Goal: Task Accomplishment & Management: Complete application form

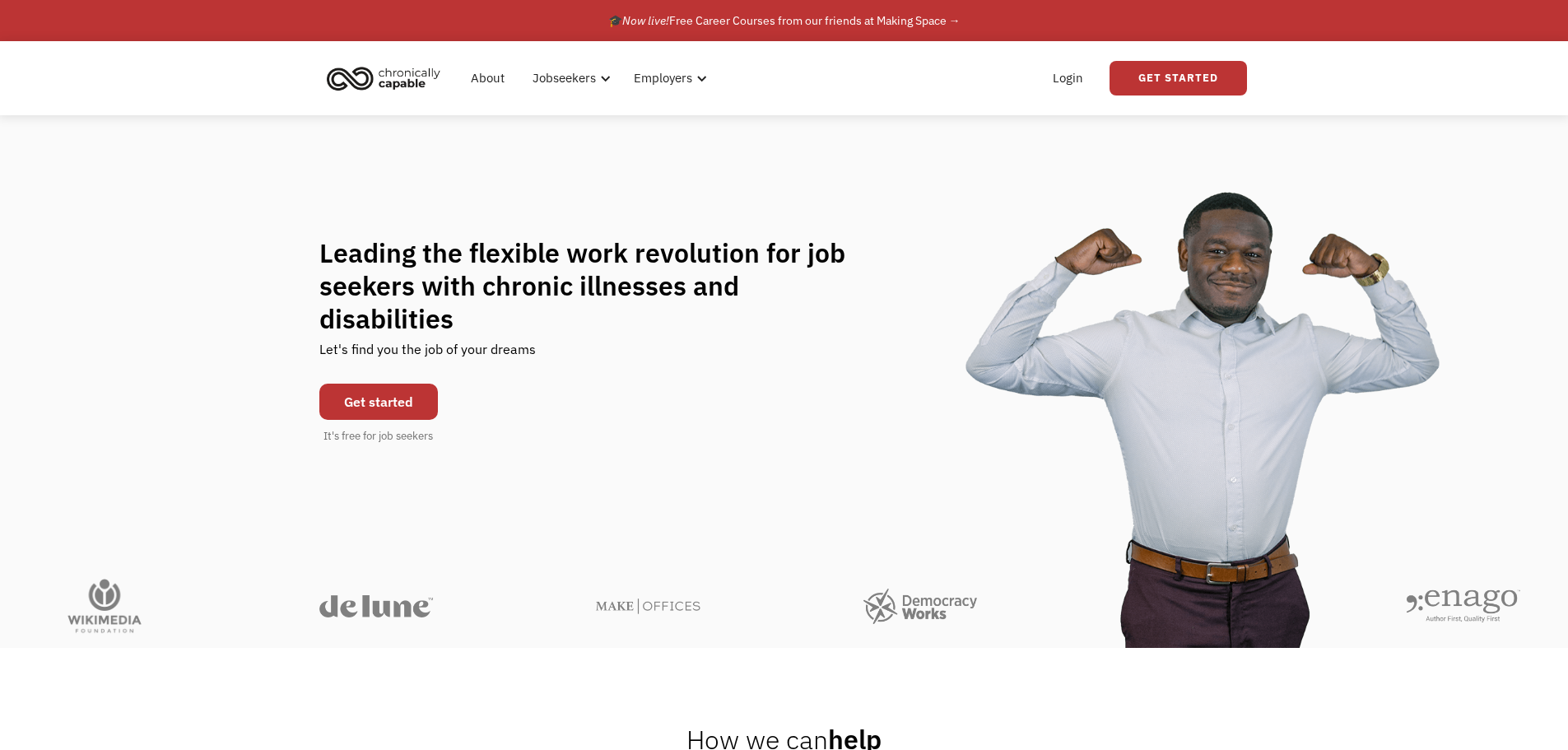
click at [404, 398] on link "Get started" at bounding box center [378, 402] width 118 height 36
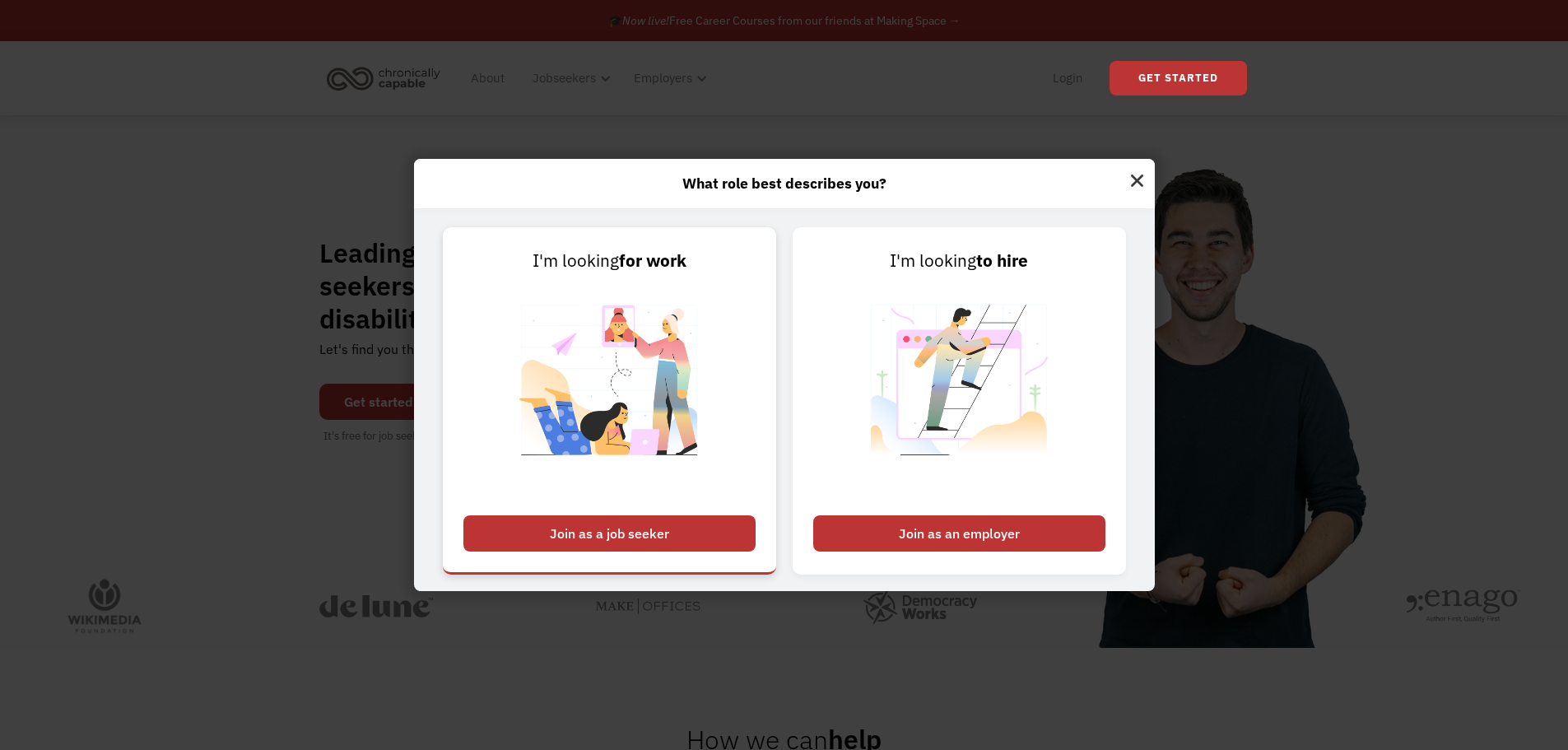
click at [655, 533] on div "Join as a job seeker" at bounding box center [609, 534] width 292 height 36
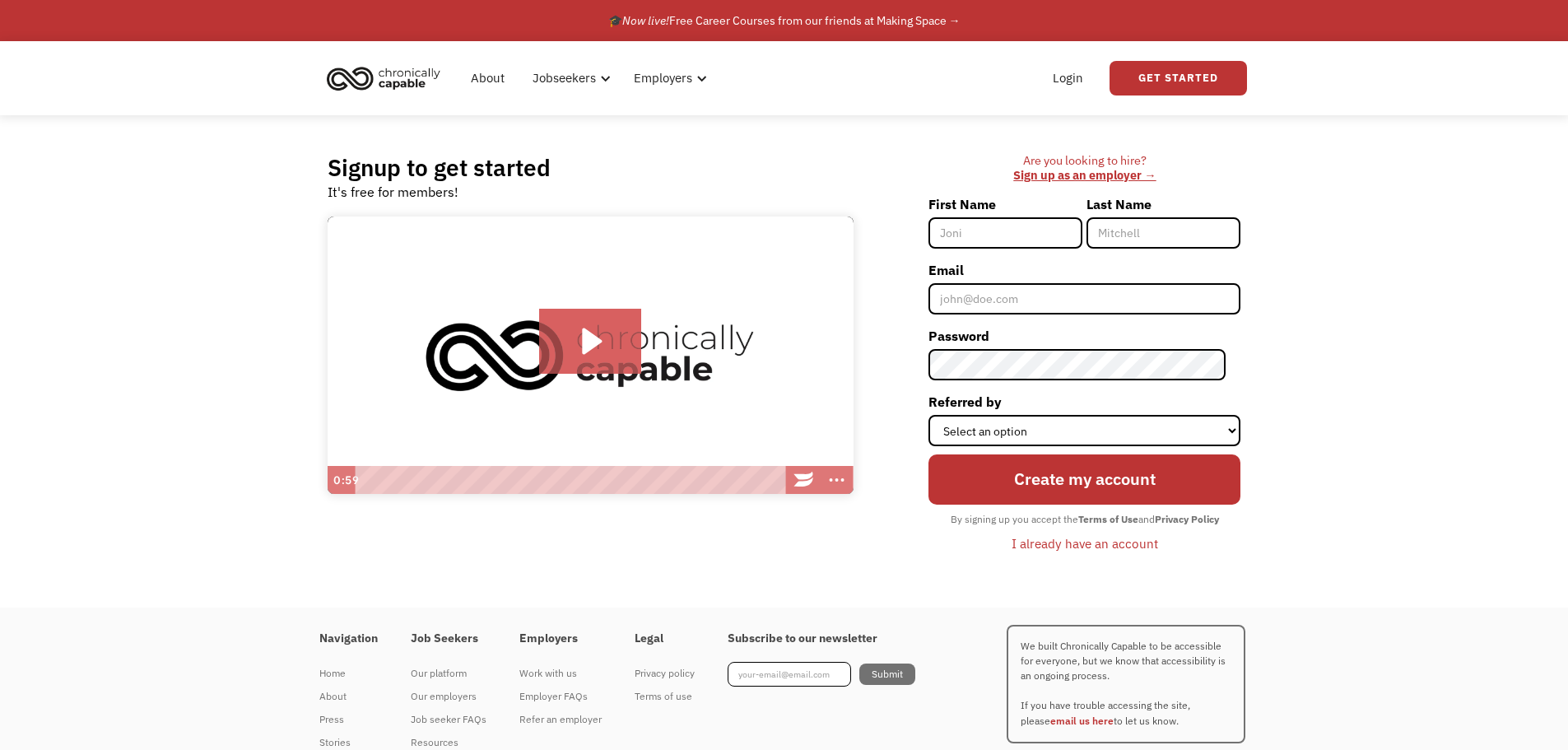
click at [1034, 237] on input "First Name" at bounding box center [1006, 233] width 154 height 31
type input "[PERSON_NAME]"
type input "Alenbaugh"
click at [1009, 319] on form "First Name Stacy Last Name Alenbaugh Email Password Referred by Select an optio…" at bounding box center [1084, 374] width 312 height 366
click at [1003, 308] on input "Email" at bounding box center [1084, 298] width 312 height 31
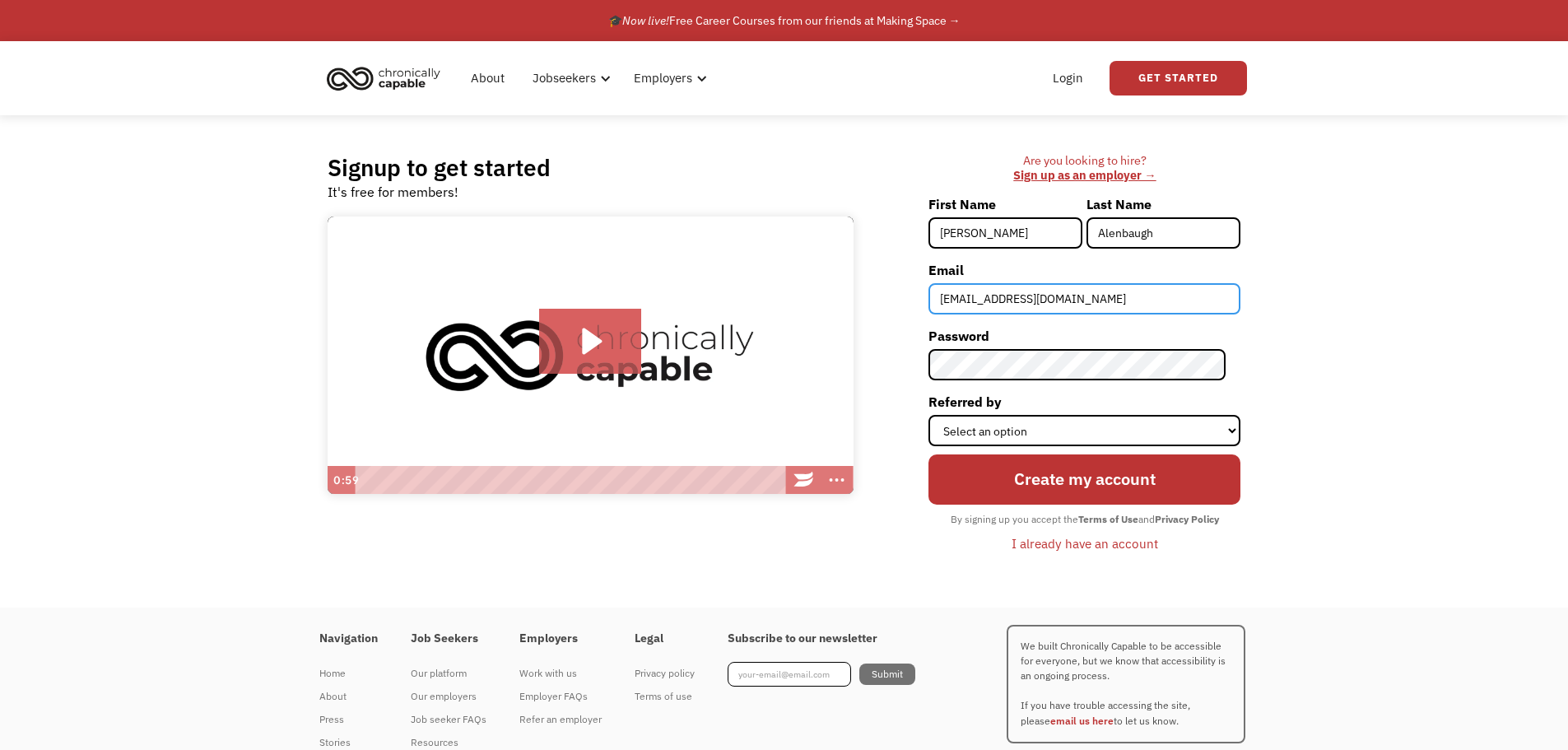
type input "[EMAIL_ADDRESS][DOMAIN_NAME]"
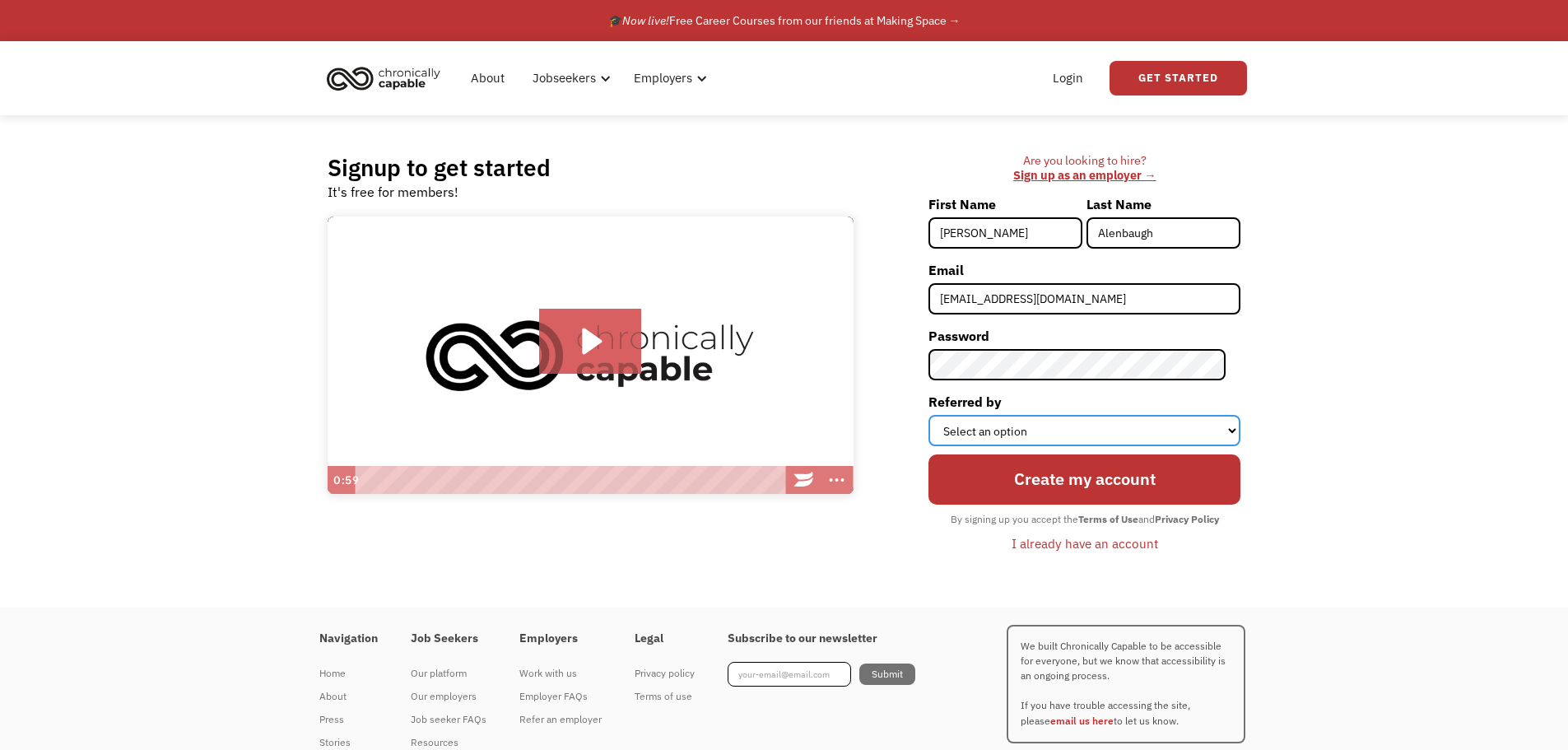
click at [1235, 432] on select "Select an option Instagram Facebook Twitter Search Engine News Article Word of …" at bounding box center [1084, 430] width 312 height 31
select select "Search Engine"
click at [943, 415] on select "Select an option Instagram Facebook Twitter Search Engine News Article Word of …" at bounding box center [1084, 430] width 312 height 31
click at [810, 680] on input "Footer Newsletter" at bounding box center [790, 675] width 124 height 25
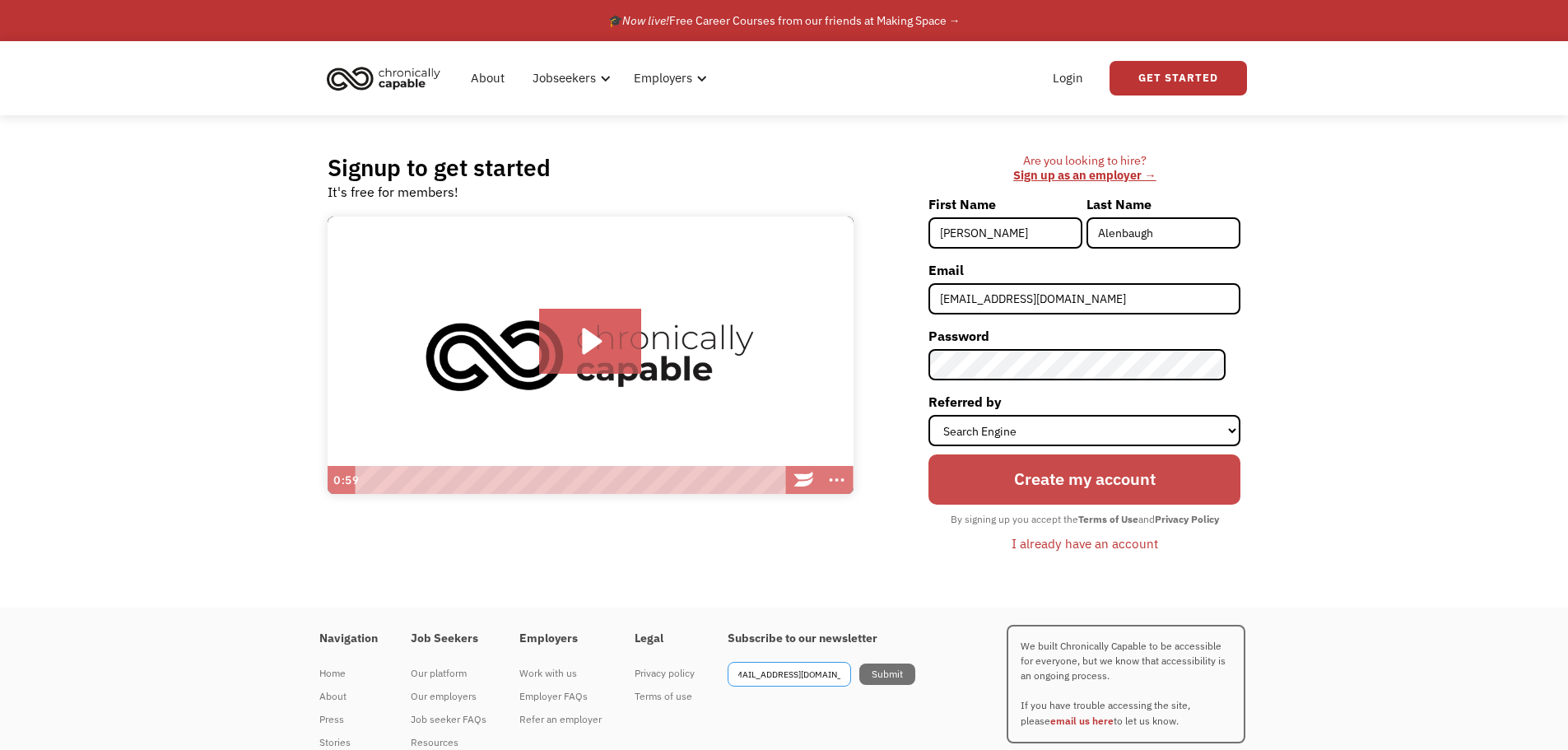
type input "stacylynn0819@gmail.com"
click at [977, 476] on input "Create my account" at bounding box center [1084, 479] width 312 height 50
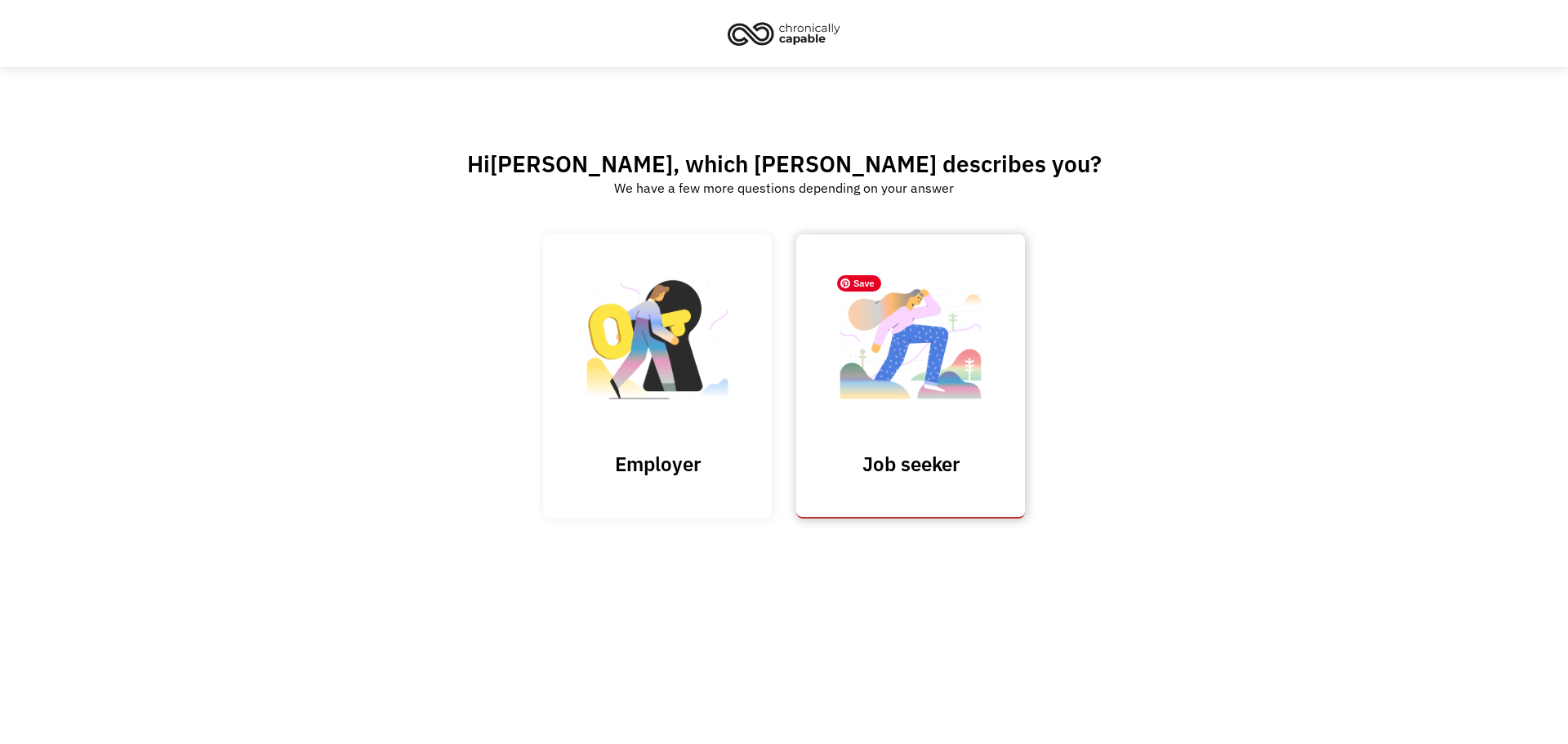
click at [973, 393] on img at bounding box center [910, 347] width 164 height 159
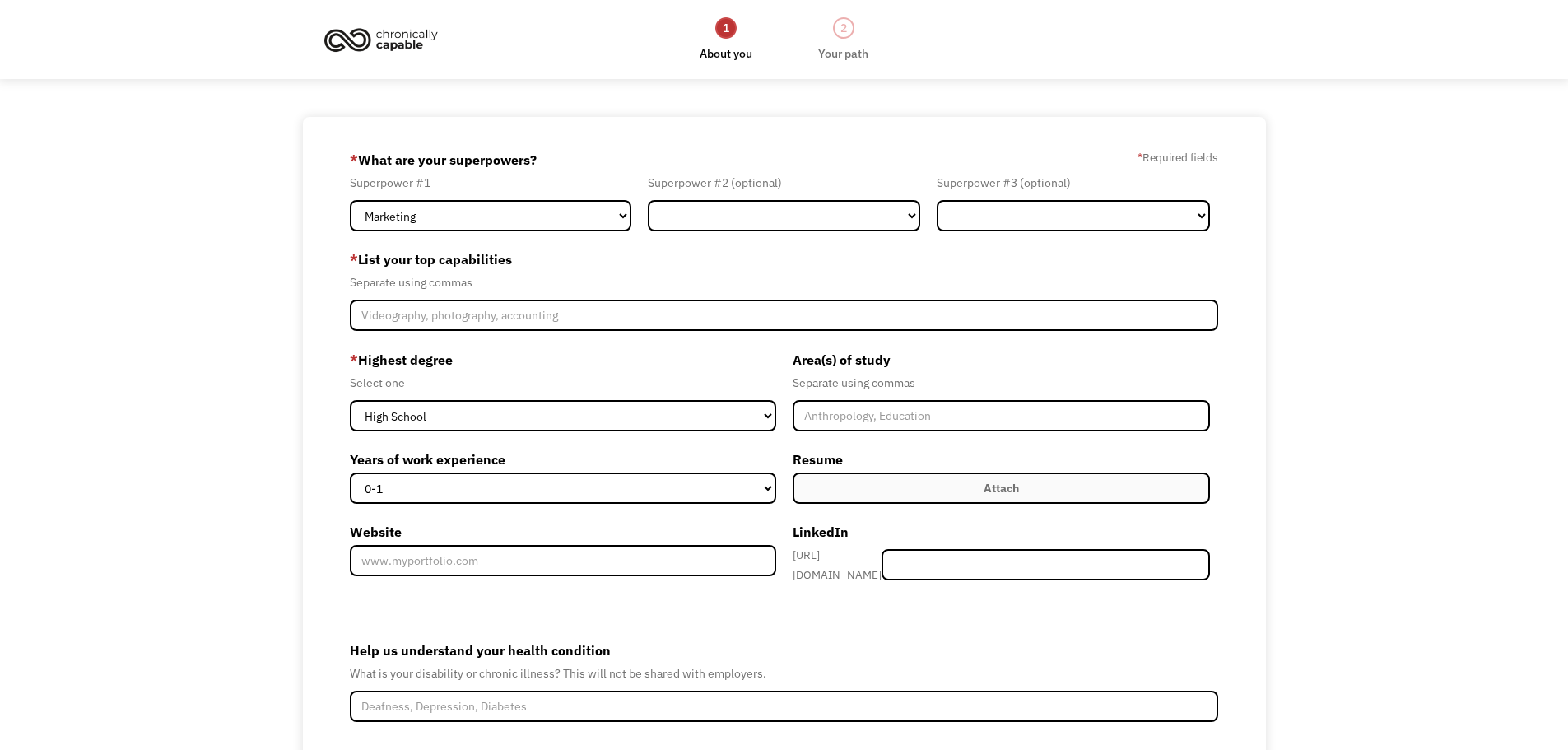
click at [610, 235] on form "68b1ebf0879655fe4adc6457 stacylynn0819@gmail.com Stacy Alenbaugh Search Engine …" at bounding box center [784, 499] width 869 height 705
click at [593, 222] on select "Marketing Human Resources Finance Technology Operations Sales Industrial & Manu…" at bounding box center [490, 215] width 281 height 31
select select "Legal"
click at [350, 200] on select "Marketing Human Resources Finance Technology Operations Sales Industrial & Manu…" at bounding box center [490, 215] width 281 height 31
click at [586, 210] on select "Marketing Human Resources Finance Technology Operations Sales Industrial & Manu…" at bounding box center [490, 215] width 281 height 31
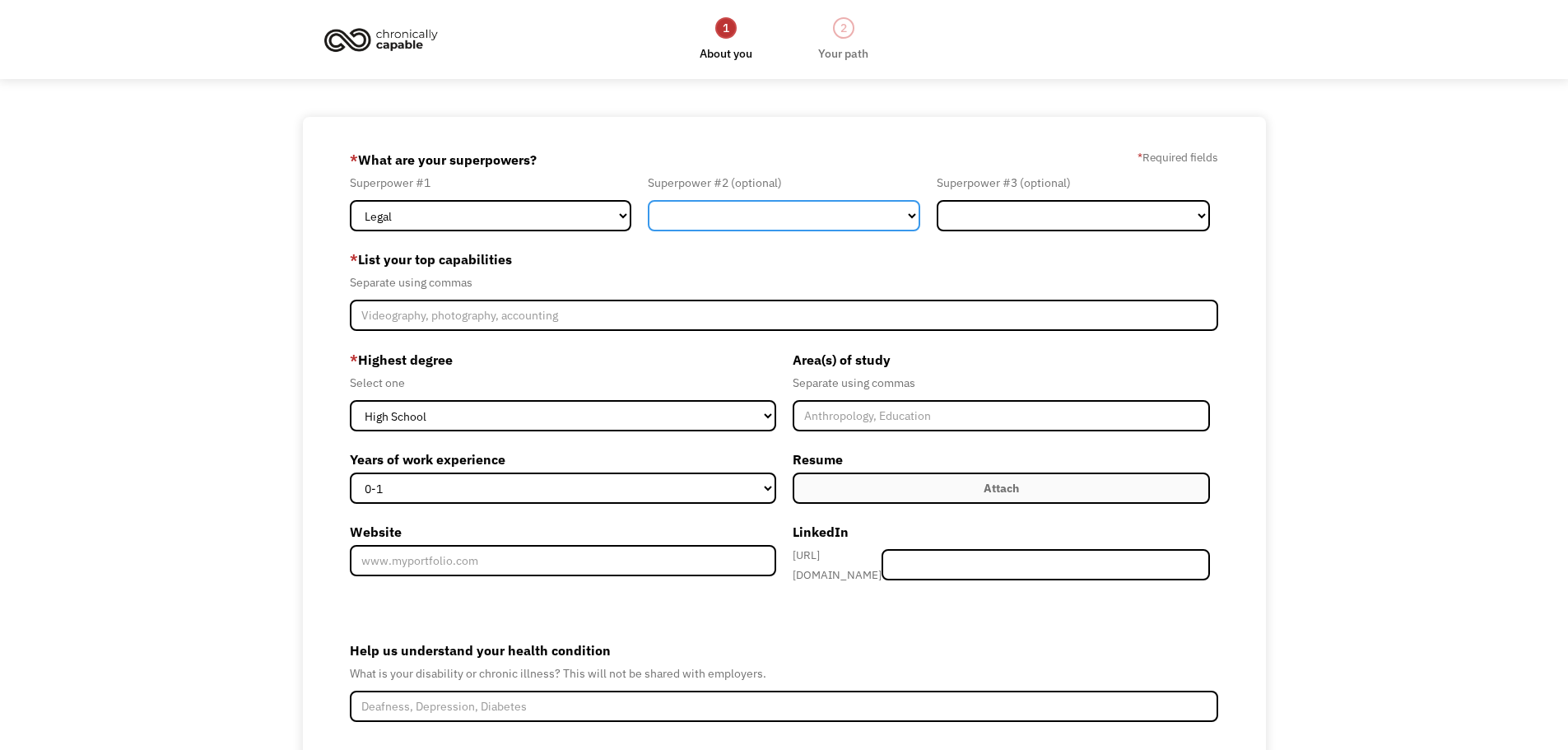
click at [845, 214] on select "Marketing Human Resources Finance Technology Operations Sales Industrial & Manu…" at bounding box center [784, 215] width 273 height 31
select select "Administration"
click at [648, 200] on select "Marketing Human Resources Finance Technology Operations Sales Industrial & Manu…" at bounding box center [784, 215] width 273 height 31
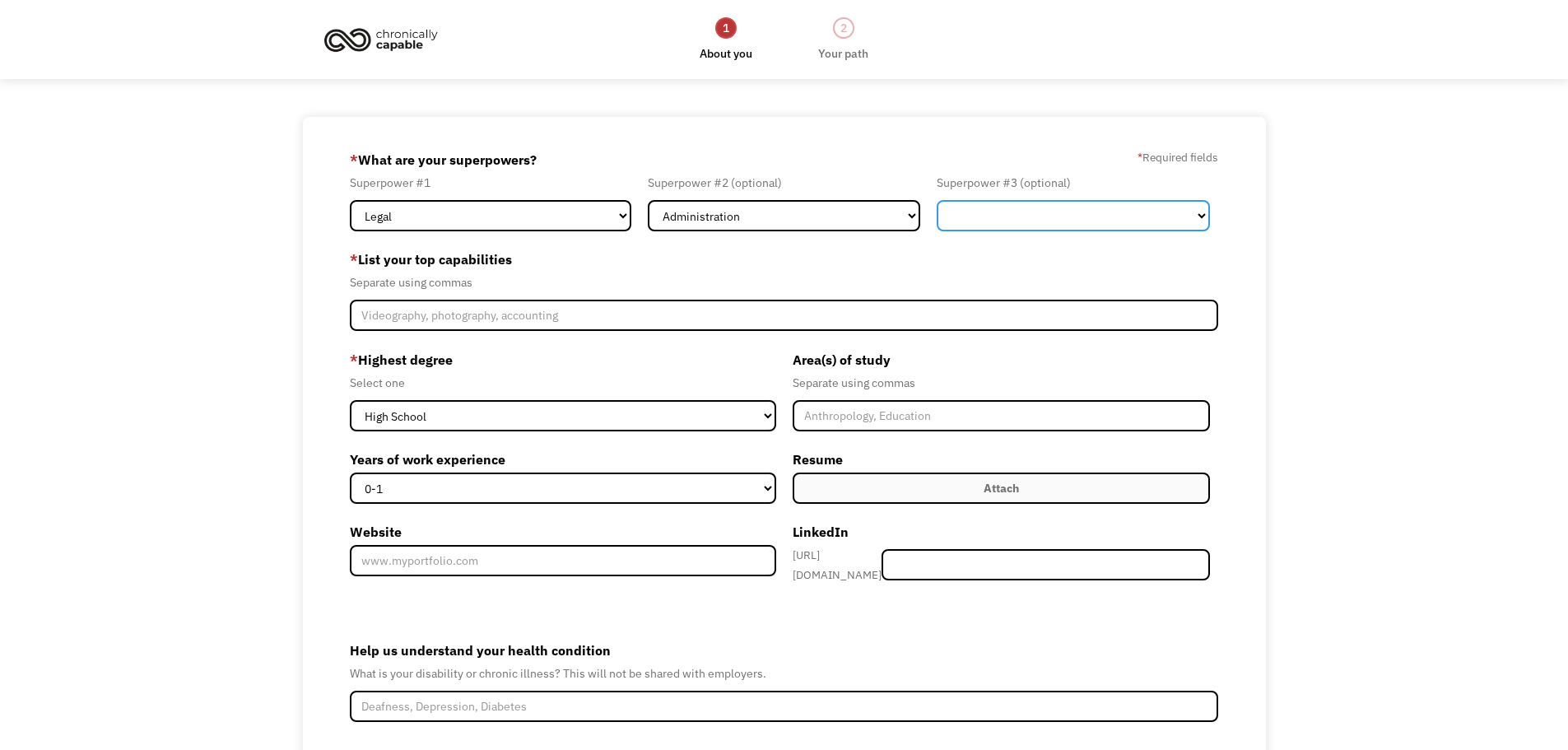
click at [1128, 224] on select "Marketing Human Resources Finance Technology Operations Sales Industrial & Manu…" at bounding box center [1073, 215] width 273 height 31
select select "Science & Education"
click at [936, 200] on select "Marketing Human Resources Finance Technology Operations Sales Industrial & Manu…" at bounding box center [1073, 215] width 273 height 31
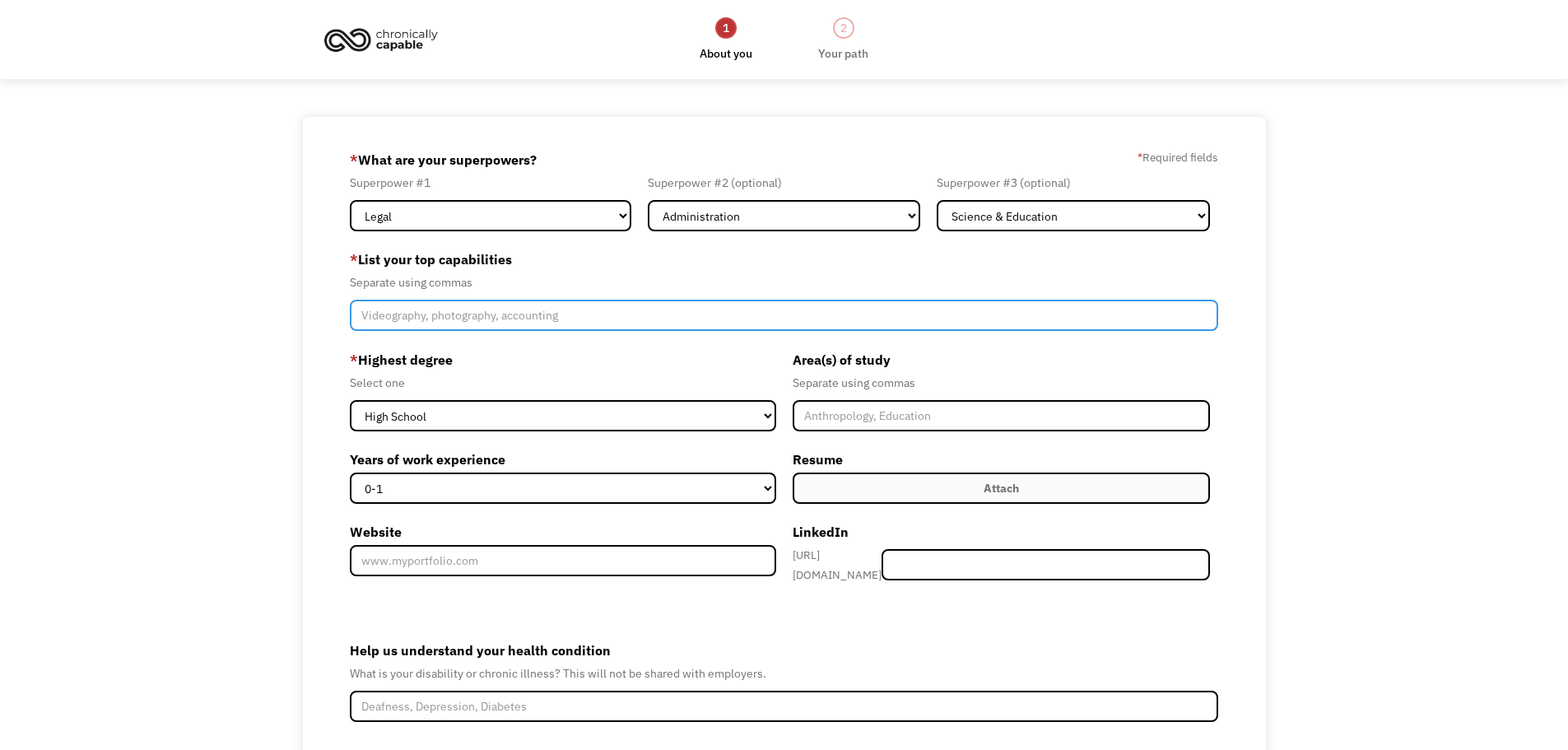
click at [402, 324] on input "Member-Create-Step1" at bounding box center [784, 314] width 869 height 31
type input "holistic healing, healing arts, creativity"
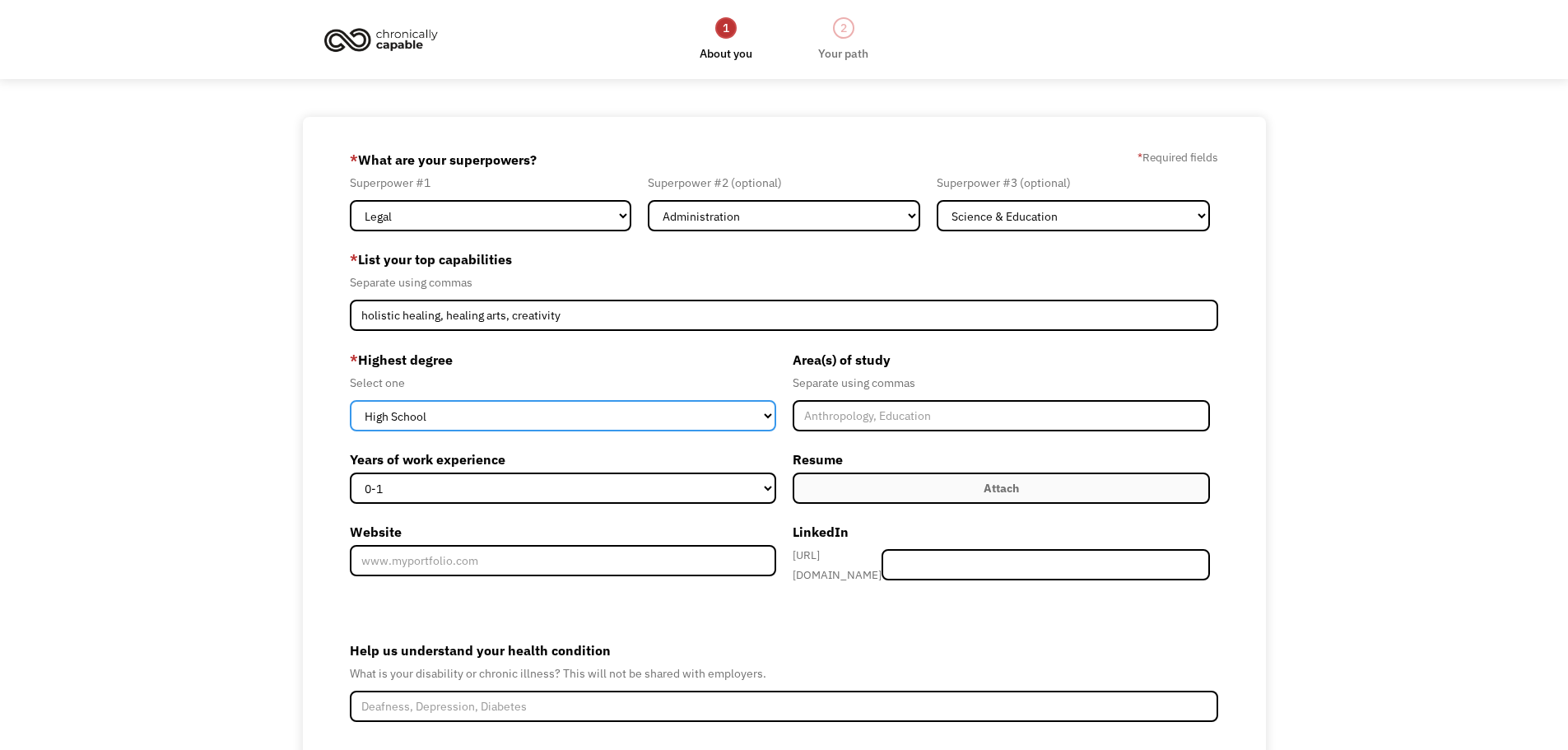
click at [674, 415] on select "High School Associates Bachelors Master's PhD" at bounding box center [563, 416] width 427 height 31
select select "bachelors"
click at [350, 400] on select "High School Associates Bachelors Master's PhD" at bounding box center [563, 416] width 427 height 31
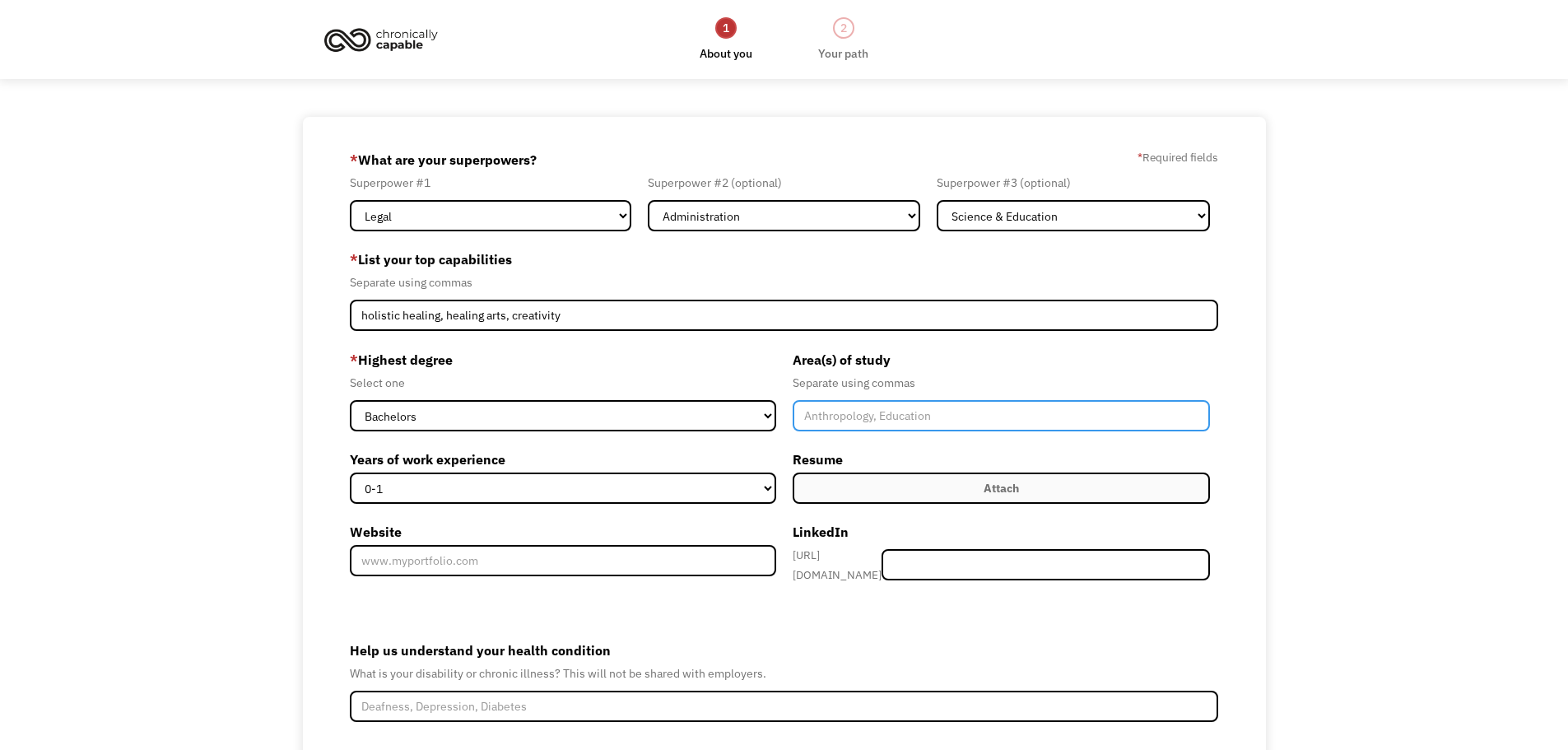
click at [1012, 409] on input "Member-Create-Step1" at bounding box center [1001, 416] width 418 height 31
type input "Art History, Italian Language, Teaching Certificate"
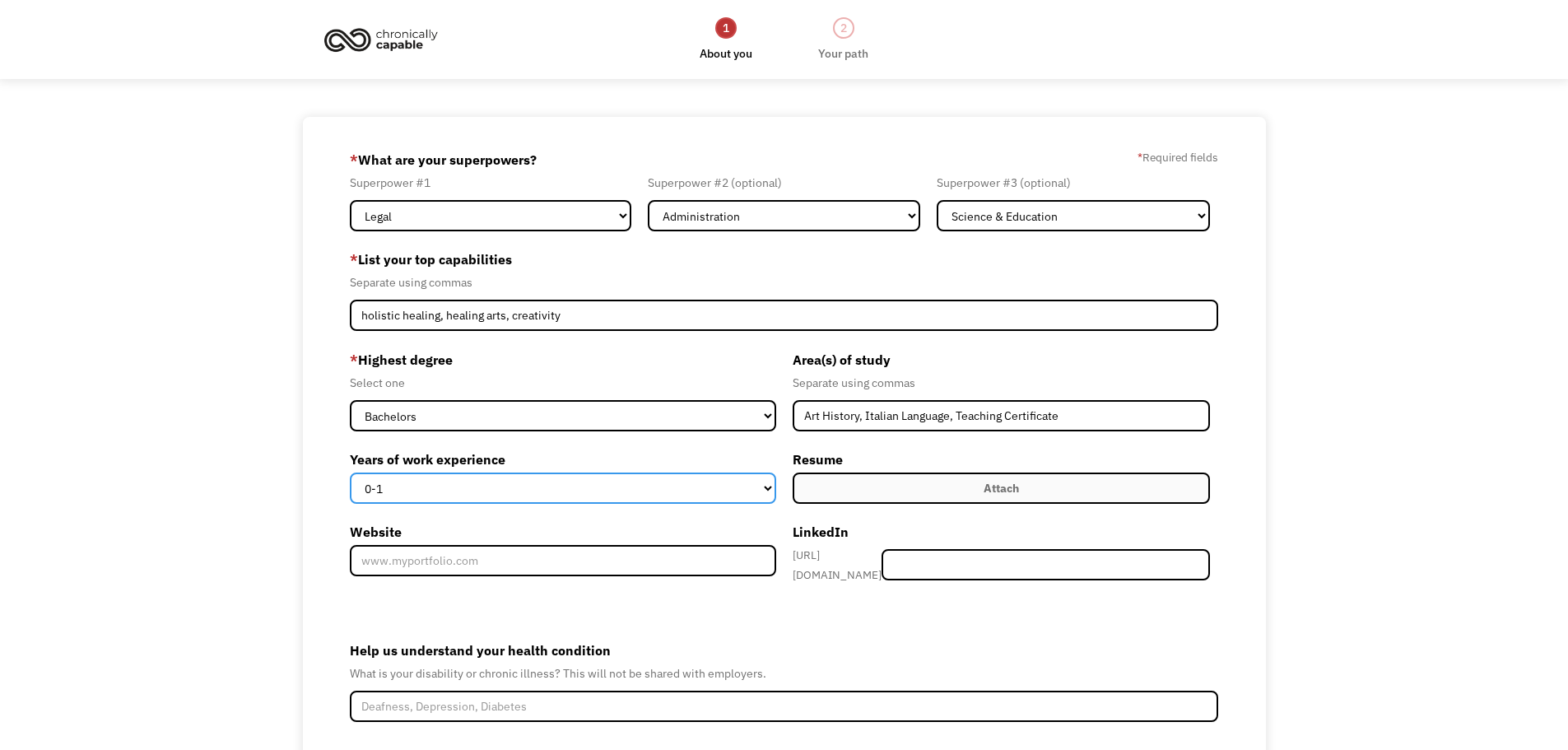
click at [660, 496] on select "0-1 2-4 5-10 11-15 15+" at bounding box center [563, 488] width 427 height 31
select select "15+"
click at [350, 473] on select "0-1 2-4 5-10 11-15 15+" at bounding box center [563, 488] width 427 height 31
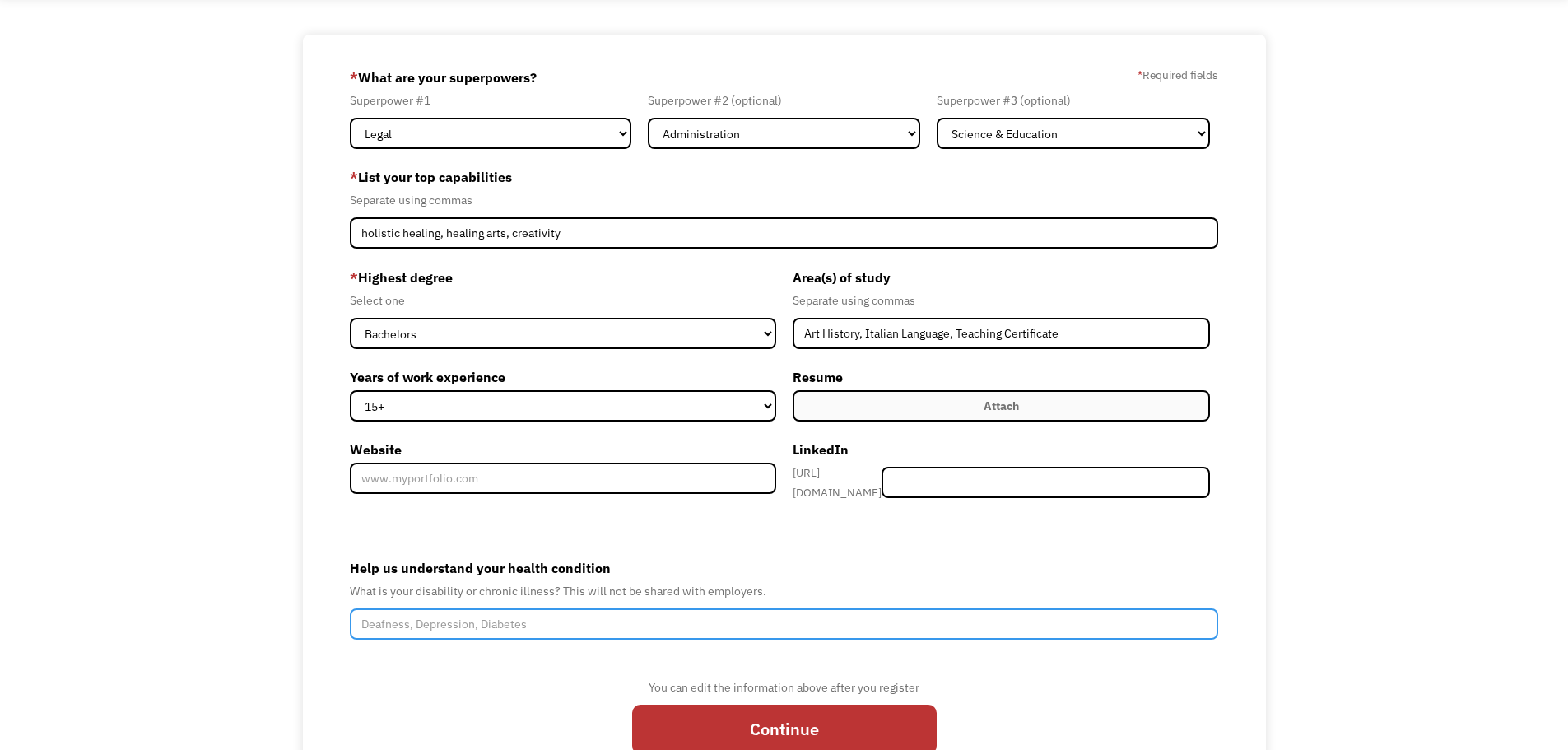
click at [508, 624] on input "Help us understand your health condition" at bounding box center [784, 623] width 869 height 31
click at [456, 608] on input "cognitive impaiorment," at bounding box center [784, 623] width 869 height 31
type input "cognitive impairment, chronic fatigue"
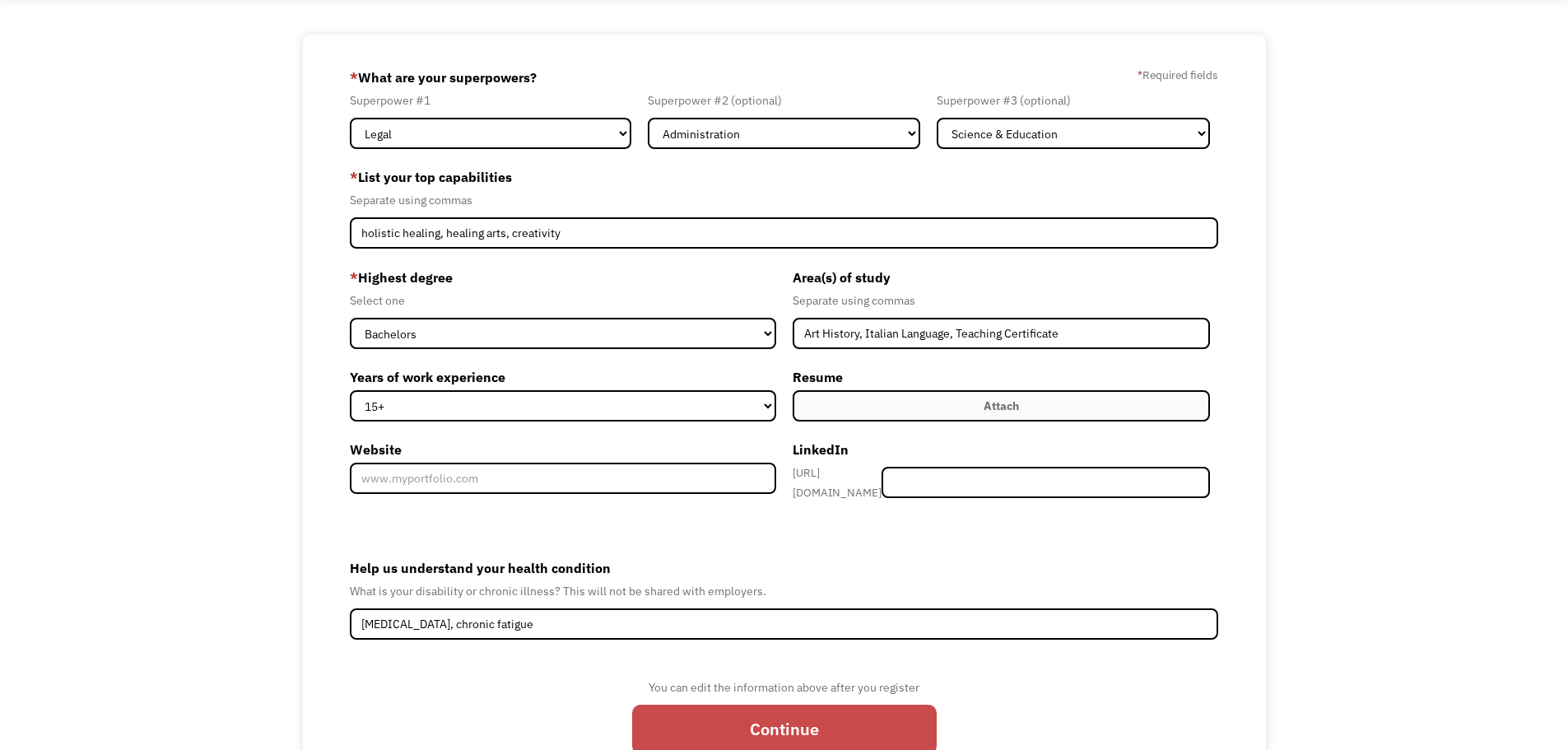
click at [856, 734] on input "Continue" at bounding box center [785, 730] width 305 height 50
type input "Please wait..."
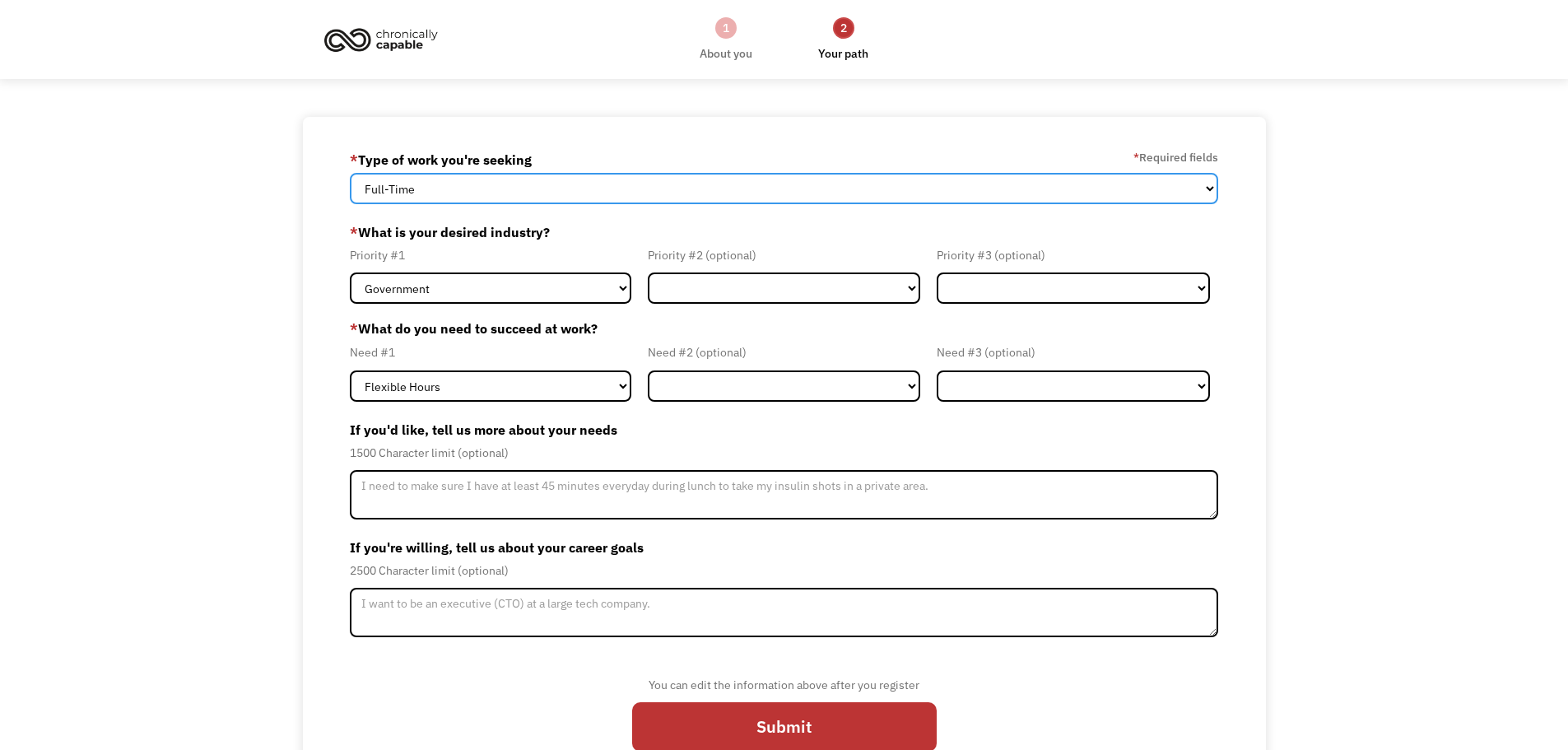
click at [595, 183] on select "Full-Time Part-Time Both Full-Time and Part-Time" at bounding box center [784, 188] width 869 height 31
select select "Both Full-Time and Part-Time"
click at [350, 172] on select "Full-Time Part-Time Both Full-Time and Part-Time" at bounding box center [784, 188] width 869 height 31
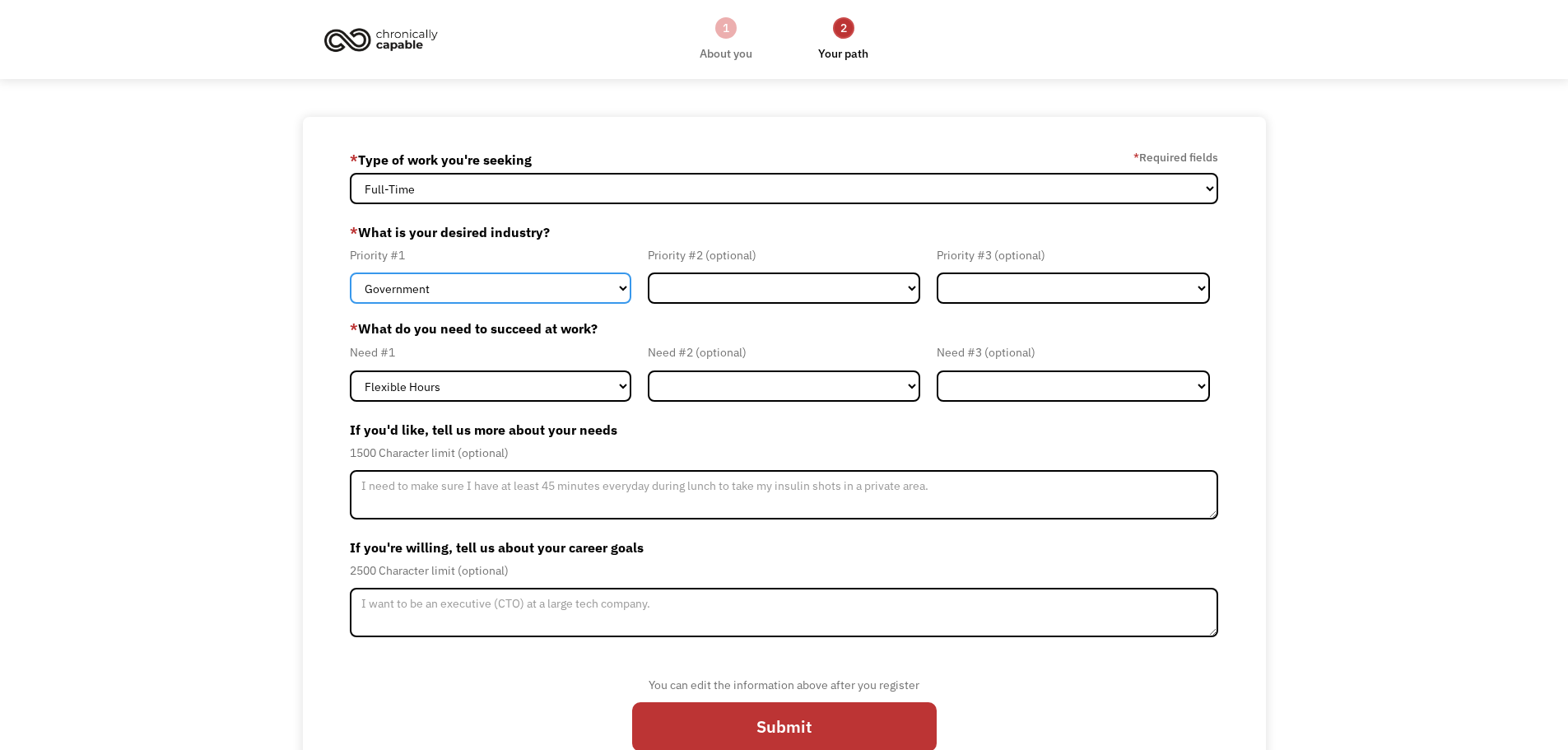
click at [561, 286] on select "Government Finance & Insurance Health & Social Care Tech & Engineering Creative…" at bounding box center [490, 288] width 281 height 31
select select "Education"
click at [350, 273] on select "Government Finance & Insurance Health & Social Care Tech & Engineering Creative…" at bounding box center [490, 288] width 281 height 31
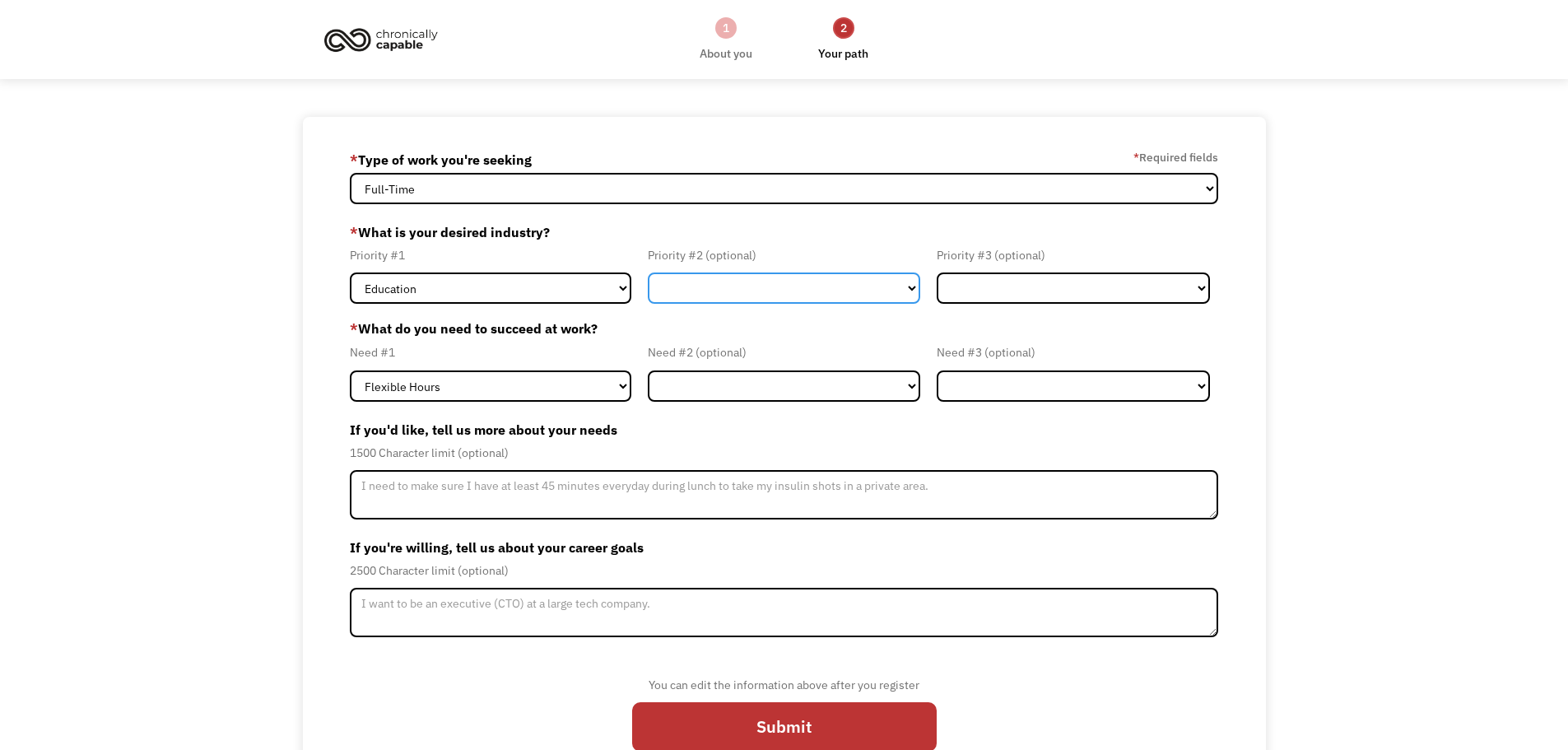
click at [776, 281] on select "Government Finance & Insurance Health & Social Care Tech & Engineering Creative…" at bounding box center [784, 288] width 273 height 31
select select "Administrative"
click at [648, 273] on select "Government Finance & Insurance Health & Social Care Tech & Engineering Creative…" at bounding box center [784, 288] width 273 height 31
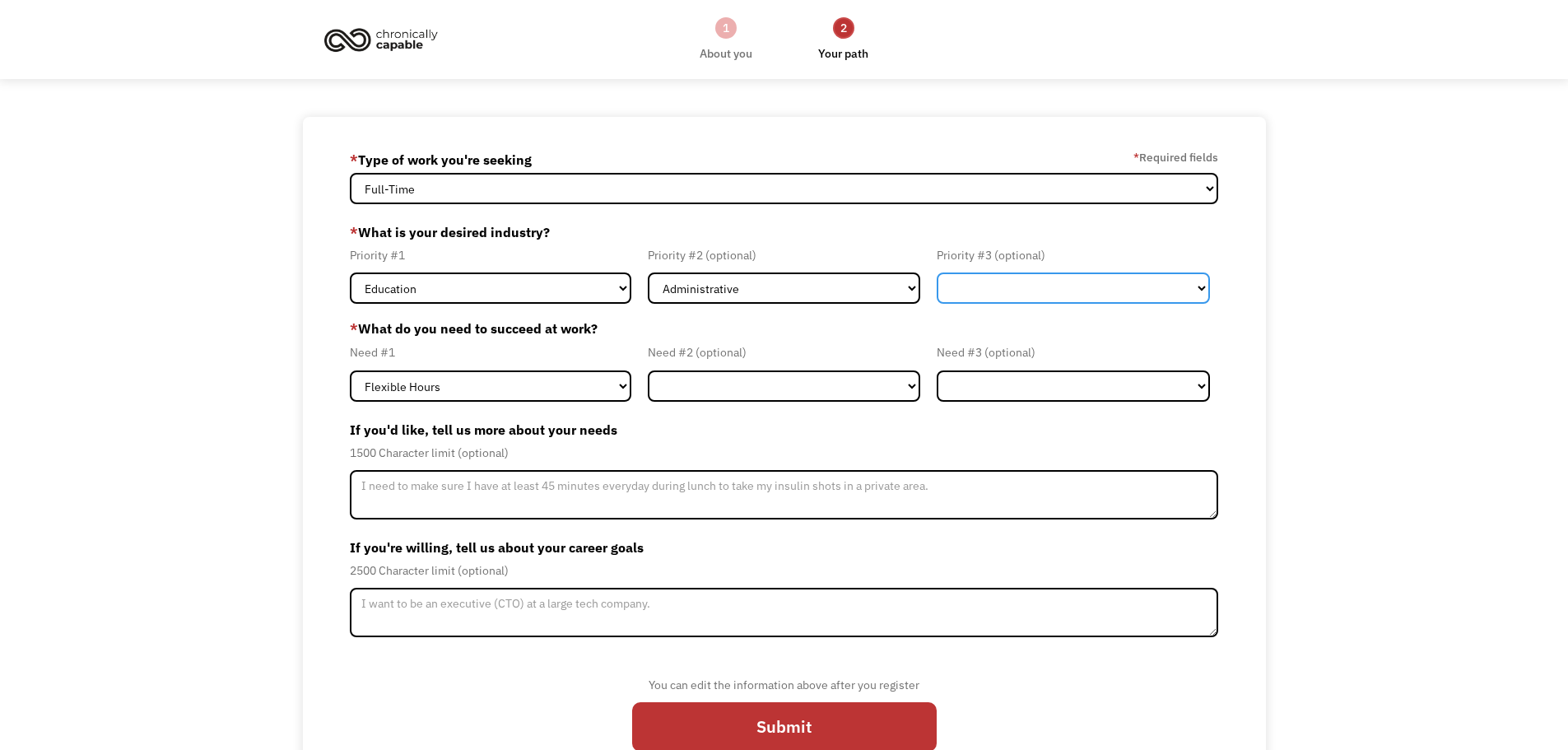
click at [1043, 288] on select "Government Finance & Insurance Health & Social Care Tech & Engineering Creative…" at bounding box center [1073, 288] width 273 height 31
select select "Creative & Design"
click at [936, 273] on select "Government Finance & Insurance Health & Social Care Tech & Engineering Creative…" at bounding box center [1073, 288] width 273 height 31
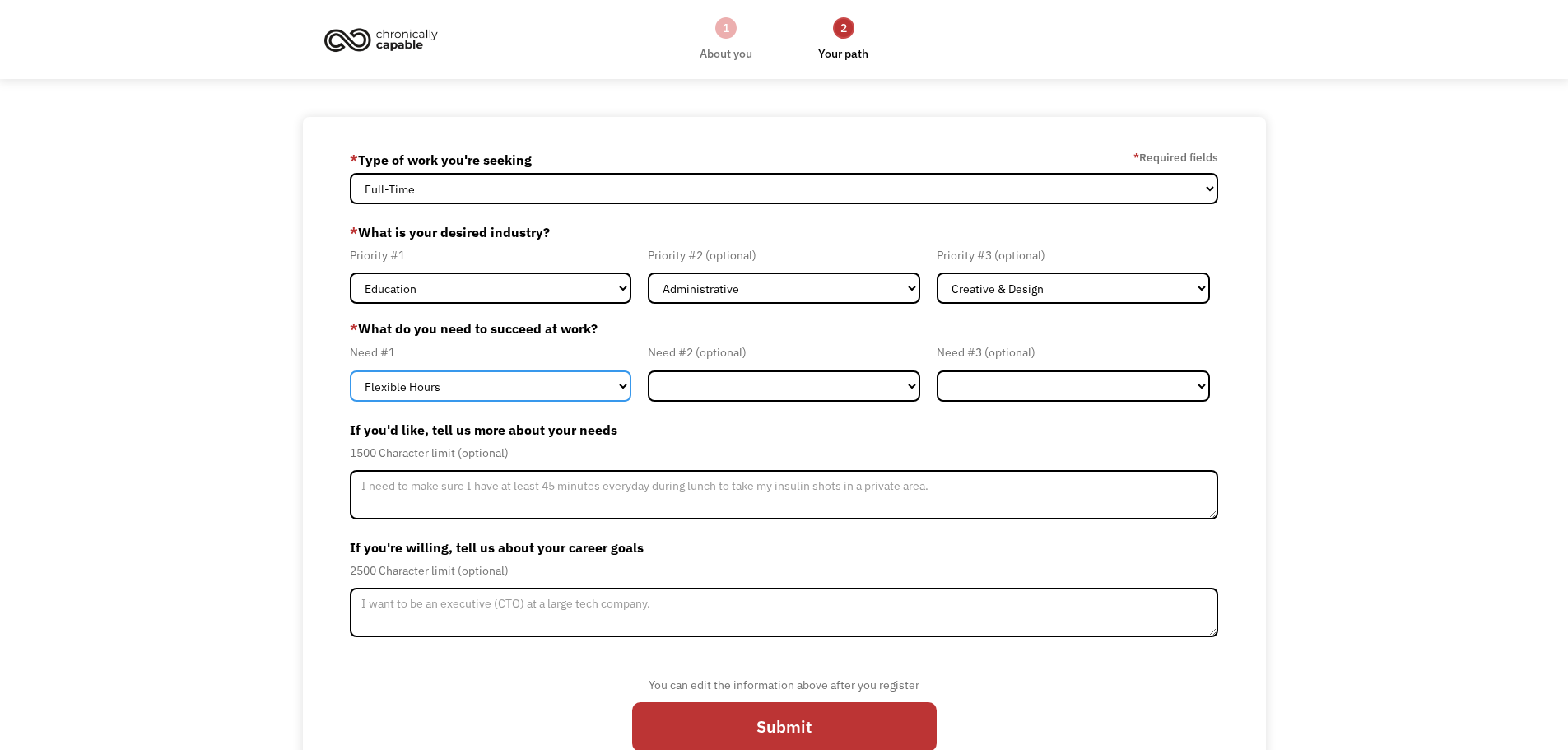
click at [541, 386] on select "Flexible Hours Remote Work Service Animal On-site Accommodations Visual Support…" at bounding box center [490, 386] width 281 height 31
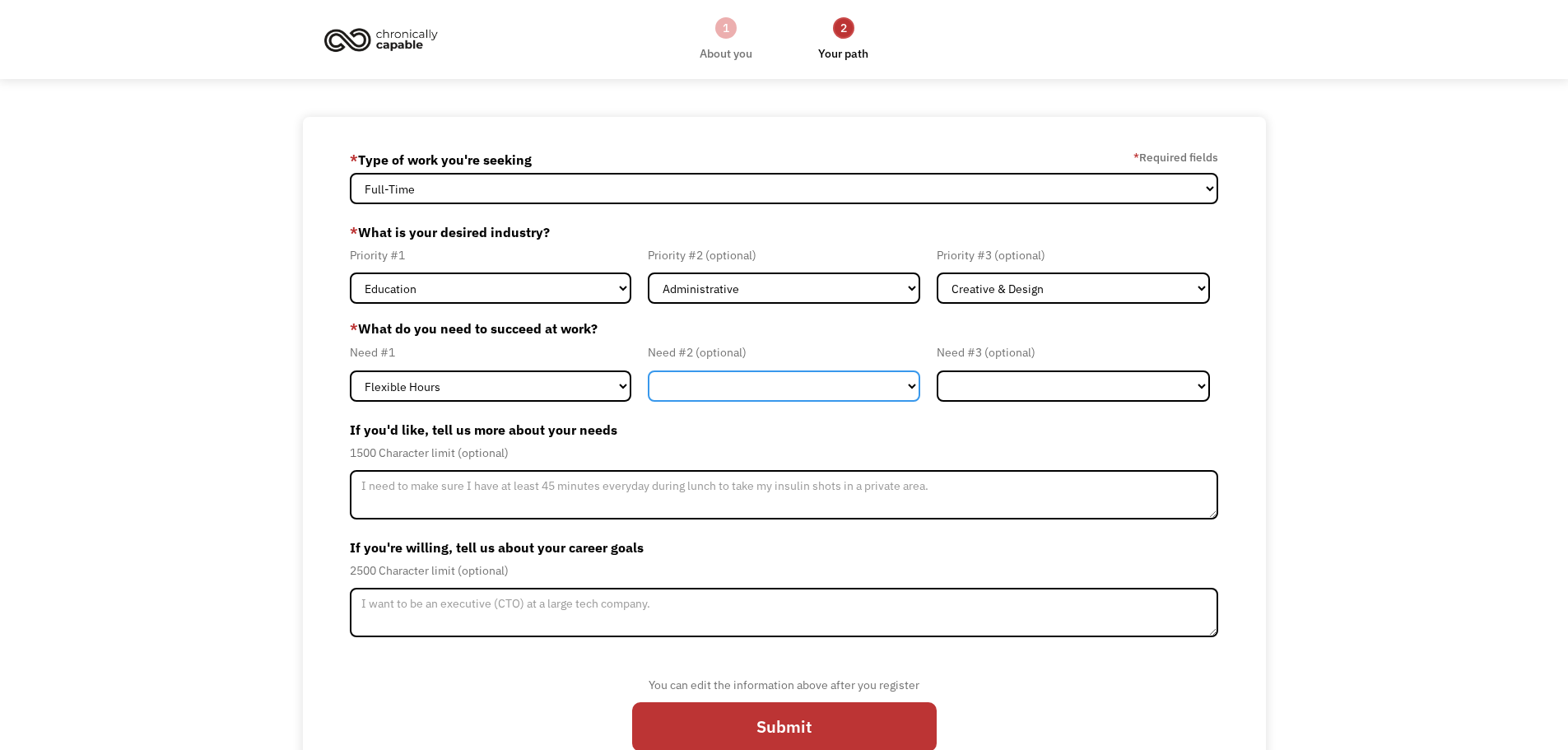
click at [738, 381] on select "Flexible Hours Remote Work Service Animal On-site Accommodations Visual Support…" at bounding box center [784, 386] width 273 height 31
select select "Remote Work"
click at [648, 371] on select "Flexible Hours Remote Work Service Animal On-site Accommodations Visual Support…" at bounding box center [784, 386] width 273 height 31
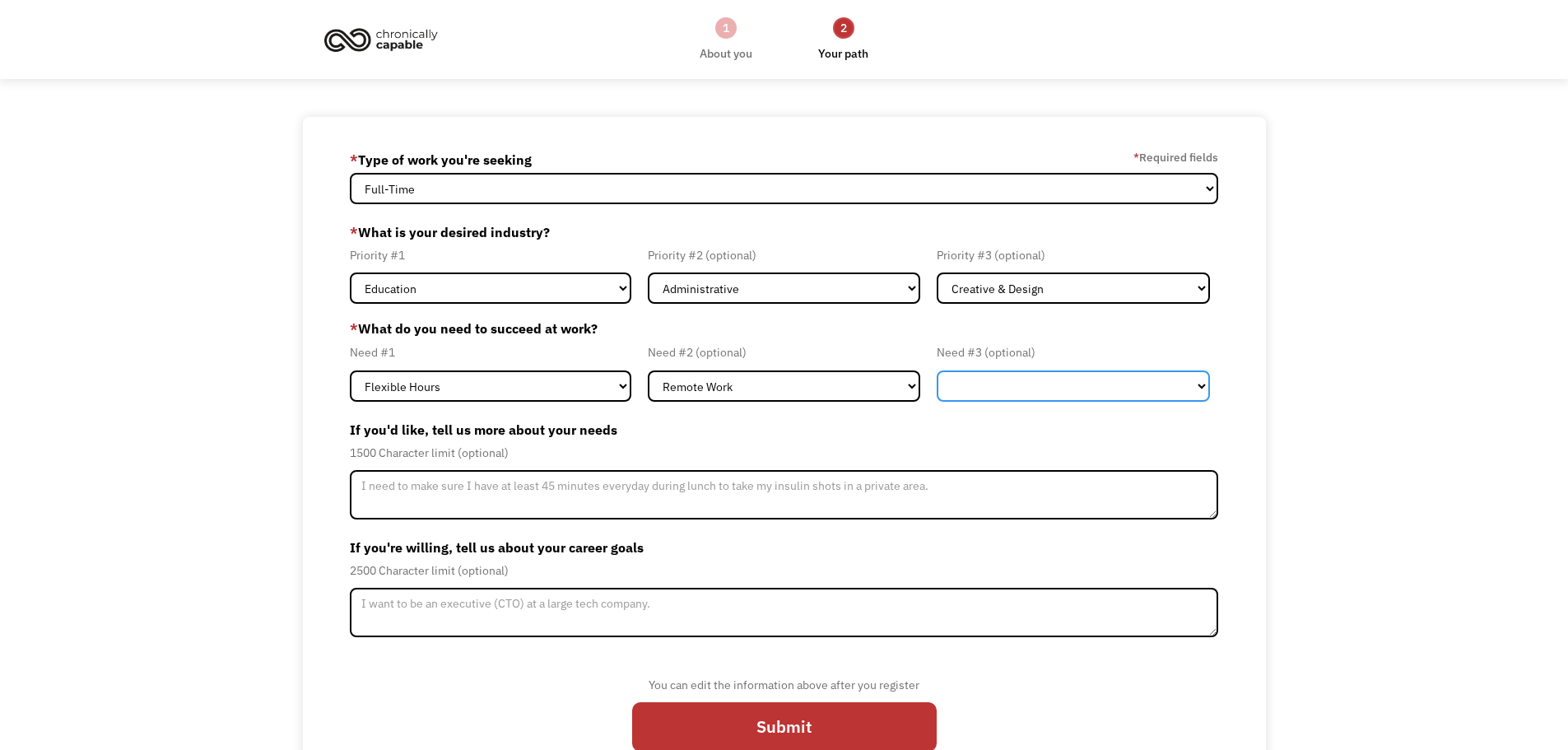
click at [1019, 381] on select "Flexible Hours Remote Work Service Animal On-site Accommodations Visual Support…" at bounding box center [1073, 386] width 273 height 31
click at [911, 318] on label "* What do you need to succeed at work?" at bounding box center [784, 328] width 869 height 20
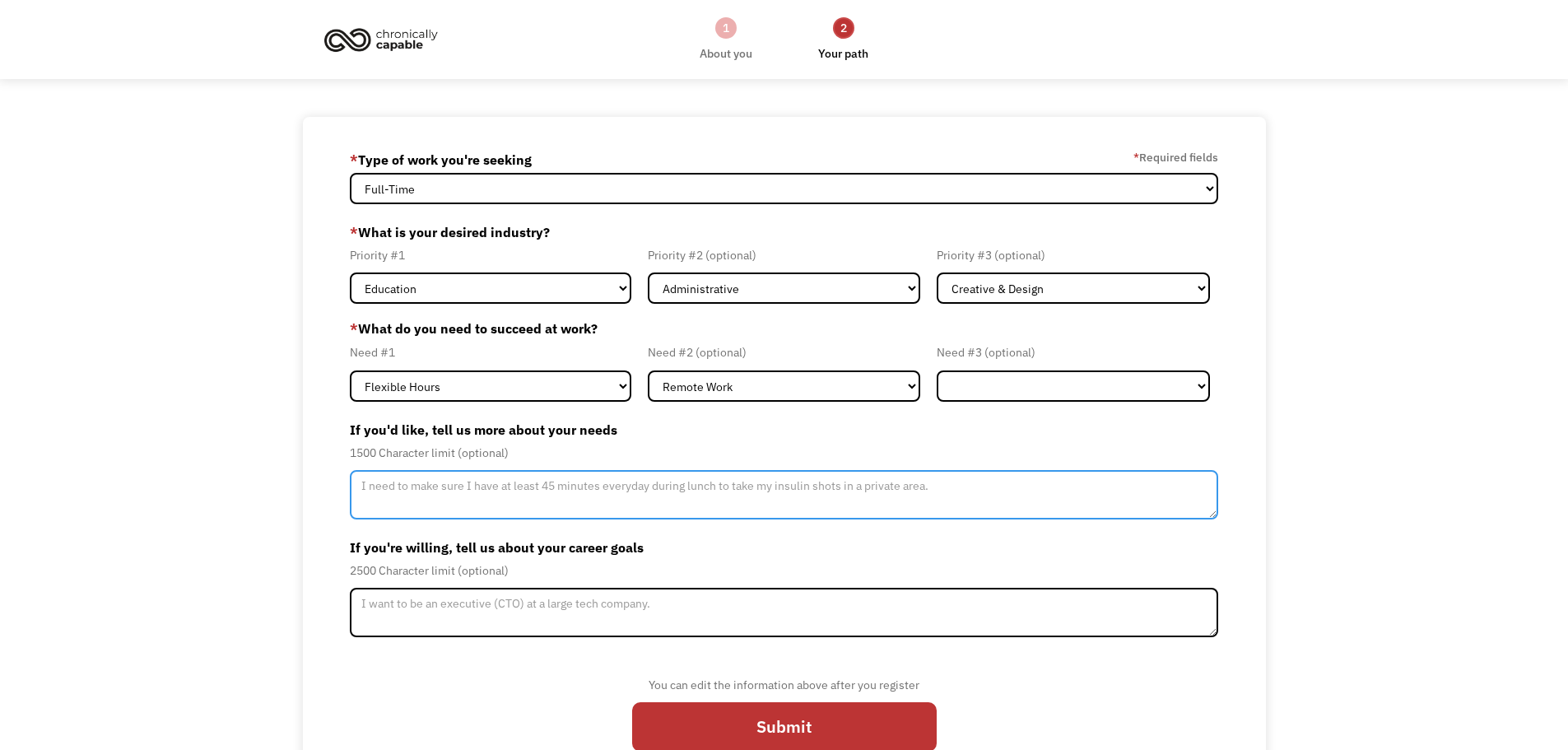
click at [521, 486] on textarea "Member-Update-Form-Step2" at bounding box center [784, 495] width 869 height 50
click at [798, 487] on textarea "I need to rest throughout the day as debilitating fatigue comes and goes, I com…" at bounding box center [784, 495] width 869 height 50
click at [1036, 497] on textarea "I need to rest throughout the day as debilitating fatigue comes and goes, I com…" at bounding box center [784, 495] width 869 height 50
type textarea "I need to rest throughout the day as debilitating fatigue comes and goes, I com…"
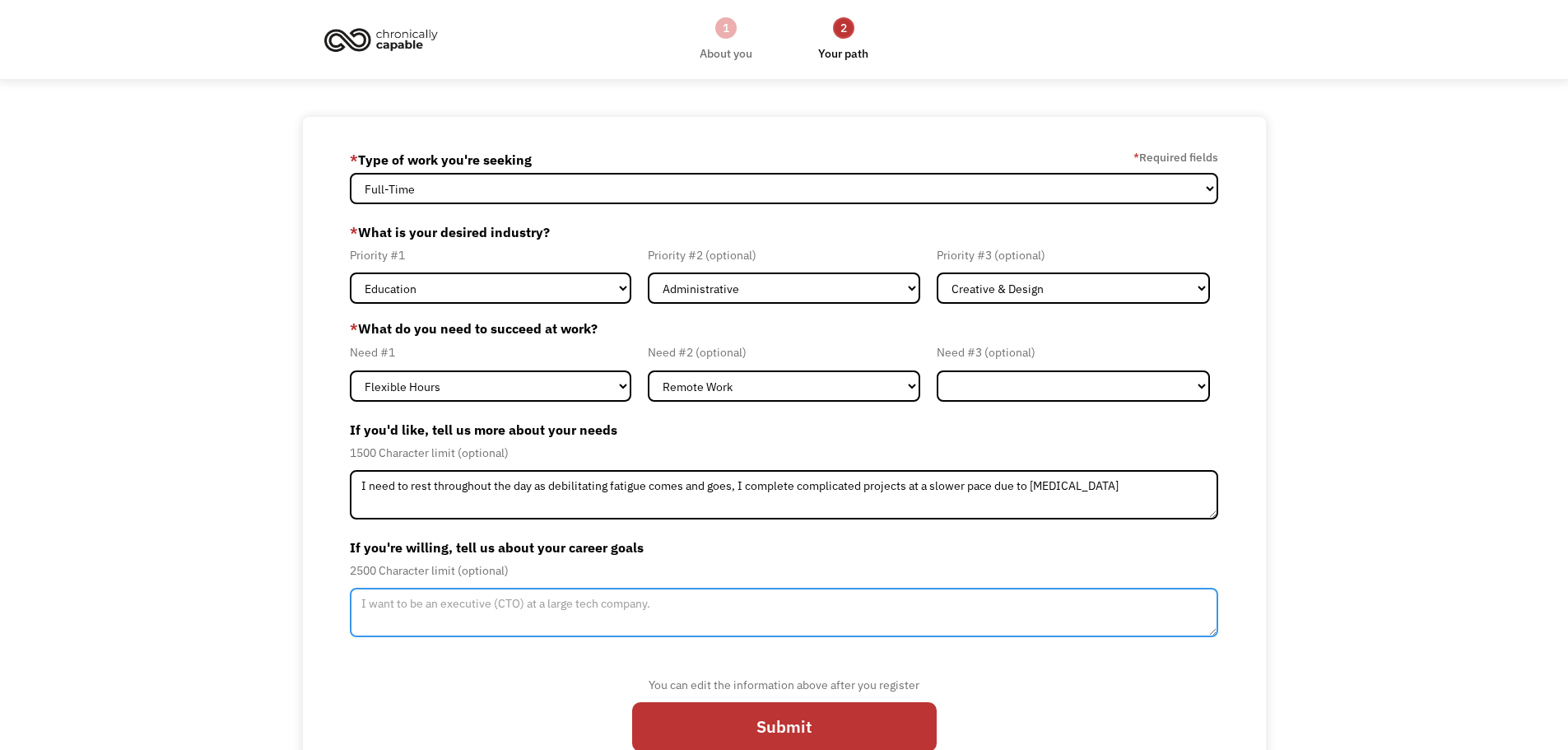
click at [527, 620] on textarea "Member-Update-Form-Step2" at bounding box center [784, 613] width 869 height 50
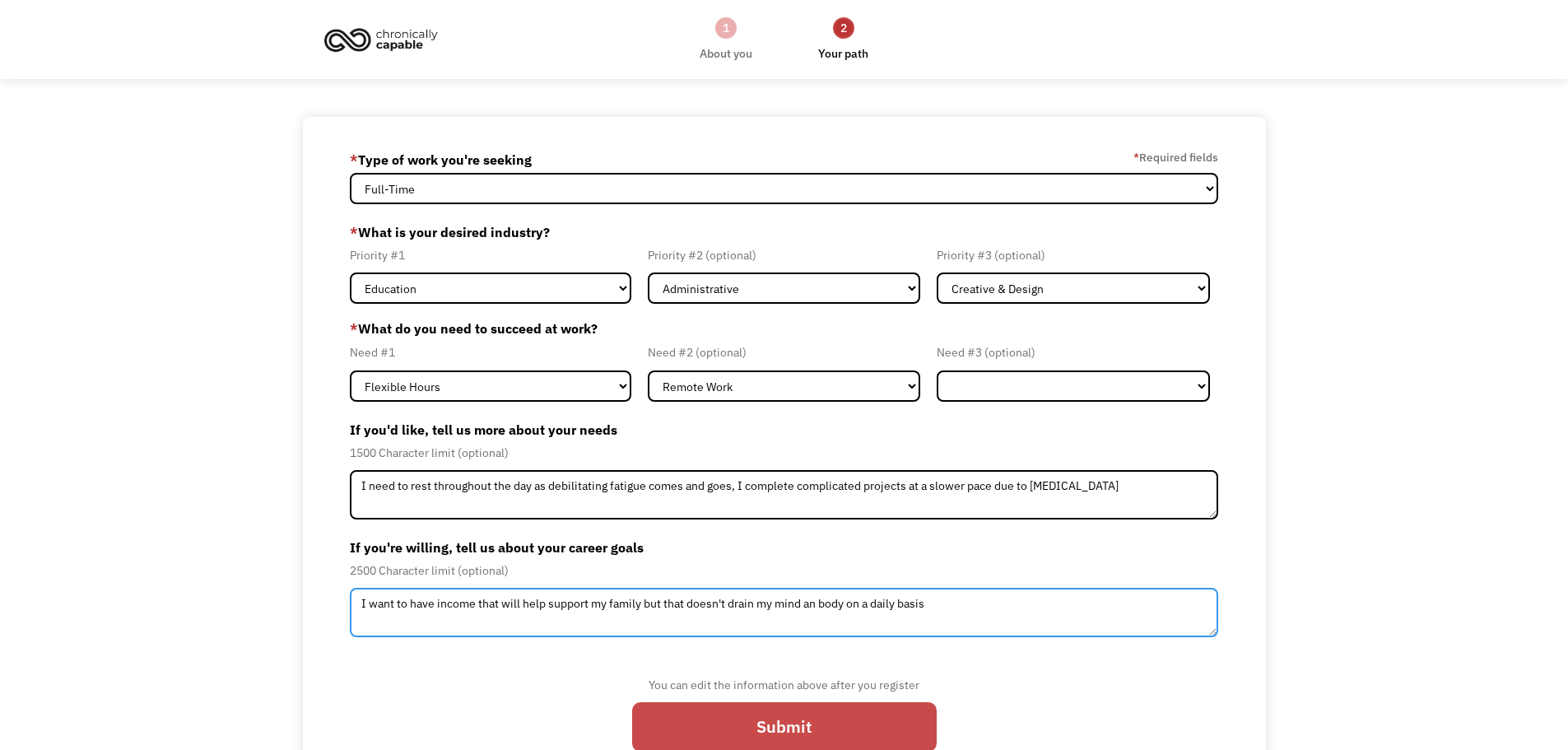
type textarea "I want to have income that will help support my family but that doesn't drain m…"
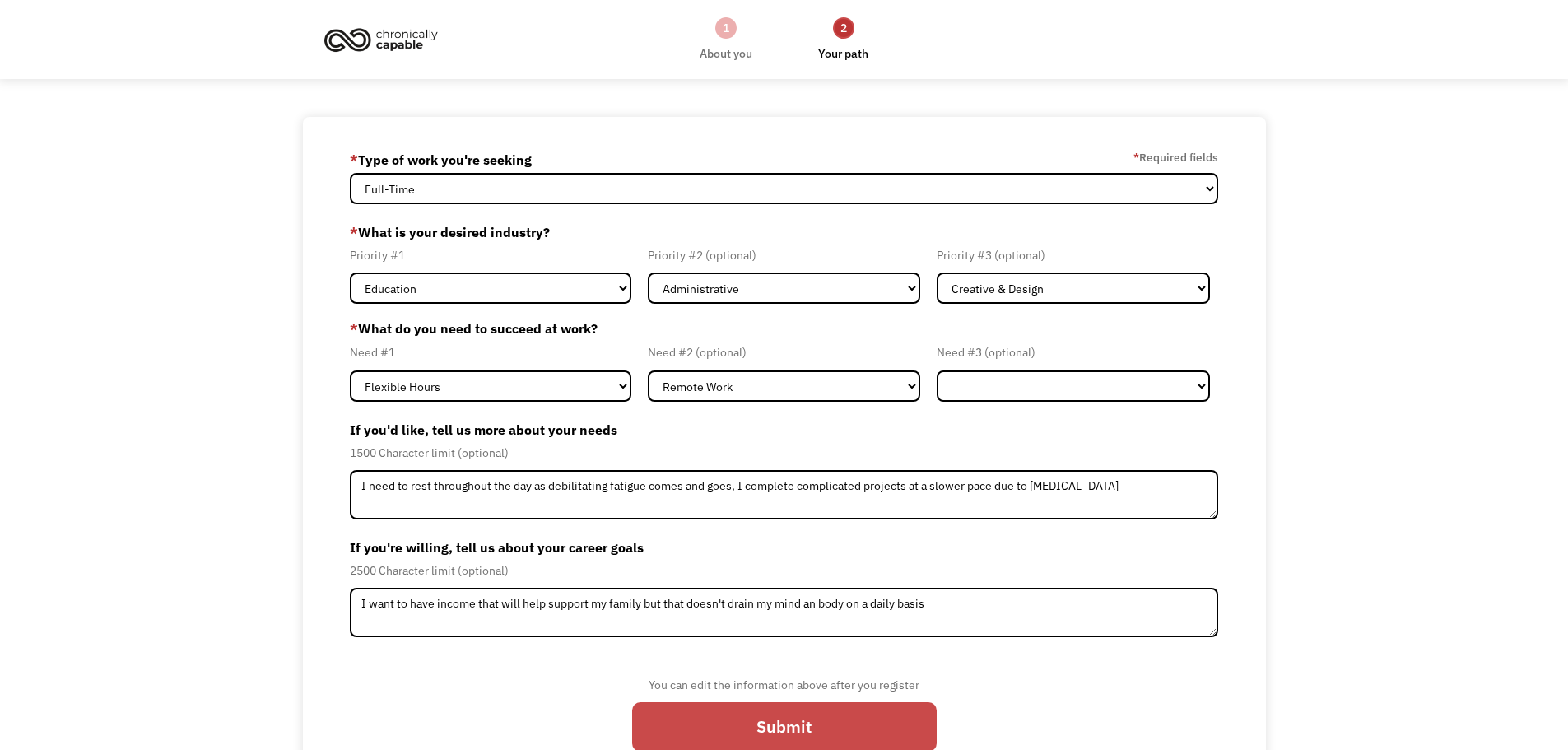
click at [788, 717] on input "Submit" at bounding box center [785, 727] width 305 height 50
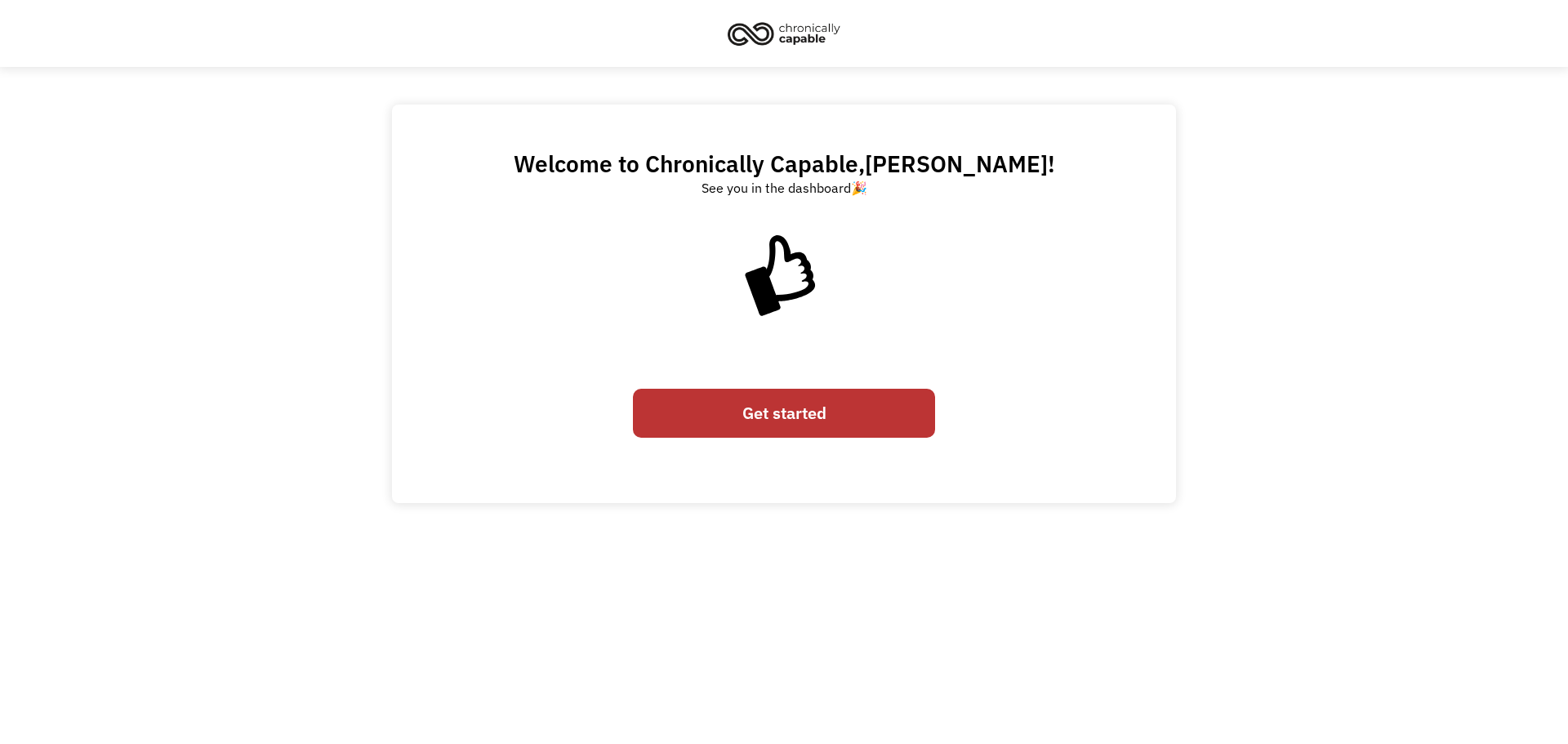
click at [793, 427] on link "Get started" at bounding box center [784, 413] width 302 height 49
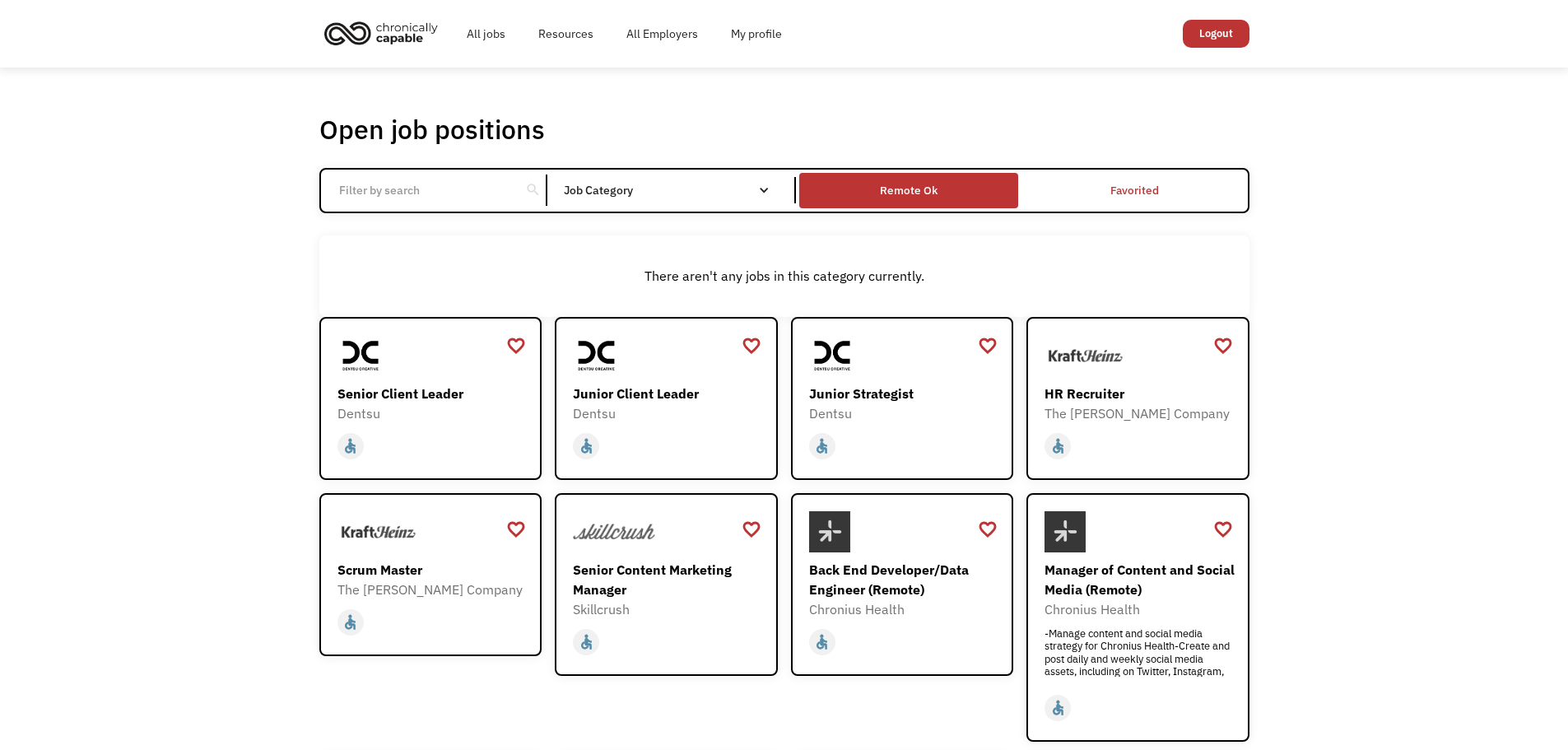
click at [1004, 191] on div "Remote Ok" at bounding box center [909, 191] width 219 height 28
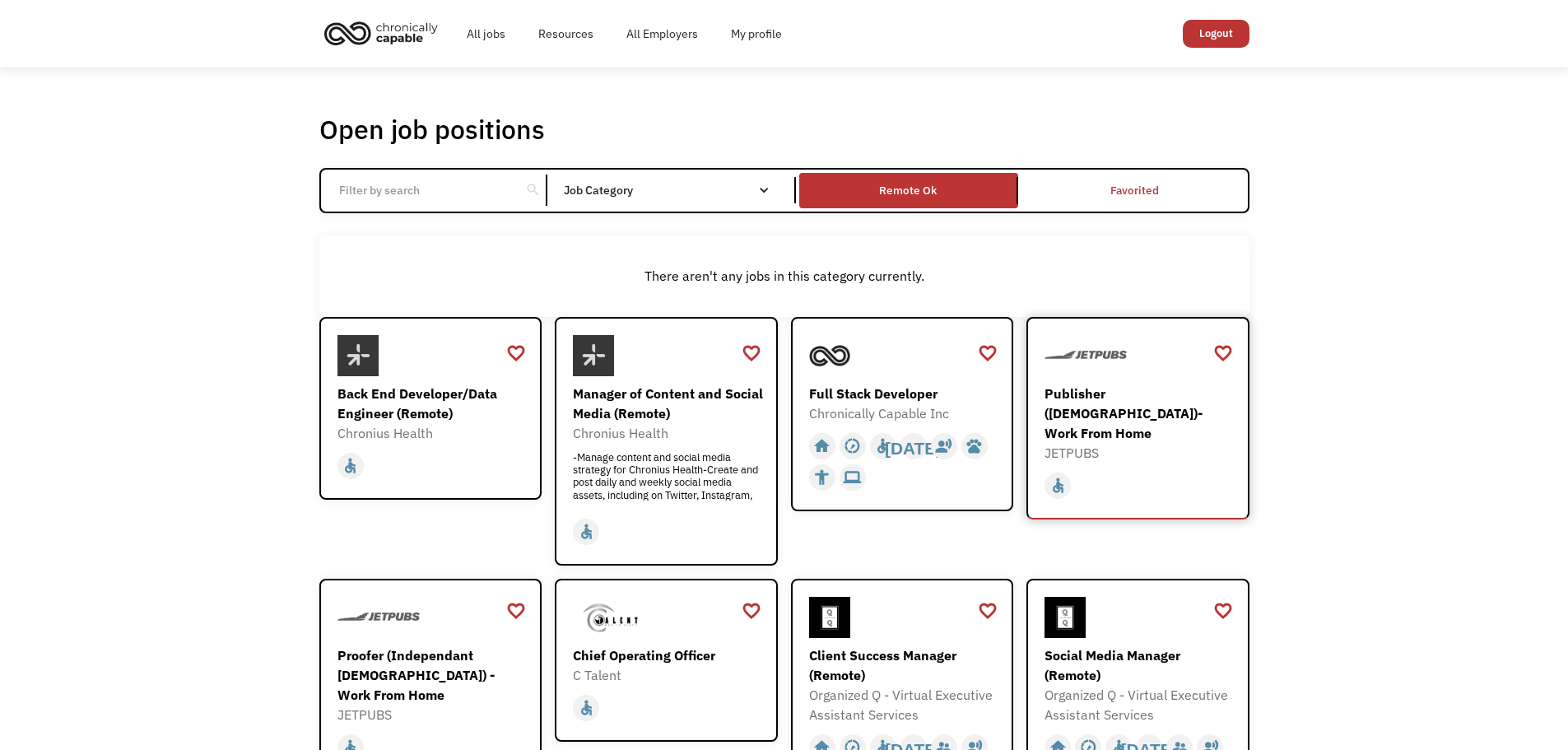
click at [1145, 397] on div "Publisher ([DEMOGRAPHIC_DATA])- Work From Home" at bounding box center [1139, 414] width 191 height 59
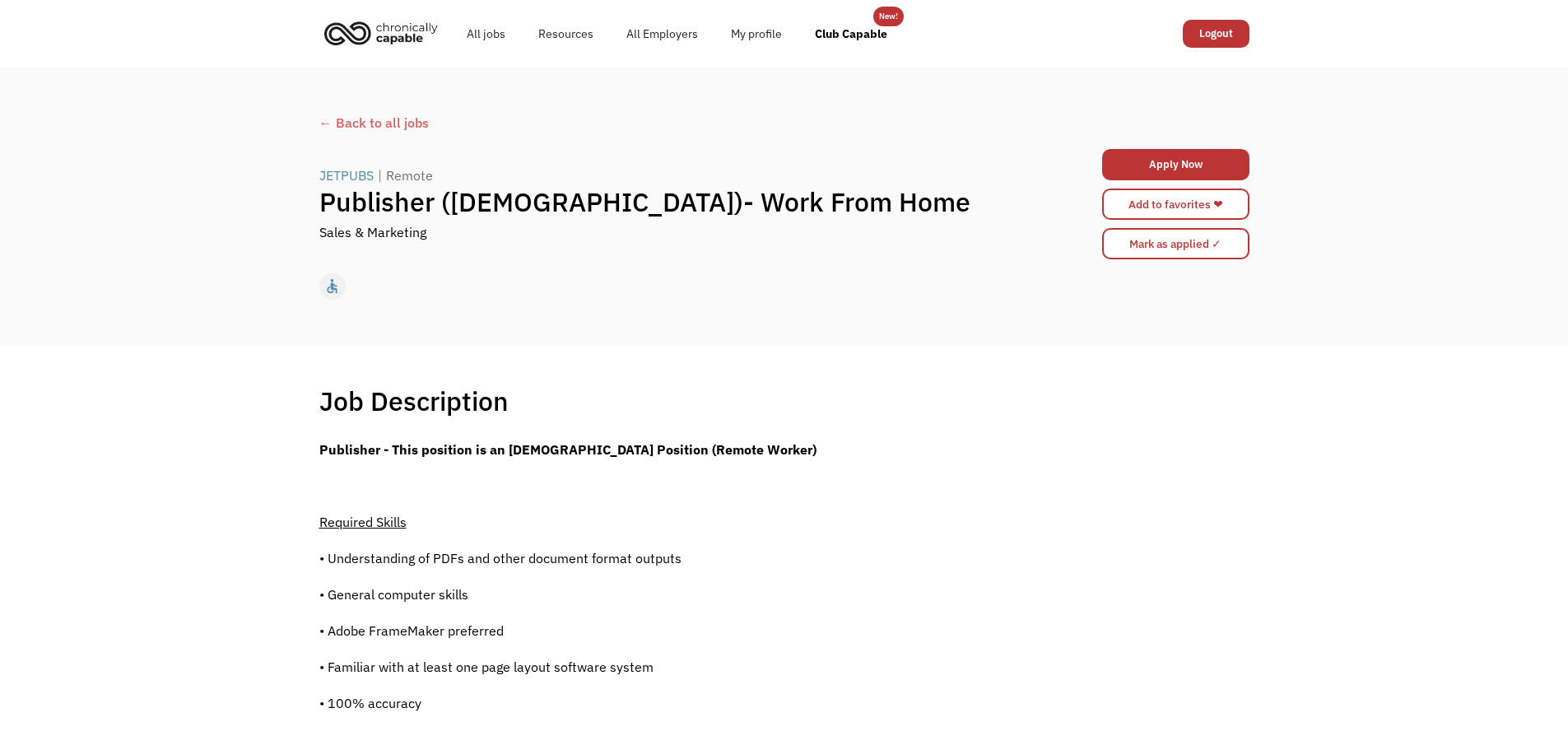
click at [412, 120] on div "← Back to all jobs" at bounding box center [784, 122] width 930 height 20
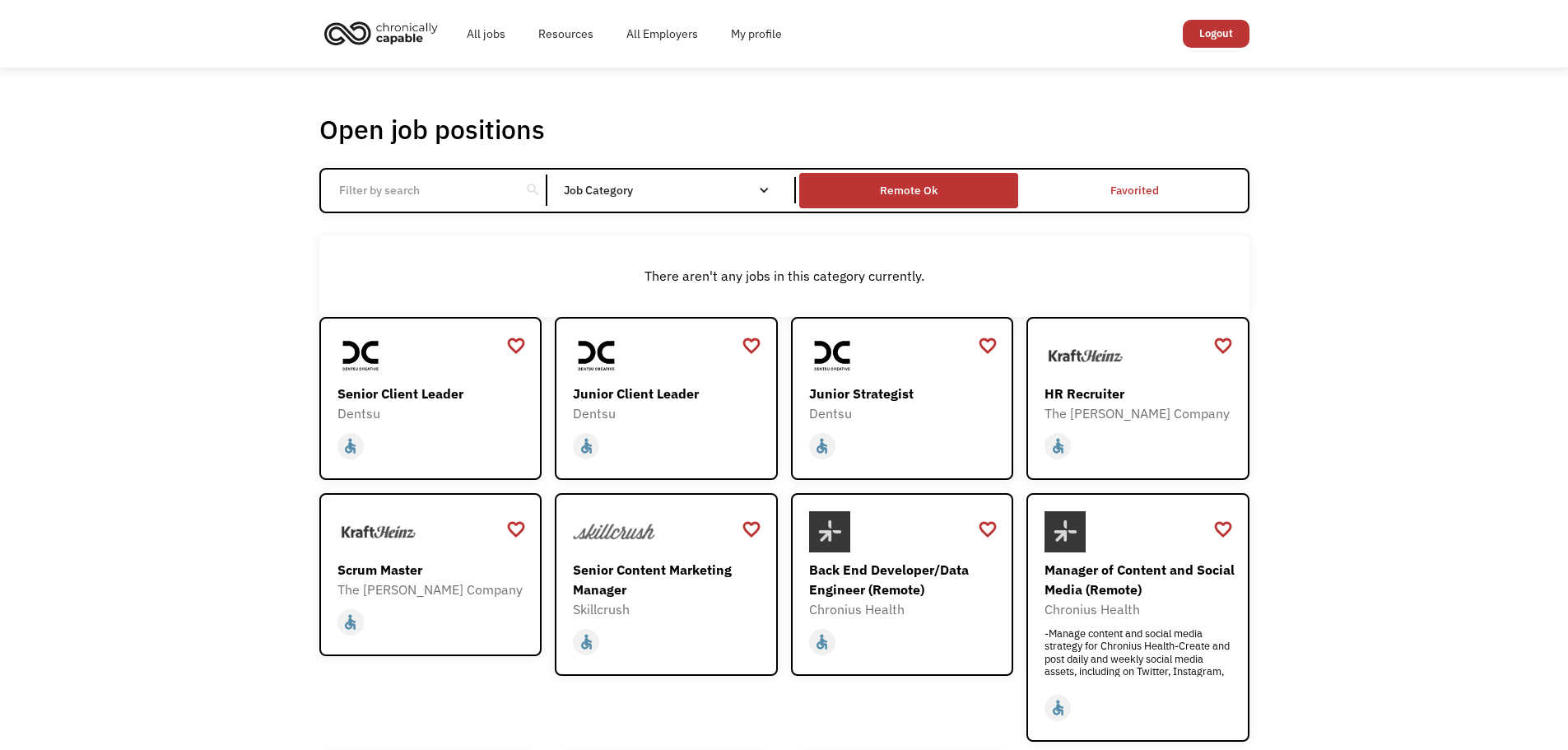
click at [917, 177] on div "Remote Ok" at bounding box center [909, 191] width 219 height 28
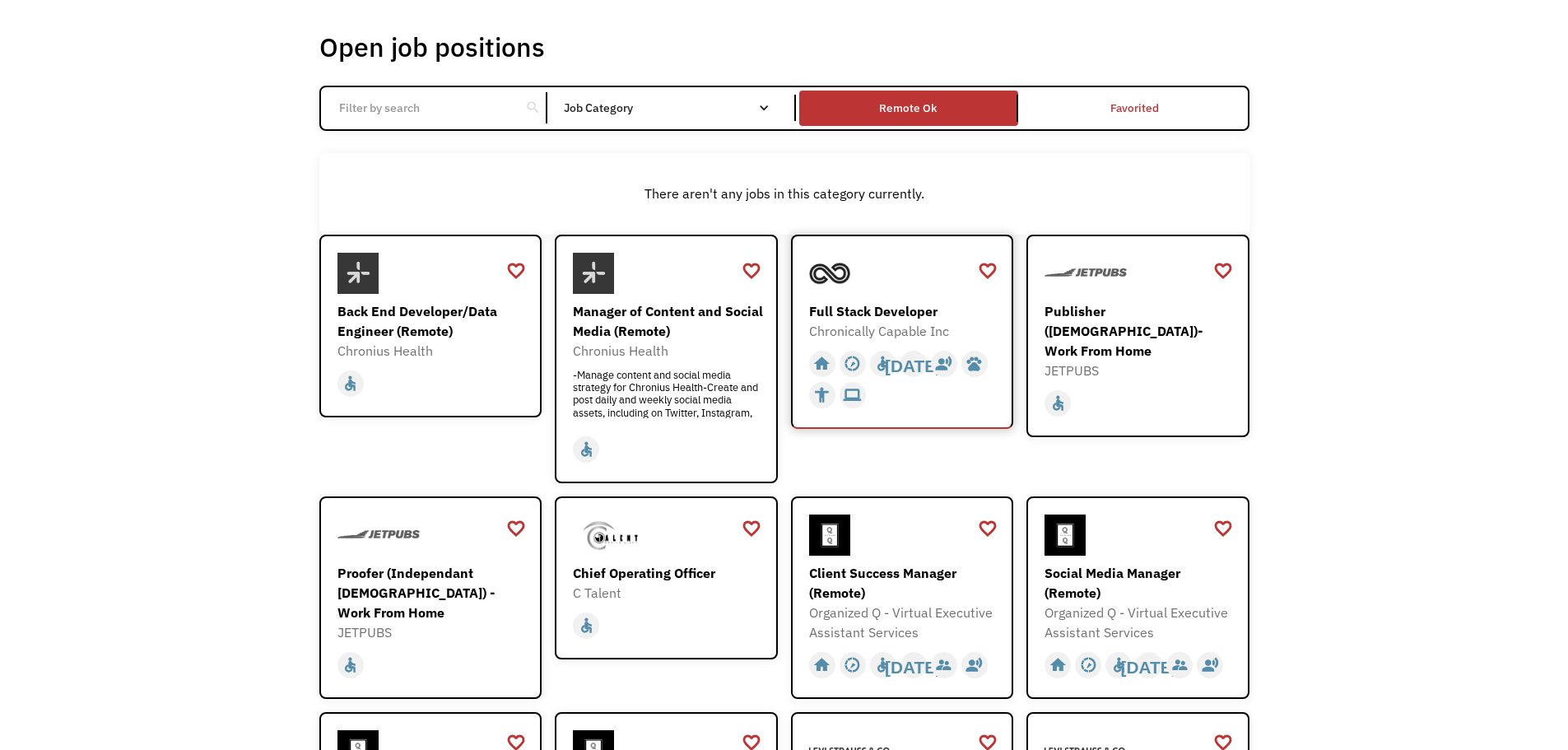
scroll to position [247, 0]
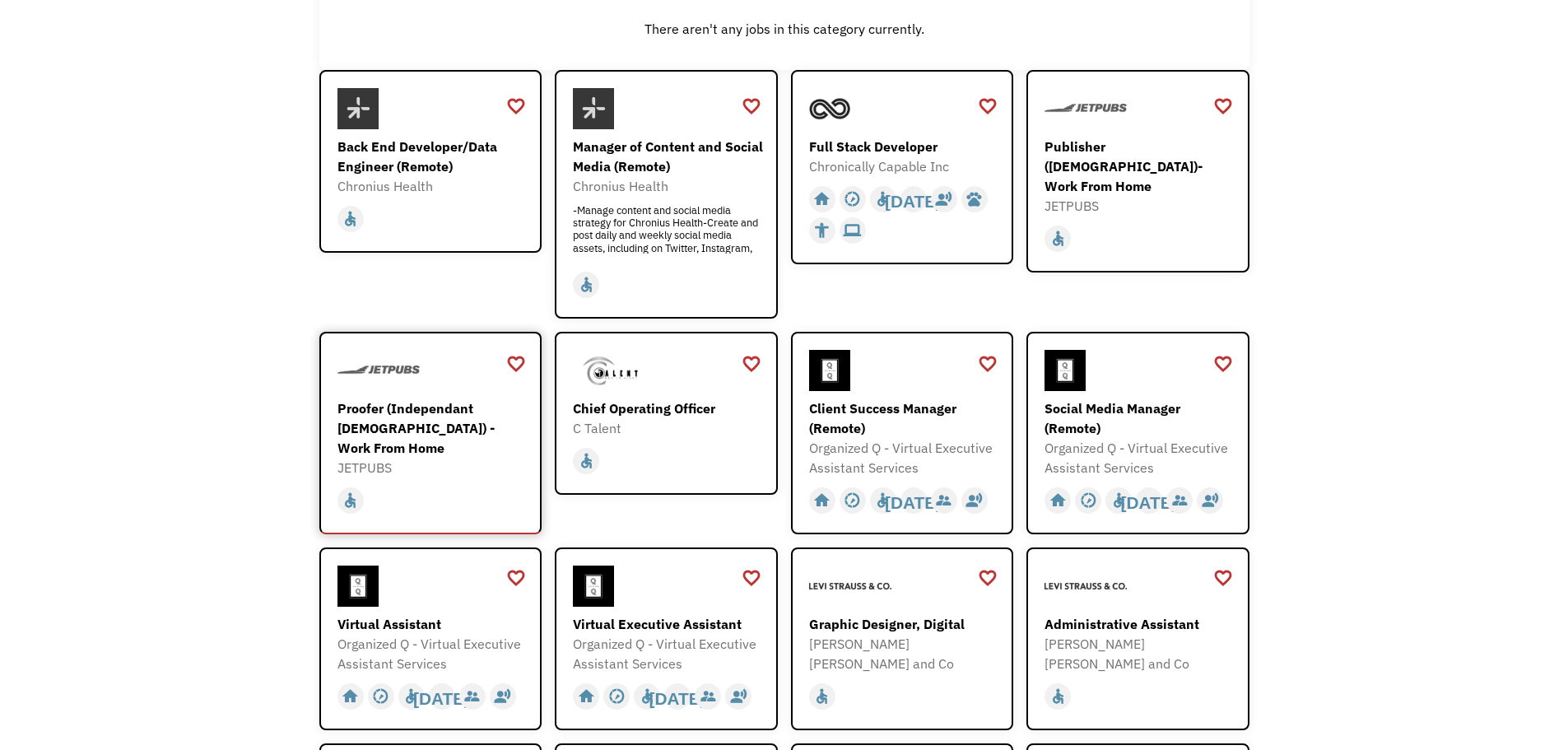
click at [436, 414] on div "Proofer (Independant [DEMOGRAPHIC_DATA]) - Work From Home" at bounding box center [432, 428] width 191 height 59
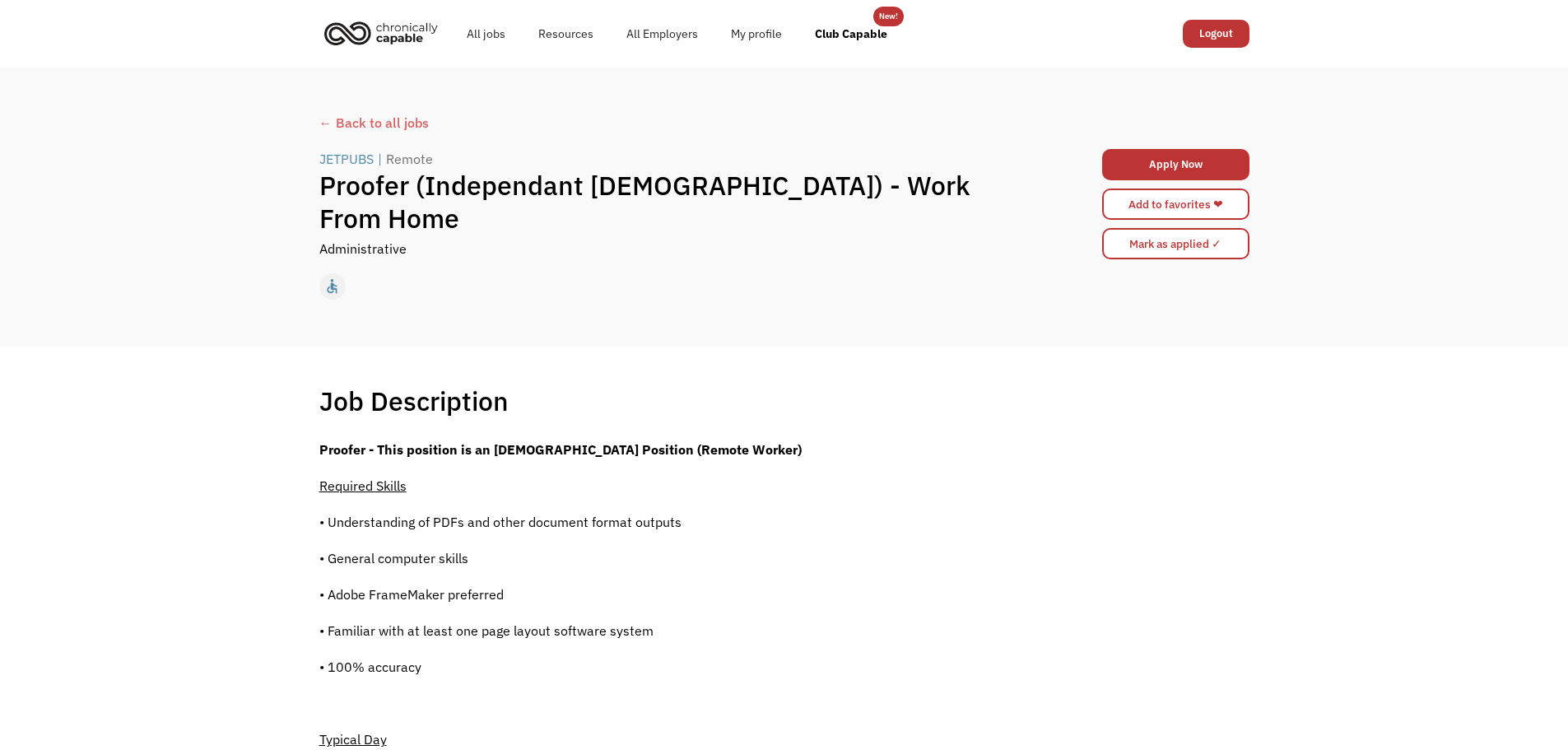
click at [426, 128] on div "← Back to all jobs" at bounding box center [784, 122] width 930 height 20
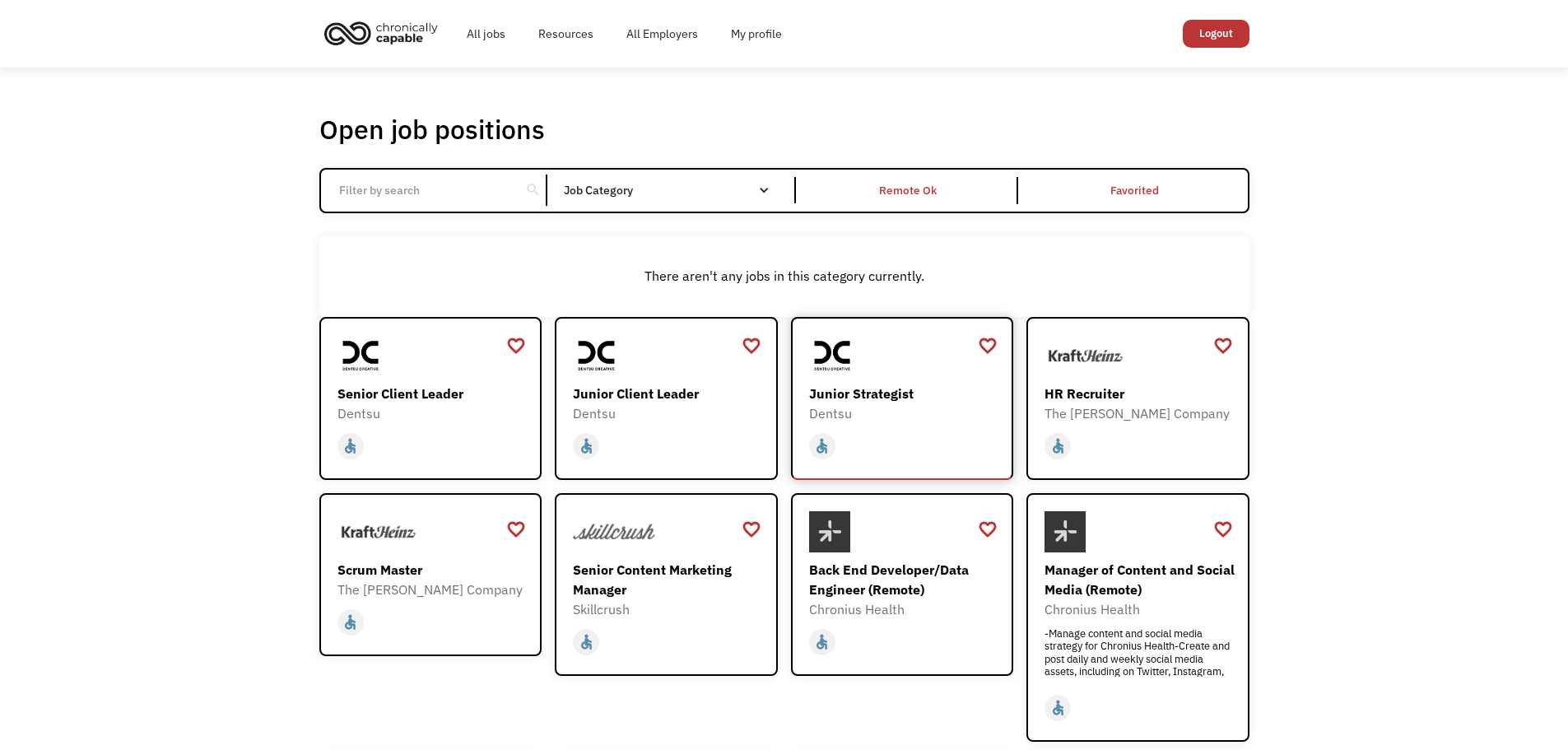
scroll to position [165, 0]
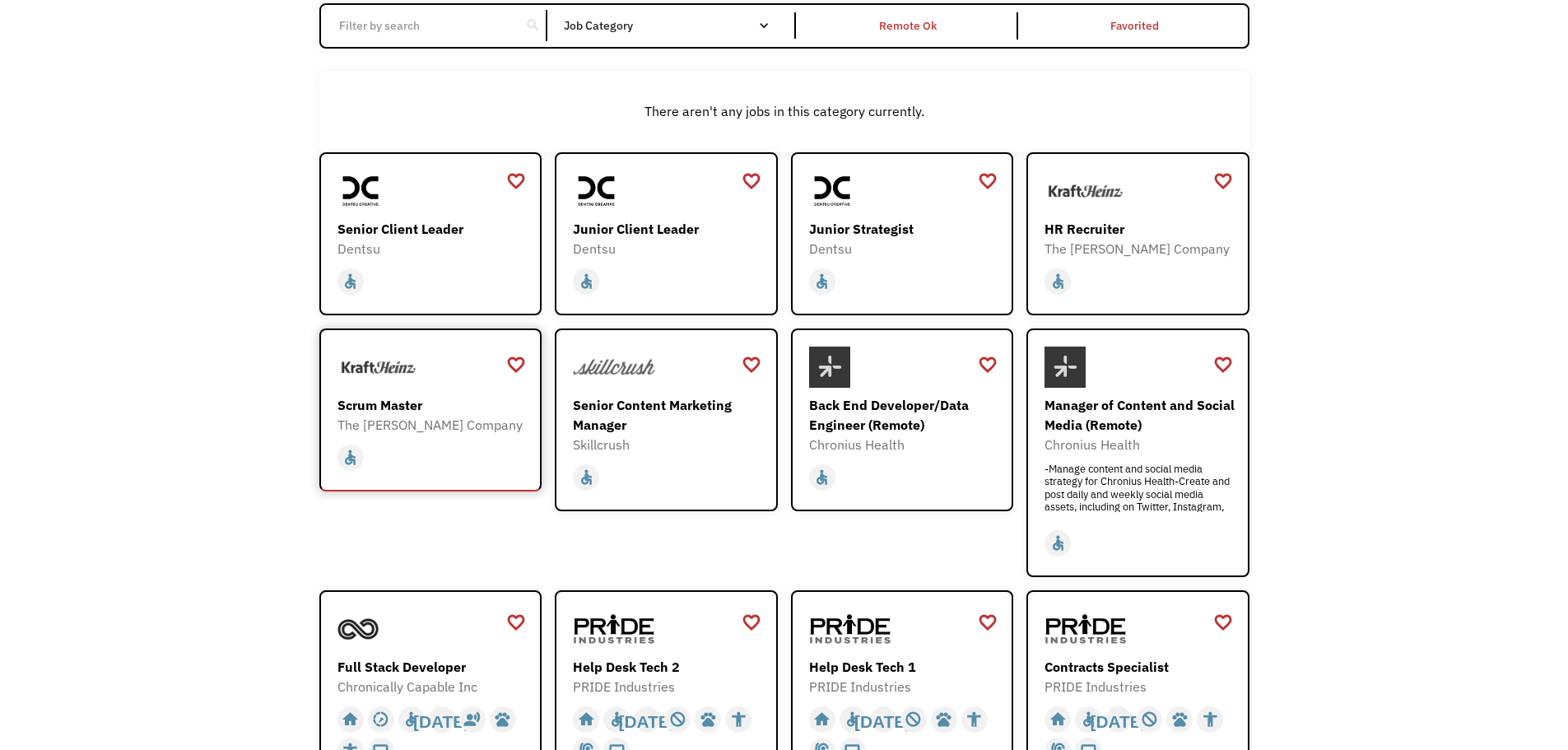
click at [374, 410] on div "Scrum Master" at bounding box center [432, 405] width 191 height 20
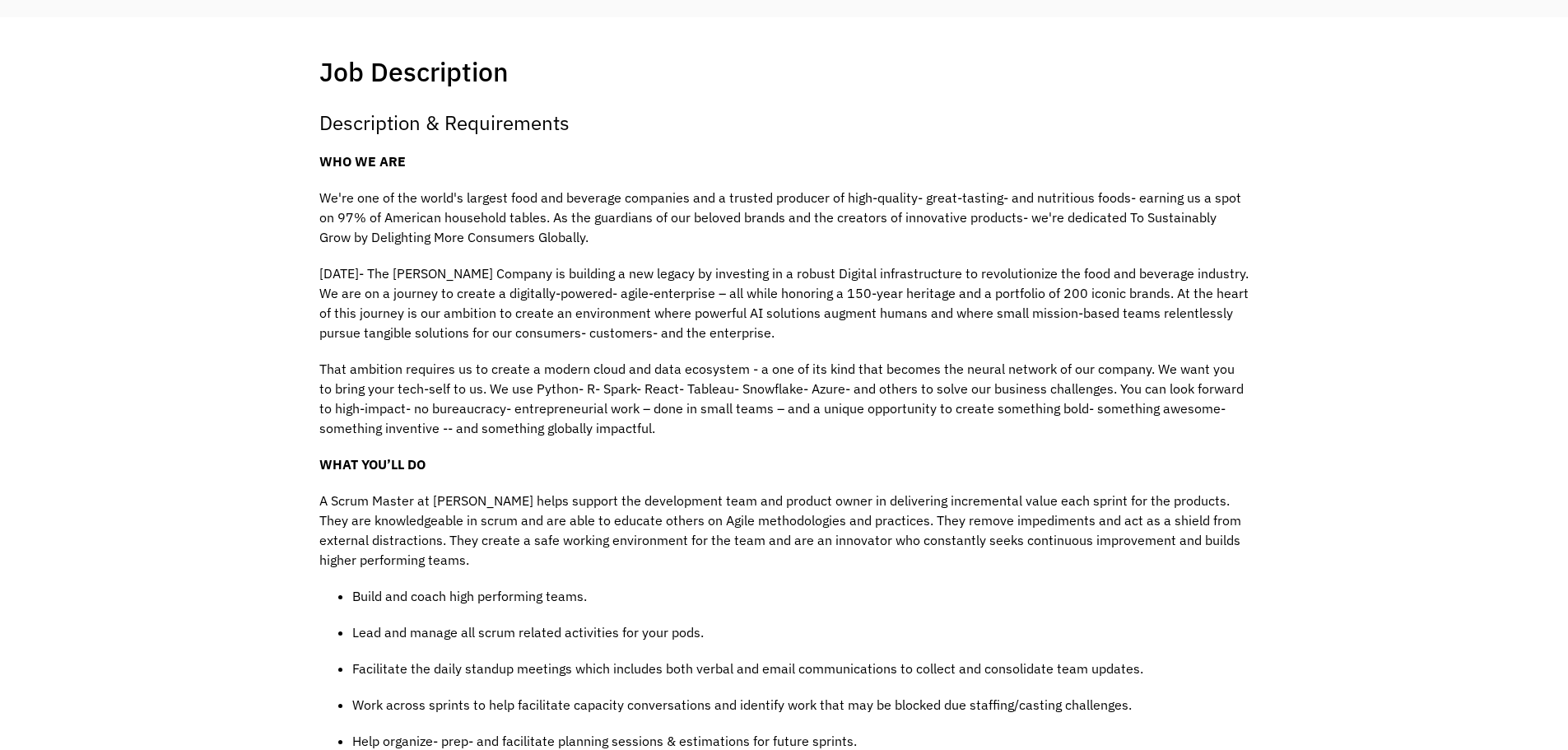
scroll to position [82, 0]
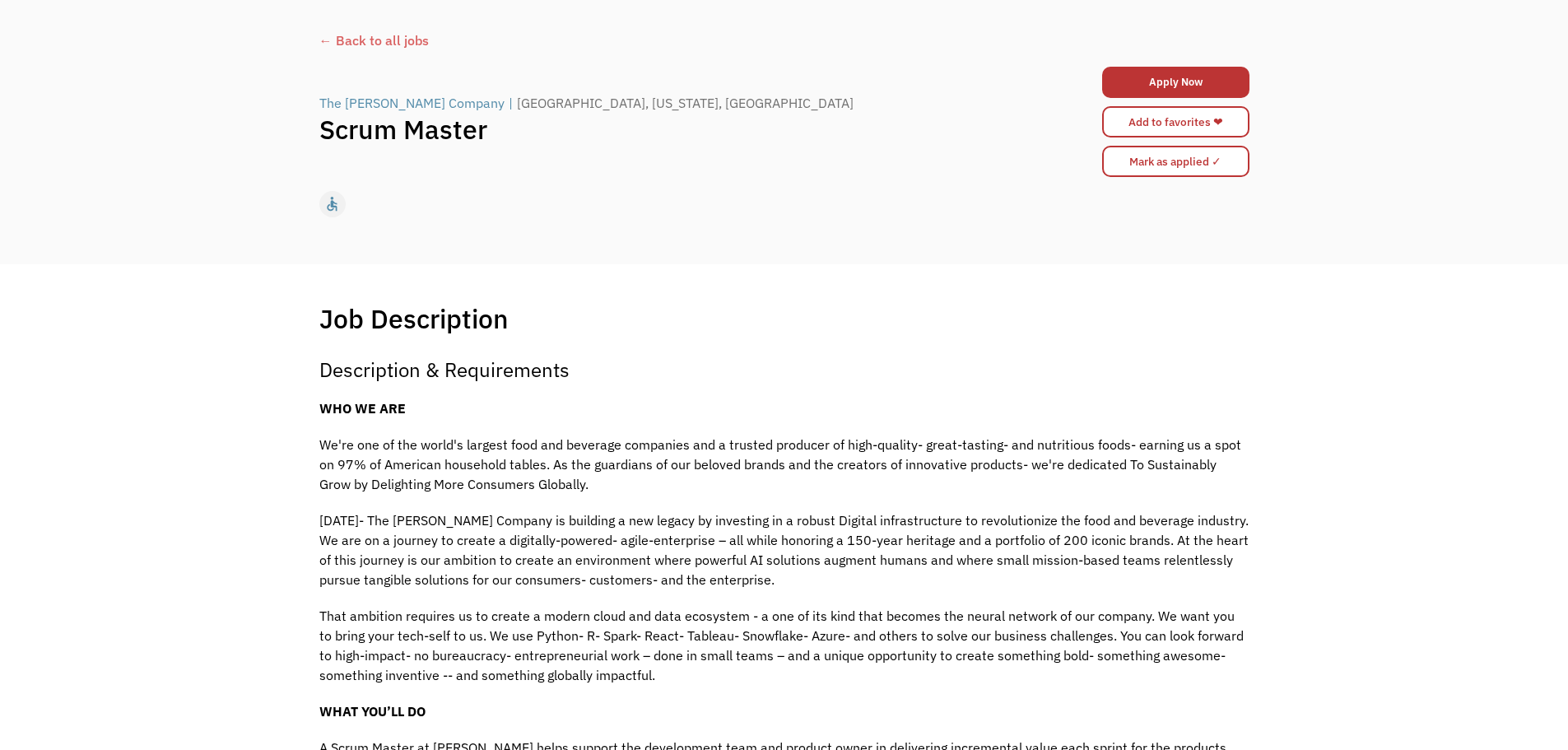
click at [422, 39] on div "← Back to all jobs" at bounding box center [784, 40] width 930 height 20
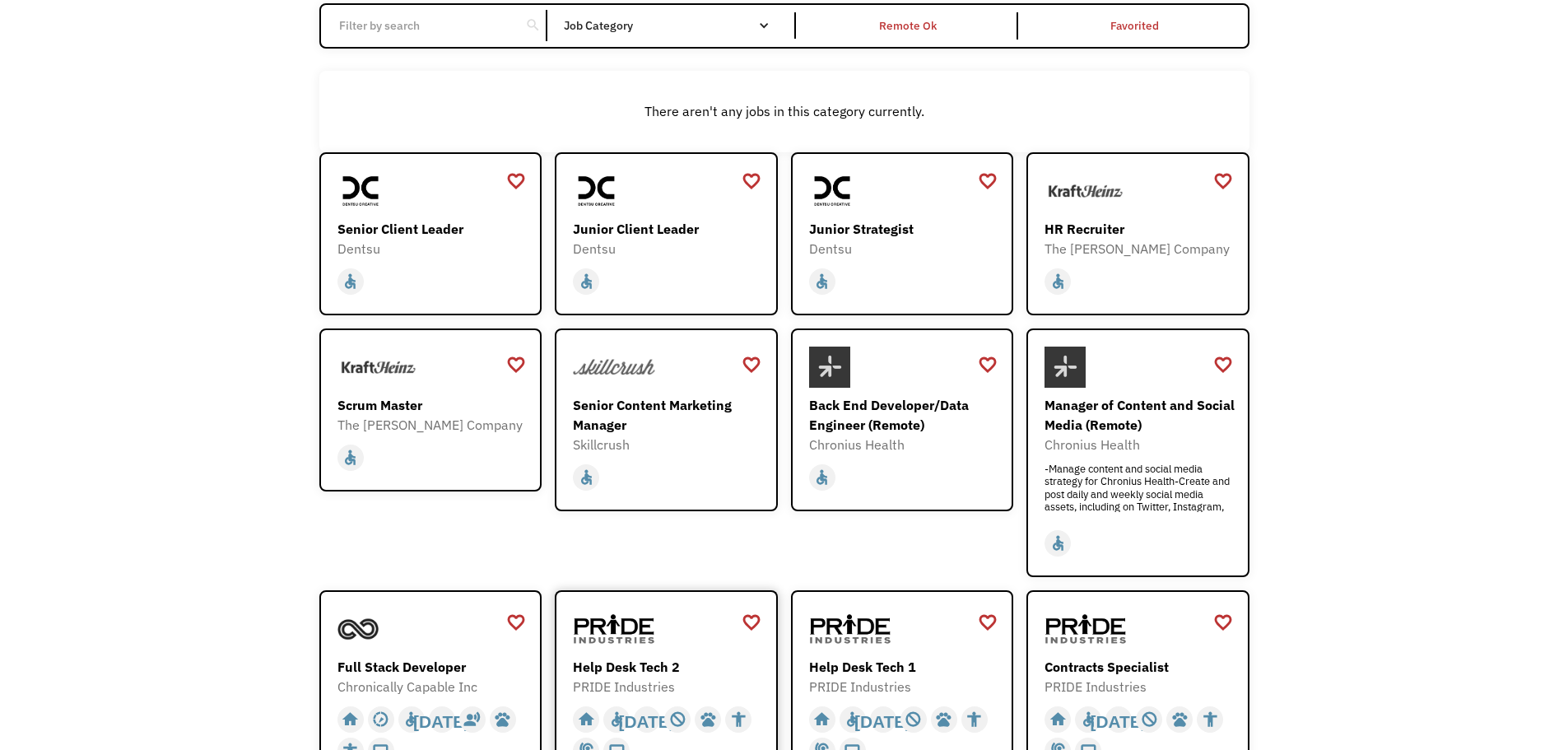
scroll to position [330, 0]
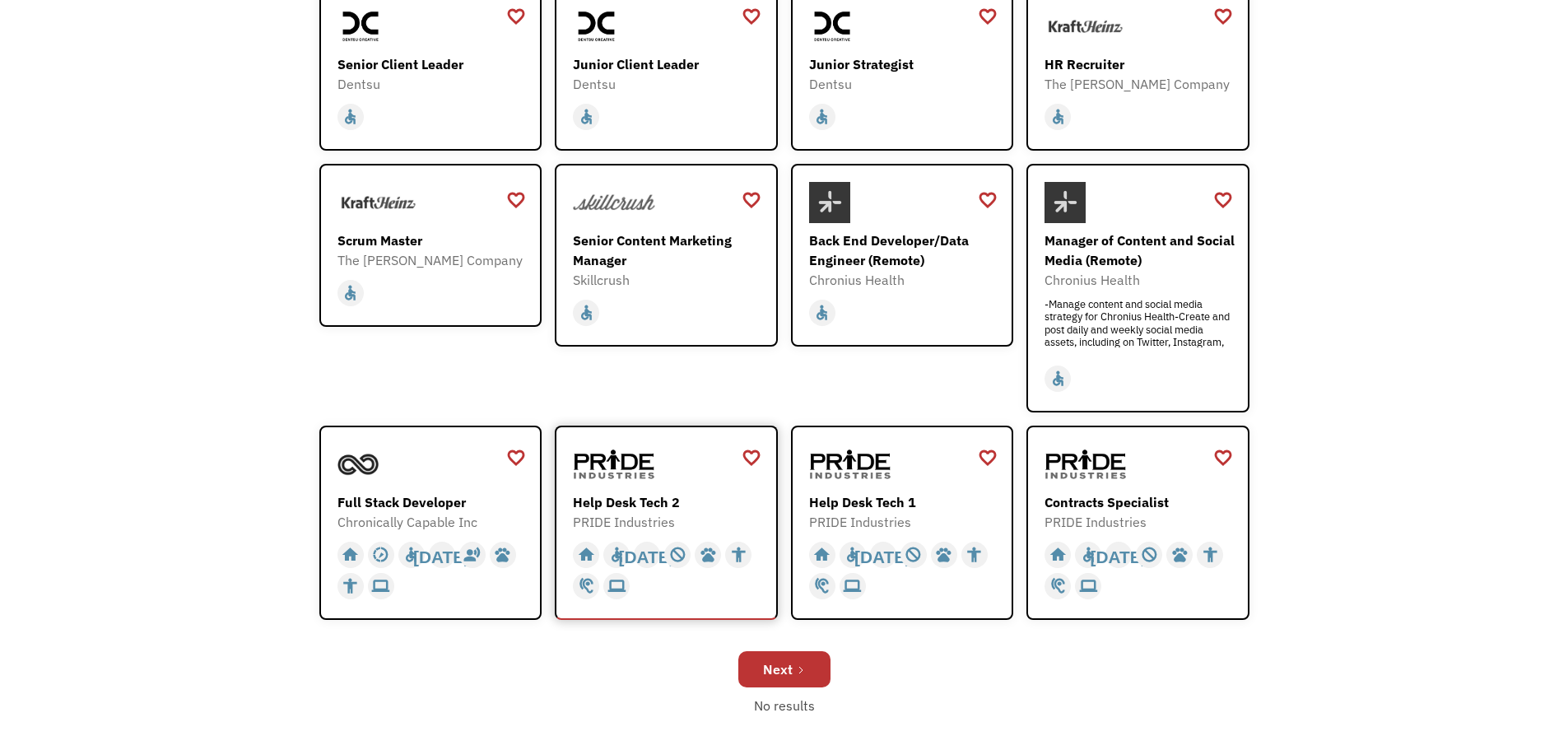
click at [608, 477] on img at bounding box center [613, 464] width 82 height 41
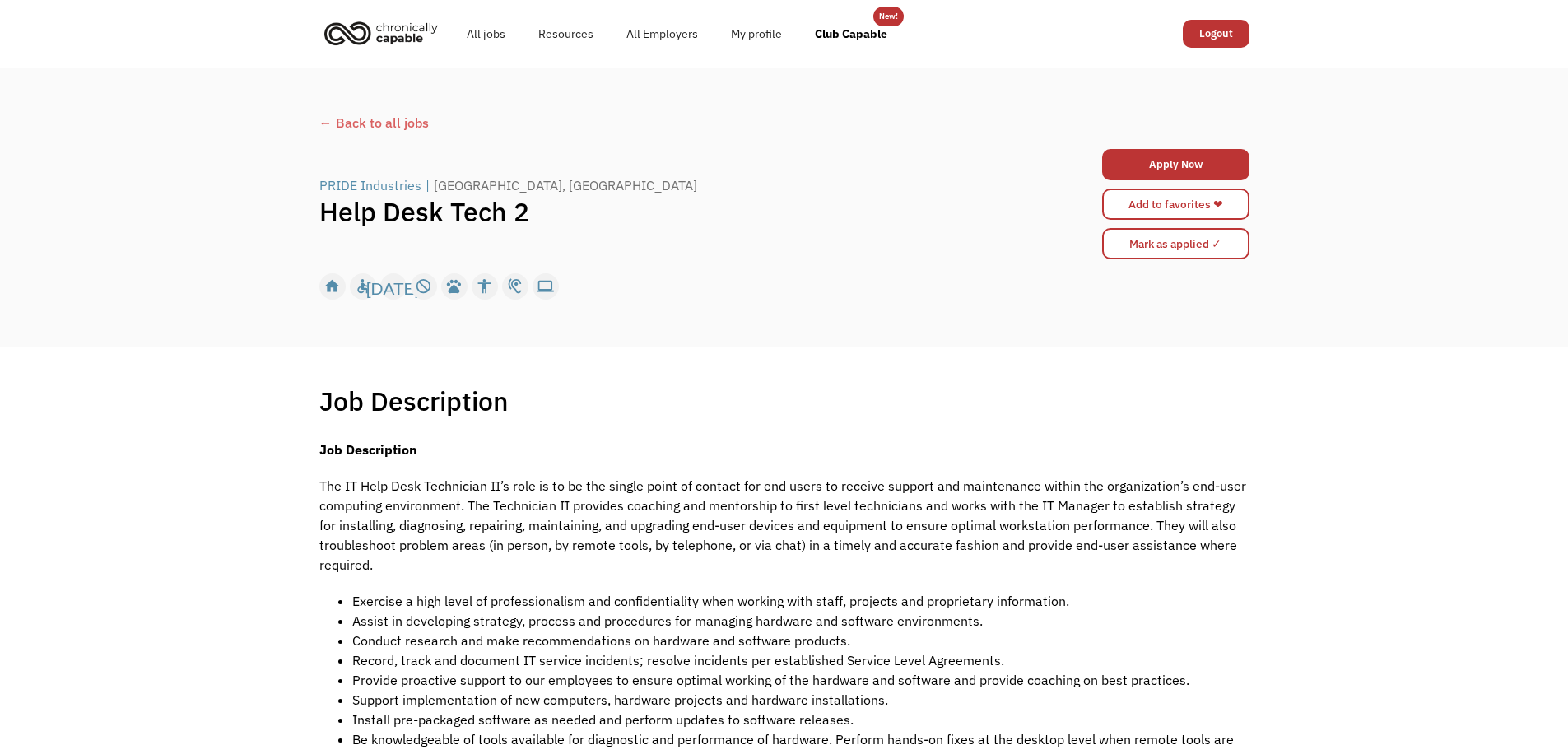
click at [408, 131] on div "← Back to all jobs" at bounding box center [784, 122] width 930 height 20
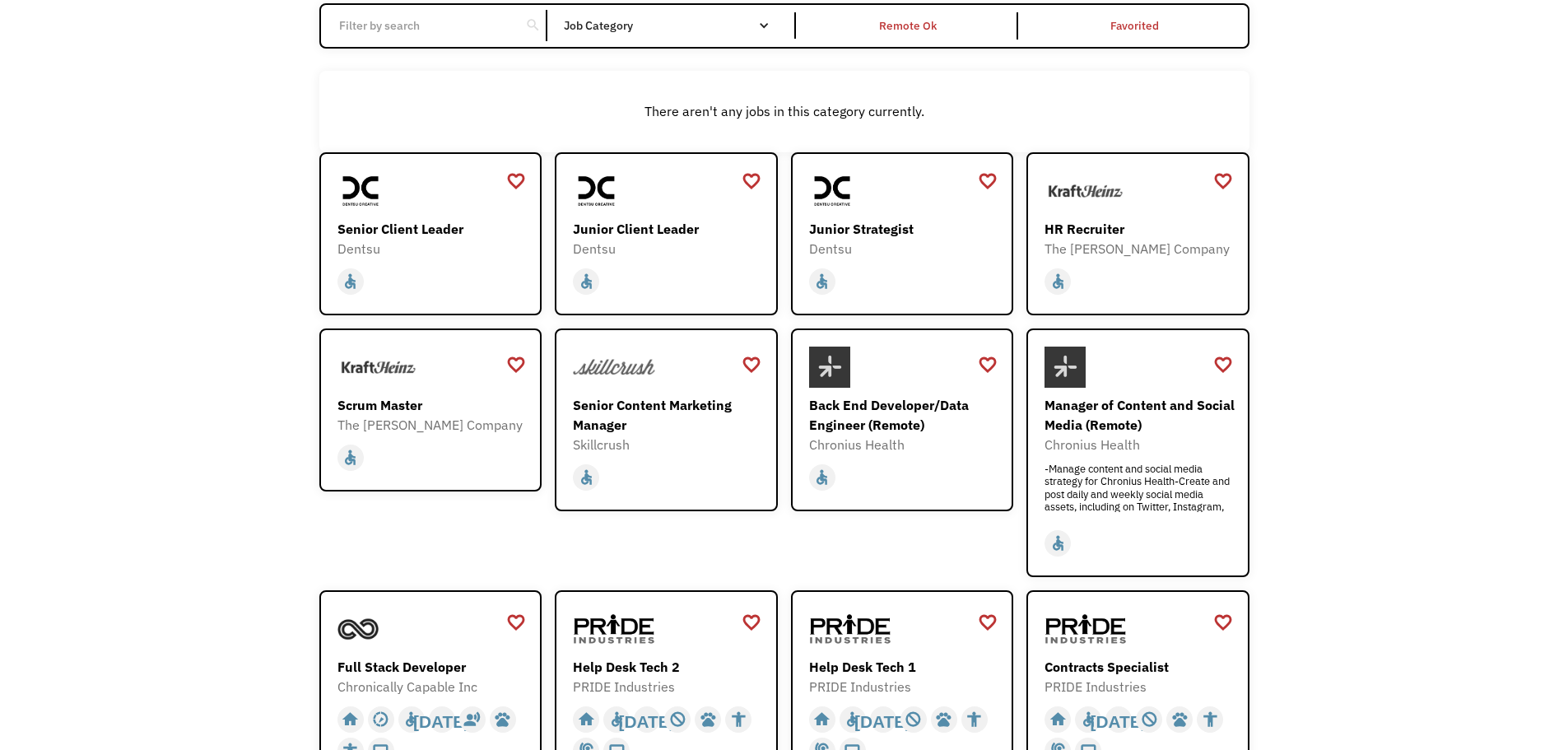
scroll to position [247, 0]
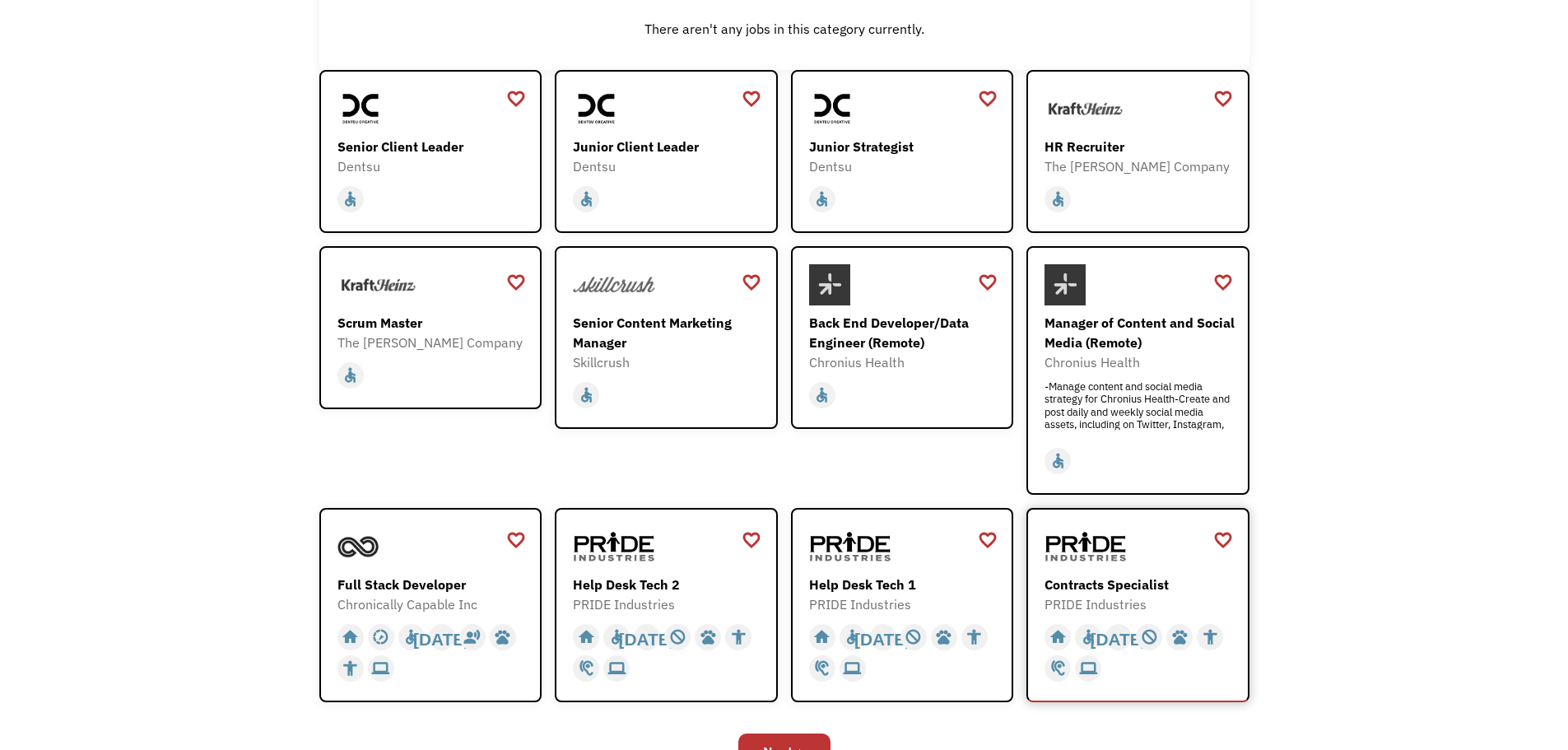
click at [1092, 538] on img at bounding box center [1085, 546] width 82 height 41
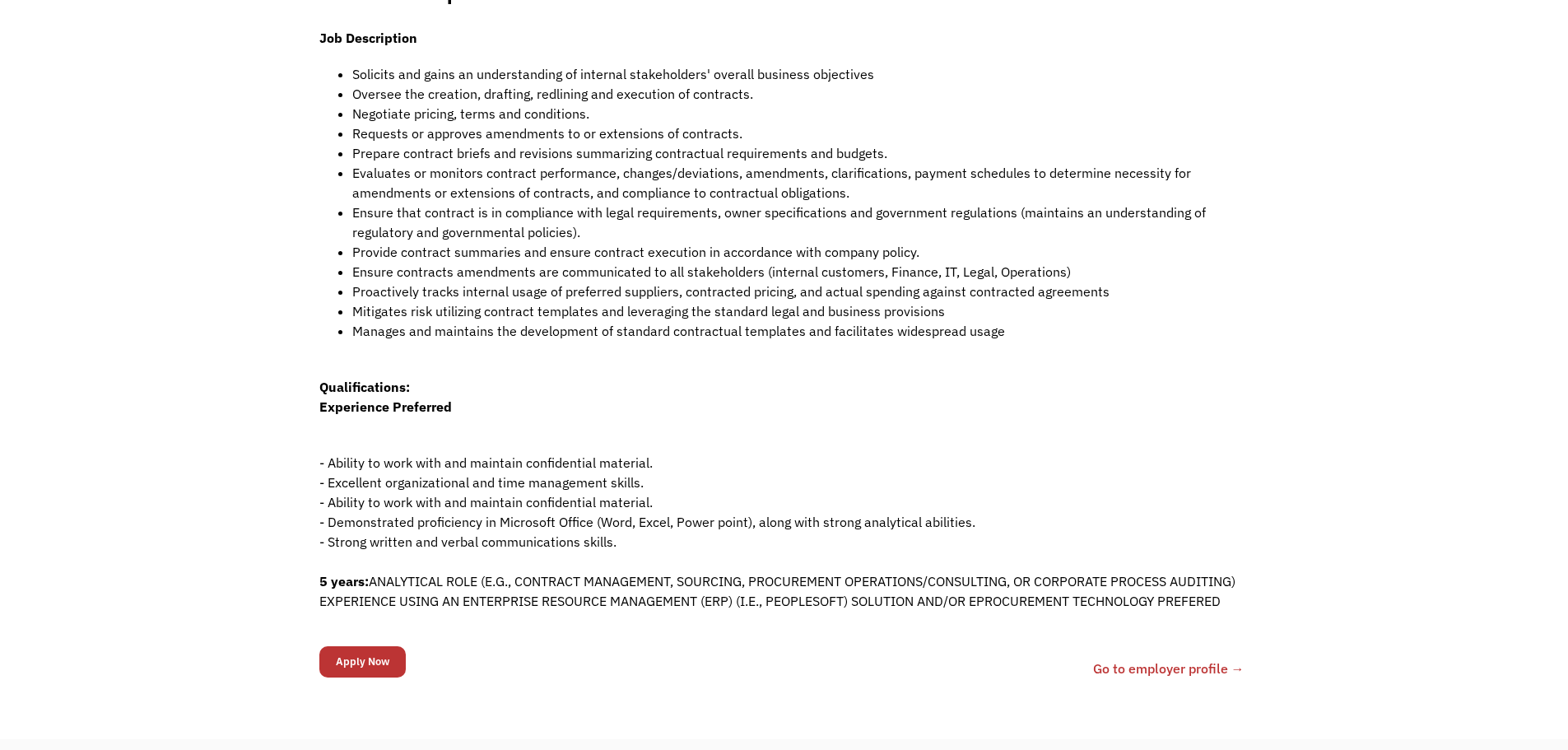
scroll to position [82, 0]
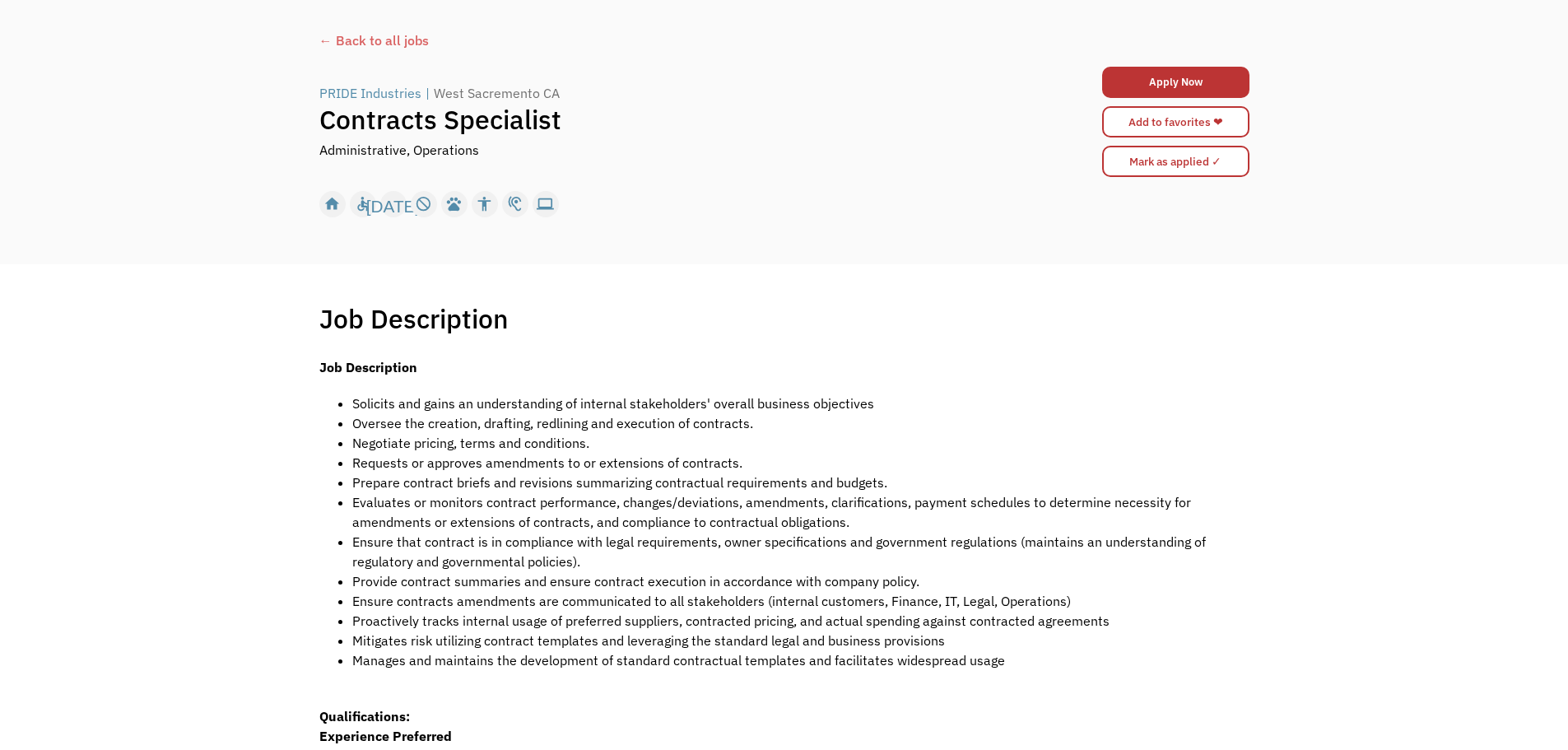
click at [398, 42] on div "← Back to all jobs" at bounding box center [784, 40] width 930 height 20
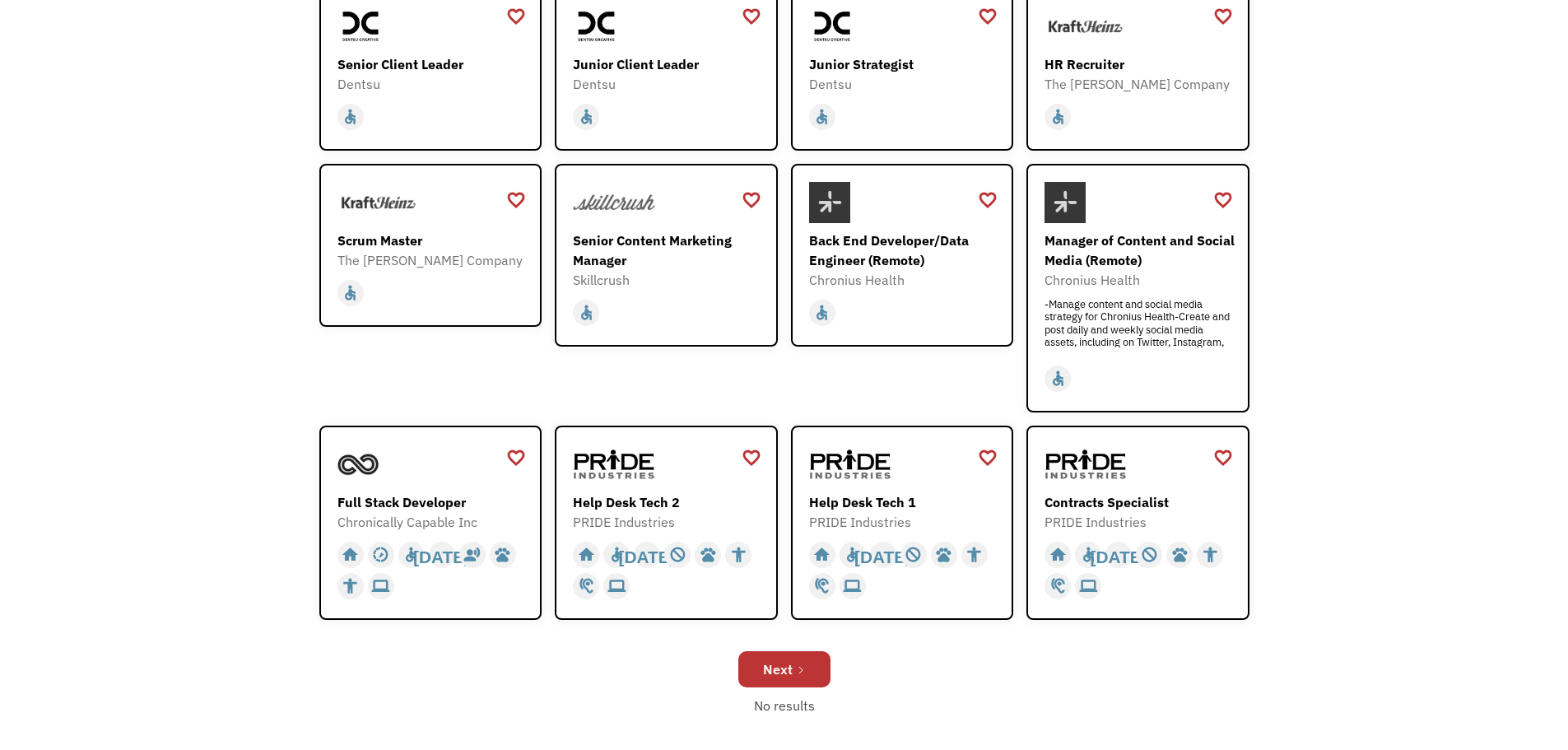
scroll to position [494, 0]
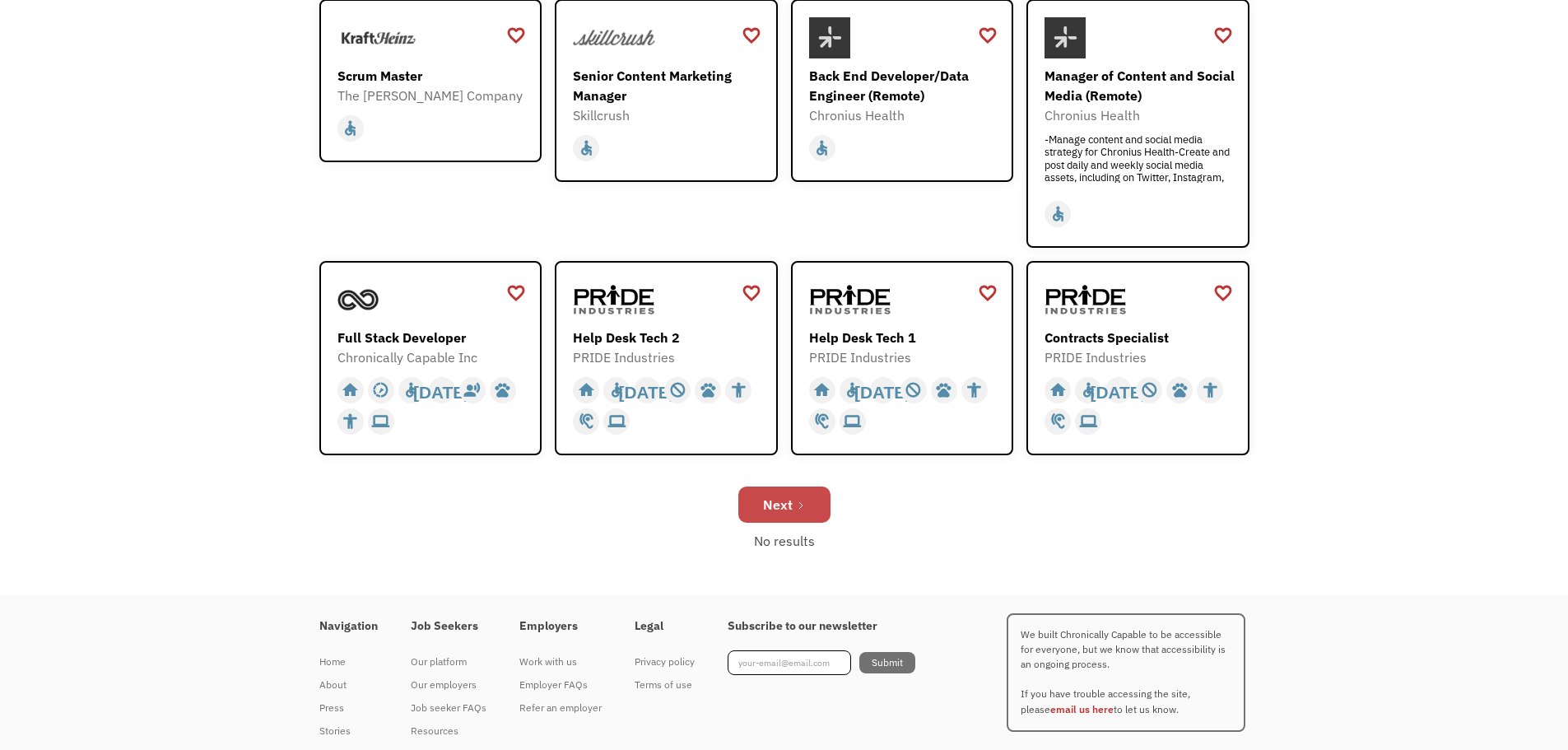
click at [778, 498] on div "Next" at bounding box center [777, 504] width 30 height 20
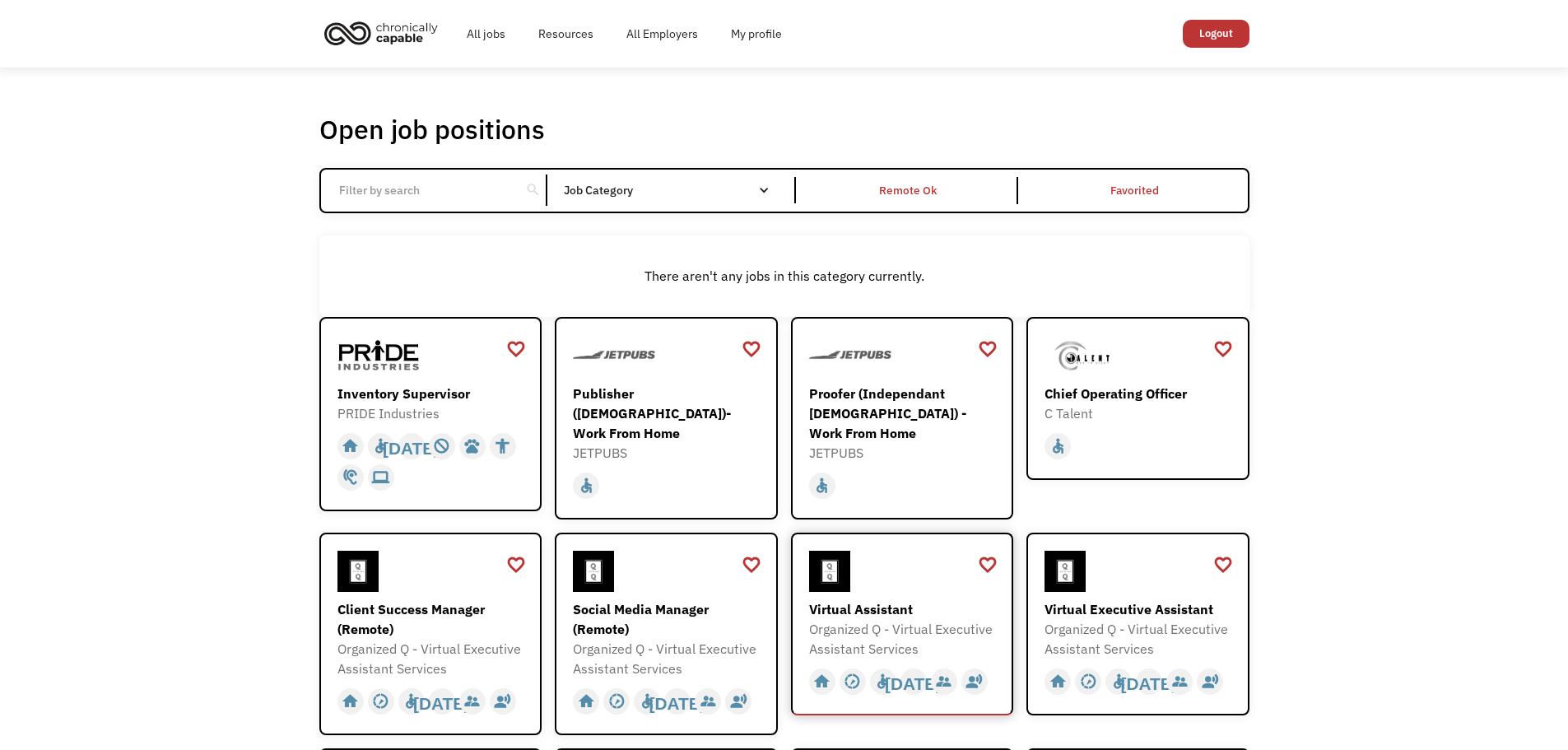
click at [853, 619] on div "Organized Q - Virtual Executive Assistant Services" at bounding box center [904, 639] width 191 height 39
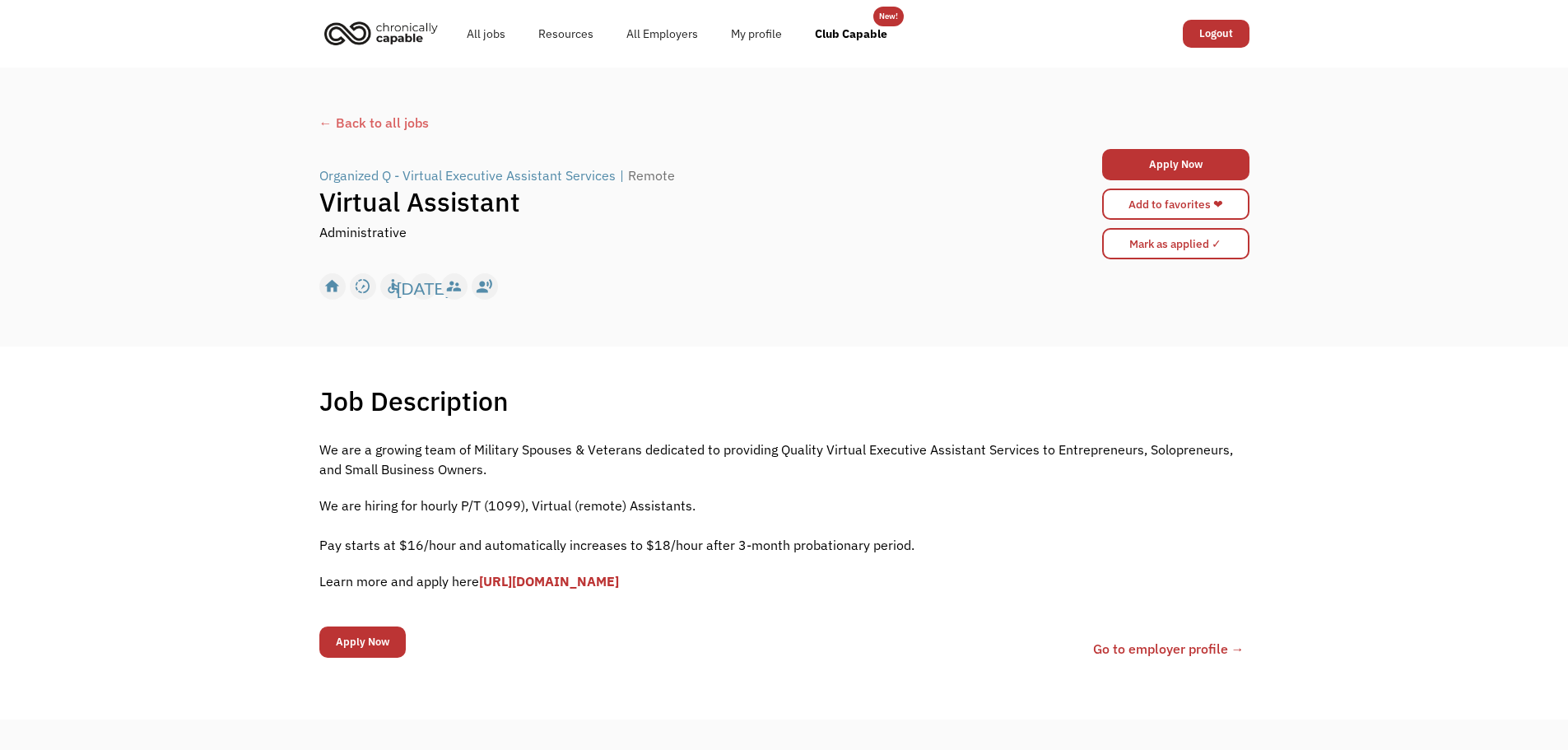
click at [397, 111] on div "← Back to all jobs Organized Q - Virtual Executive Assistant Services | Remote …" at bounding box center [784, 208] width 963 height 204
click at [392, 122] on div "← Back to all jobs" at bounding box center [784, 122] width 930 height 20
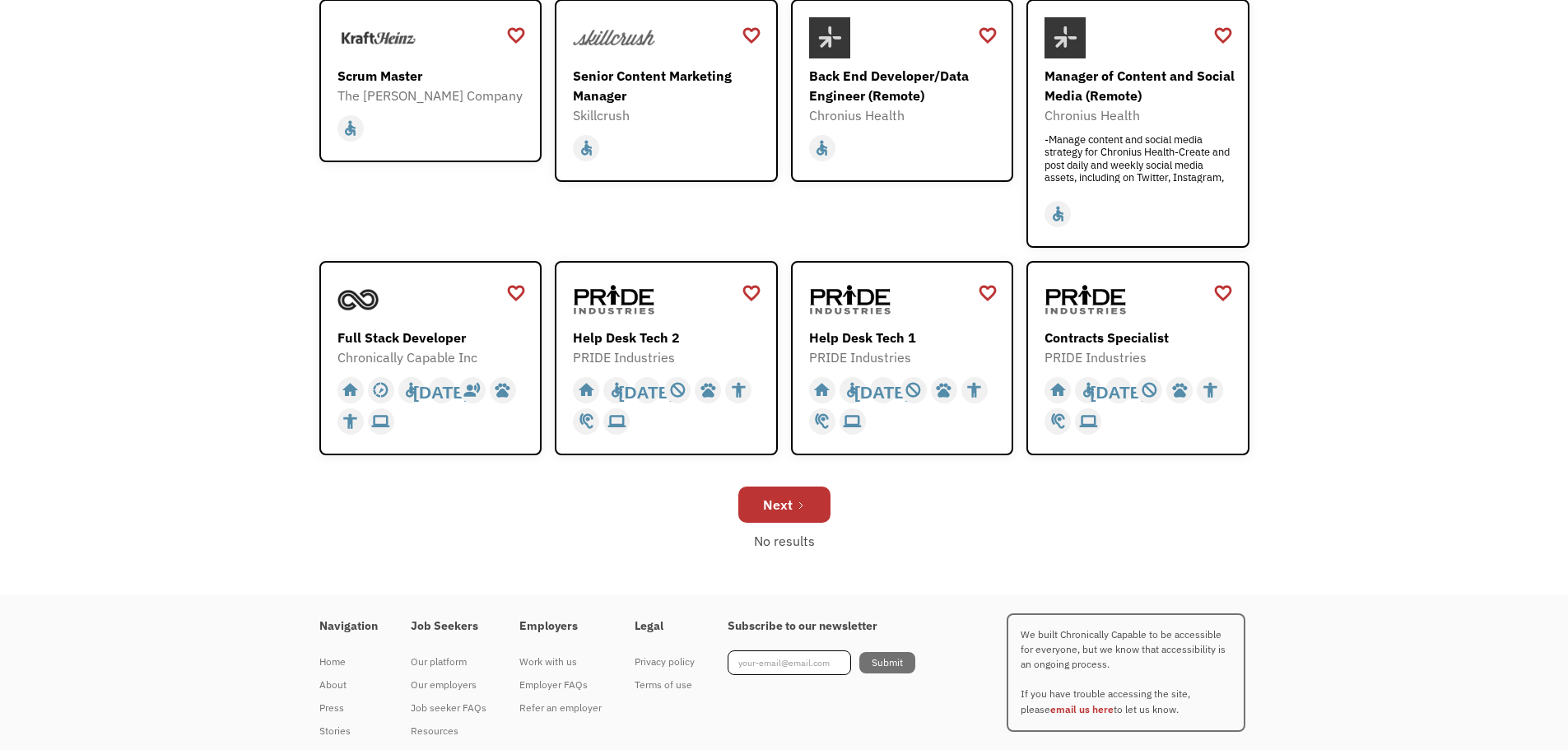
scroll to position [538, 0]
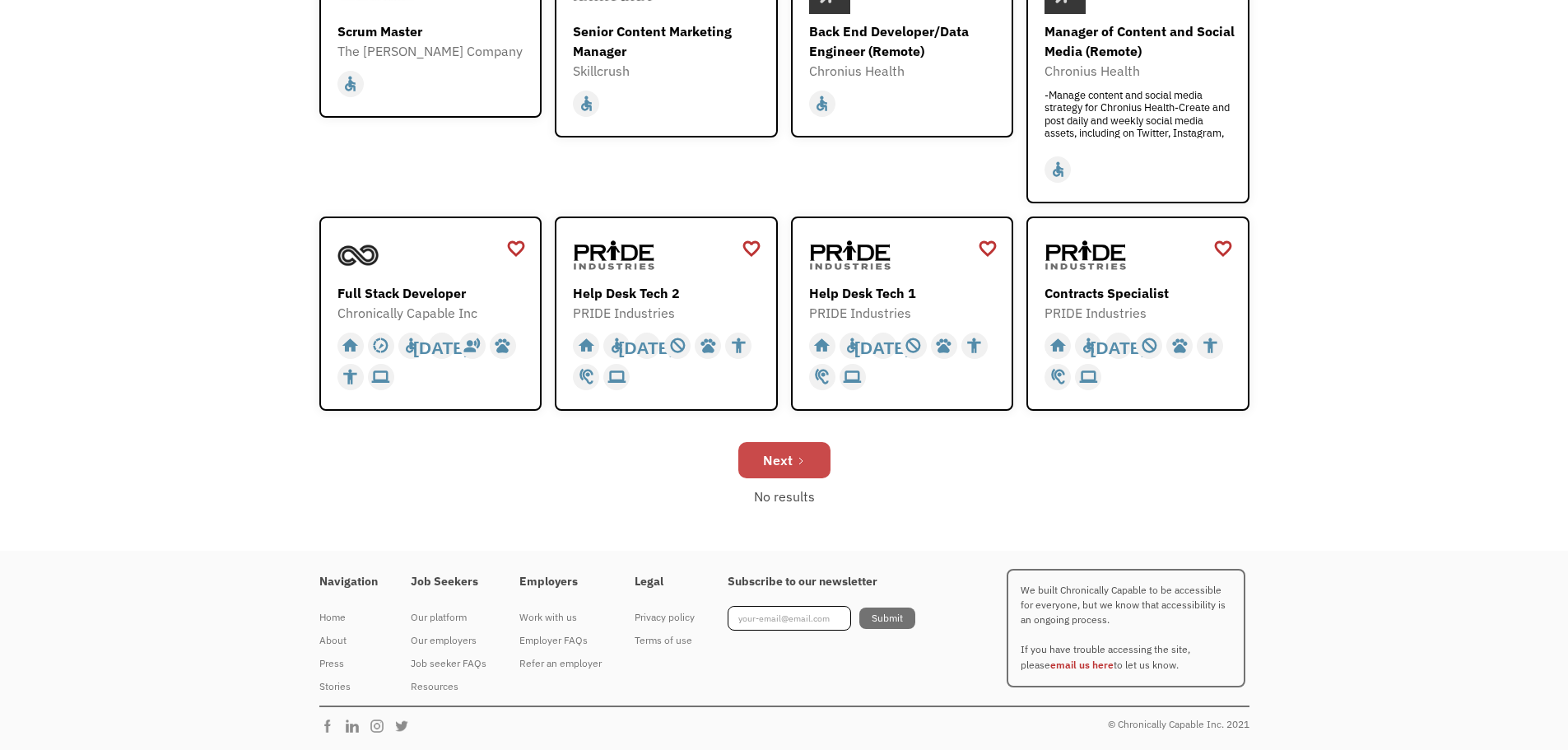
click at [792, 456] on div "Next" at bounding box center [777, 460] width 30 height 20
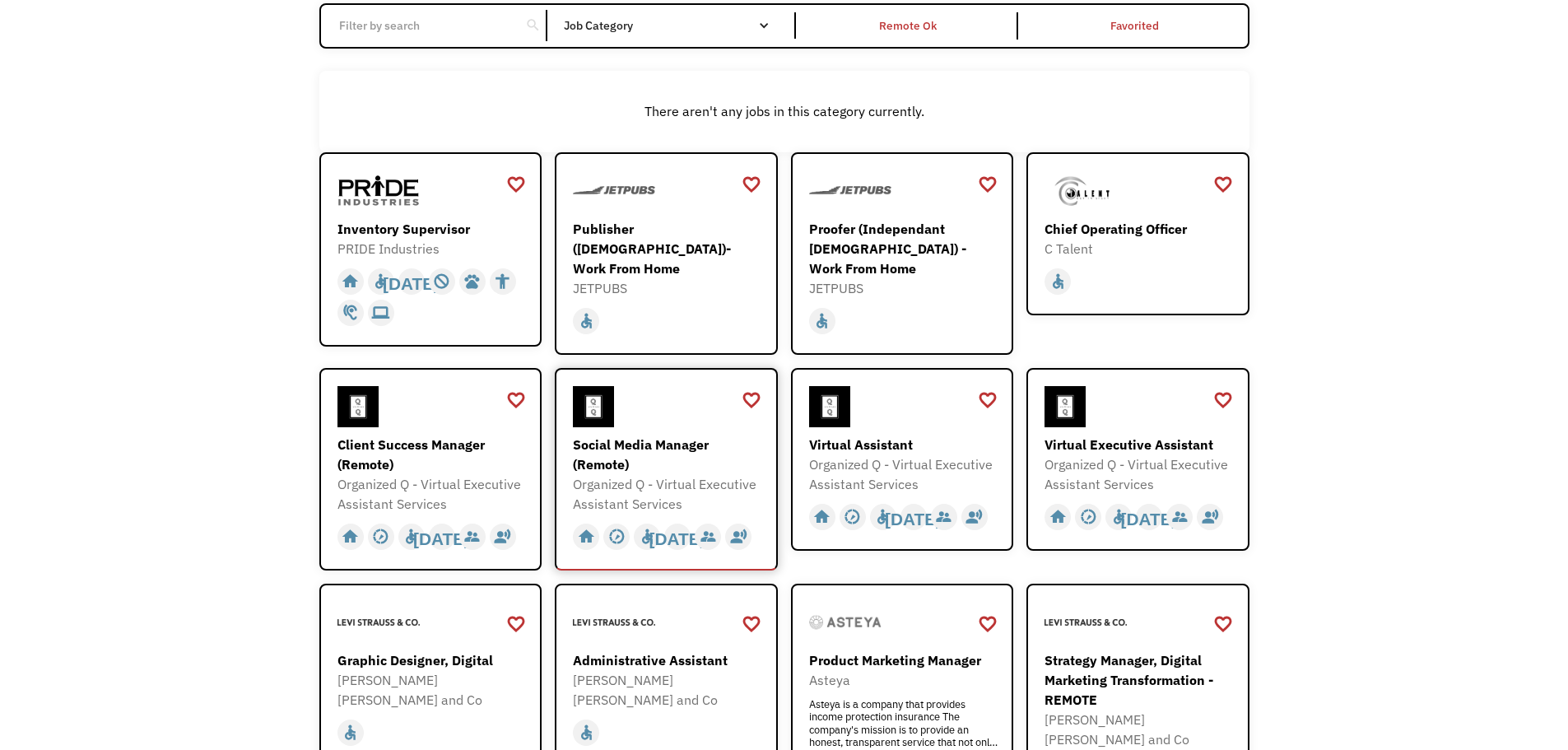
scroll to position [330, 0]
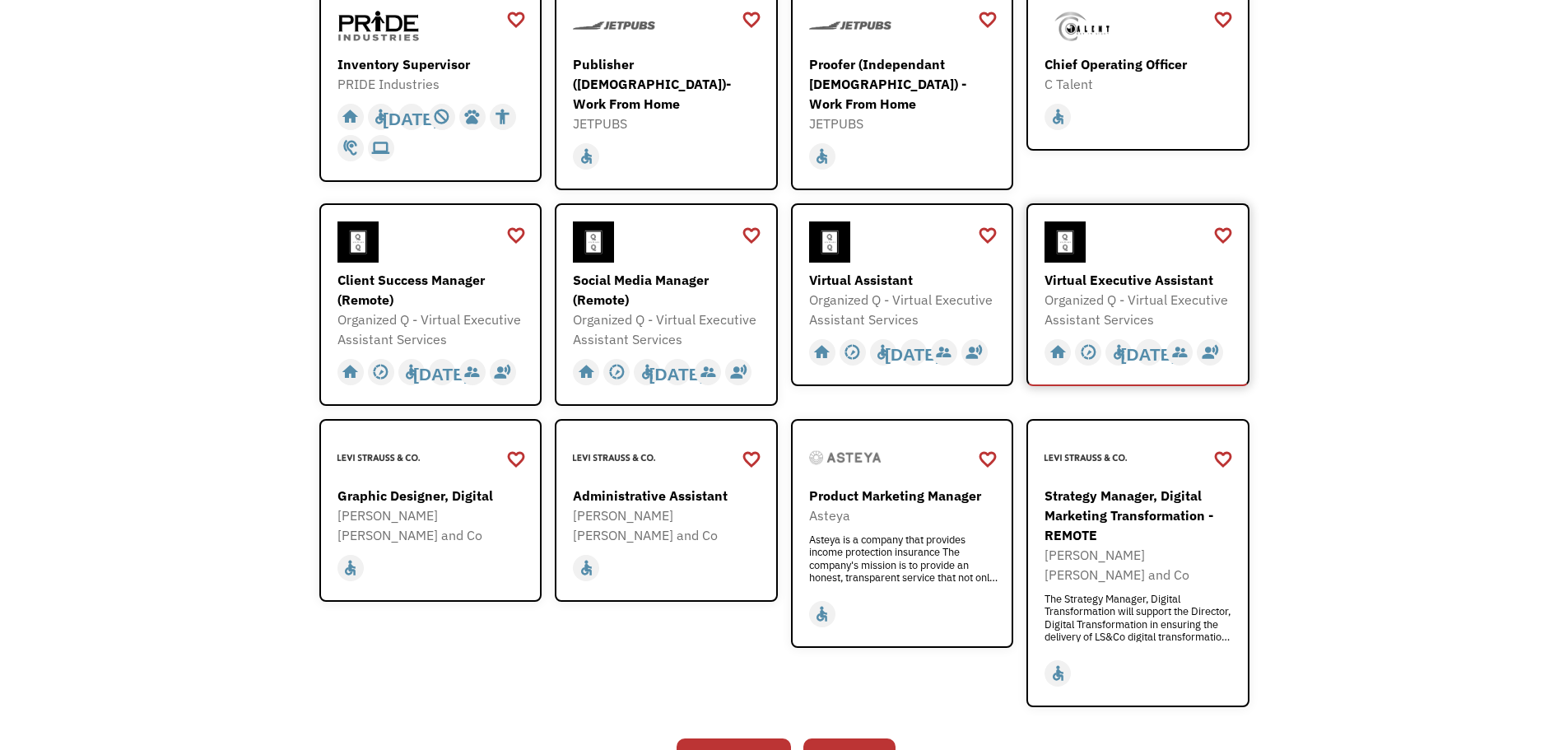
click at [1161, 270] on div "Virtual Executive Assistant" at bounding box center [1139, 279] width 191 height 20
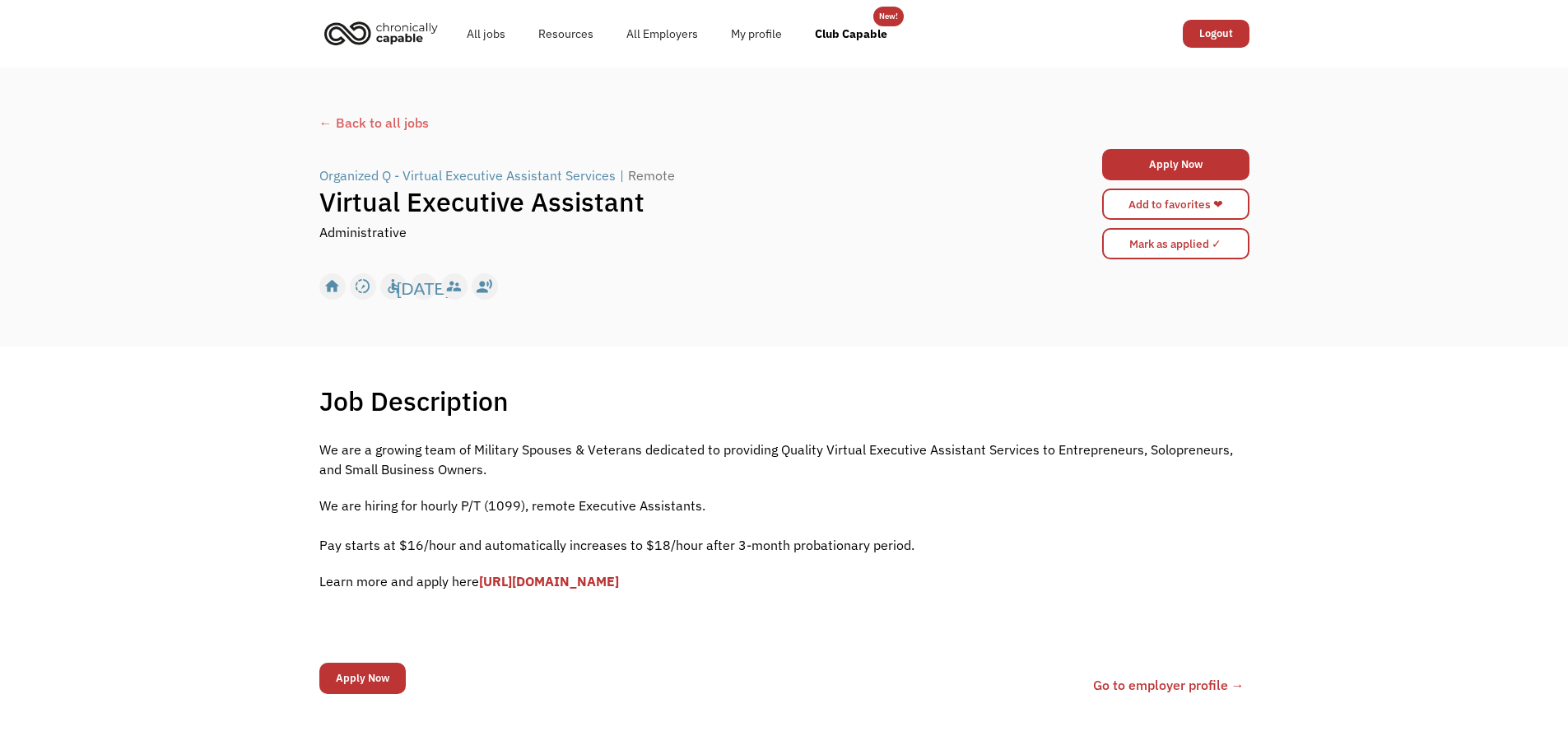
click at [407, 126] on div "← Back to all jobs" at bounding box center [784, 122] width 930 height 20
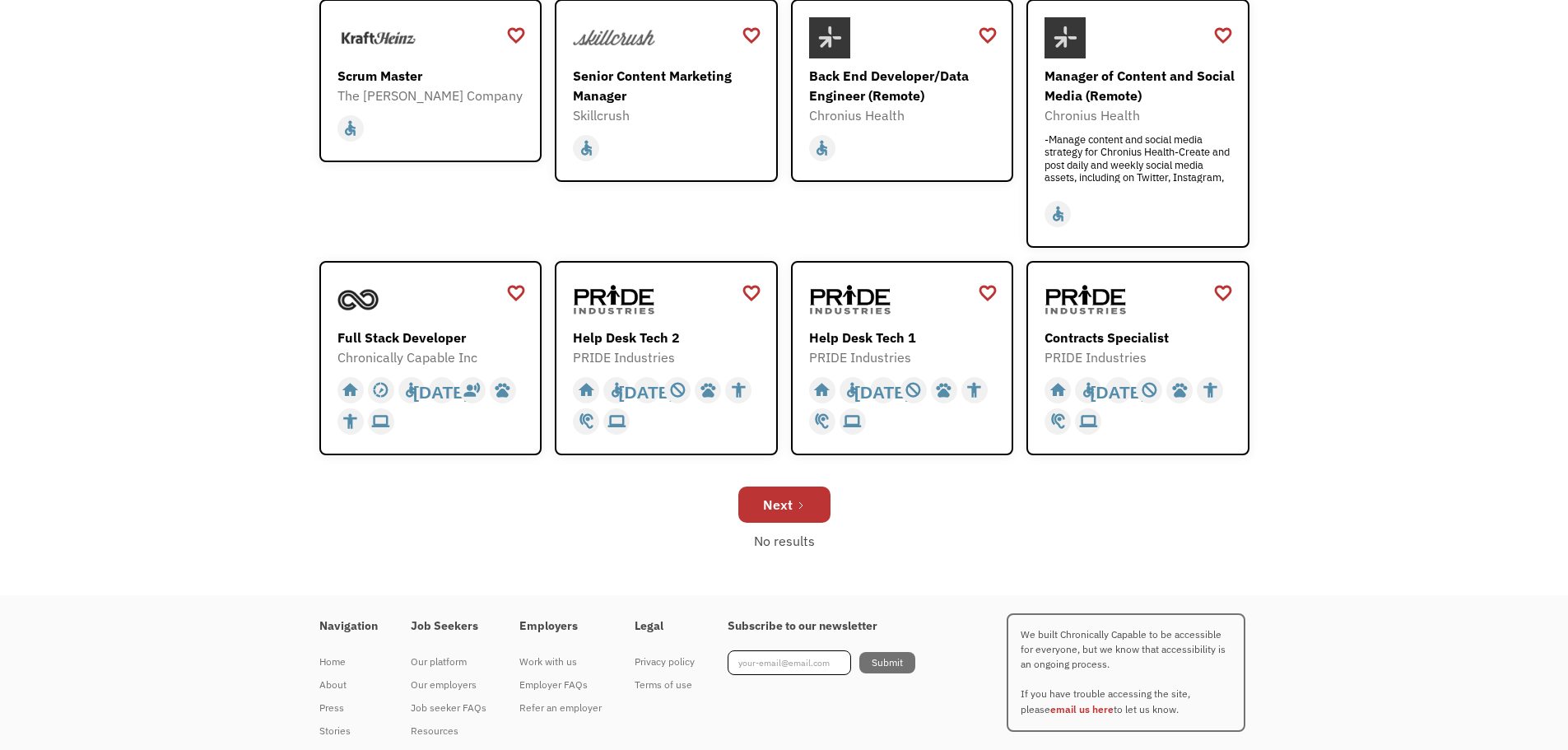
scroll to position [538, 0]
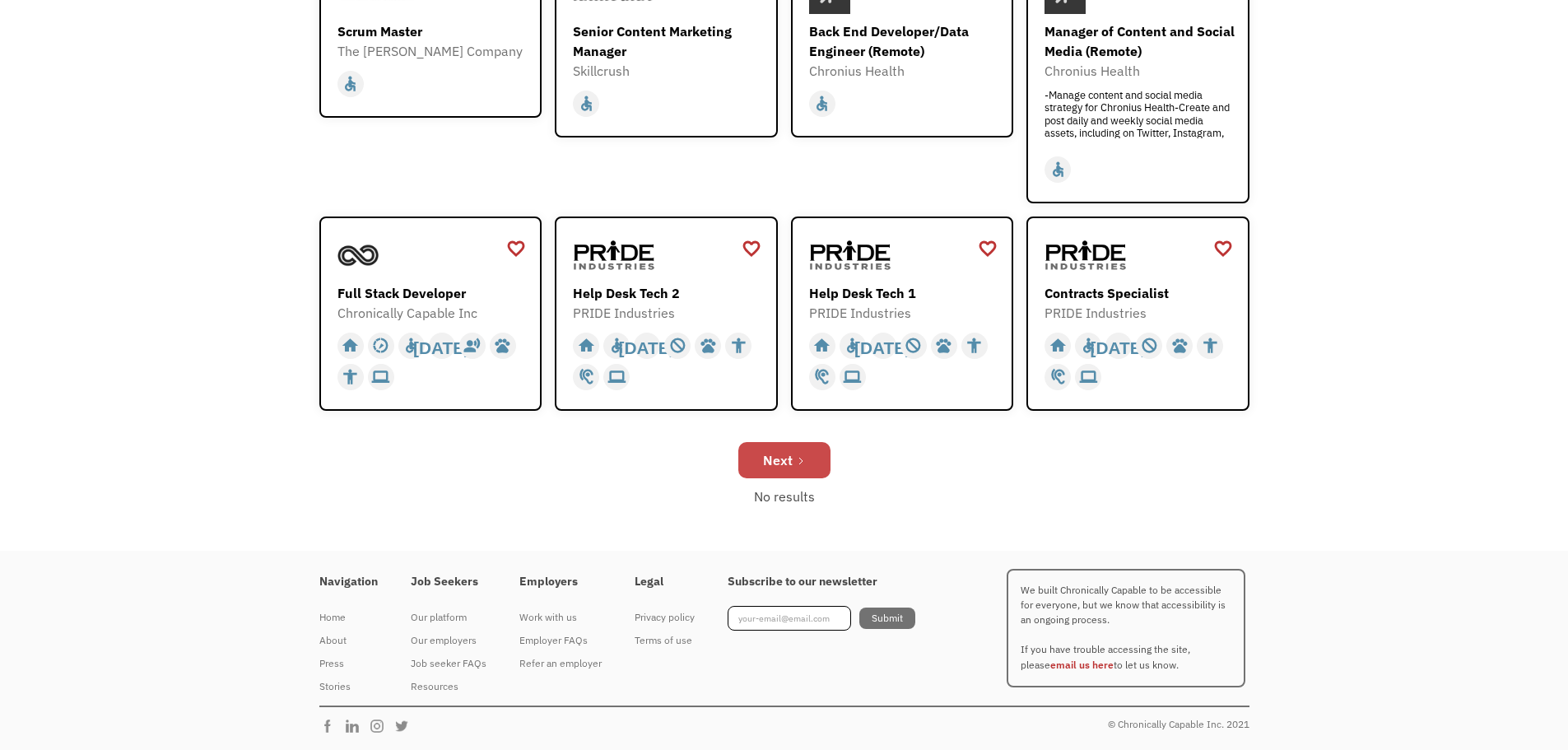
click at [807, 463] on link "Next" at bounding box center [784, 460] width 92 height 36
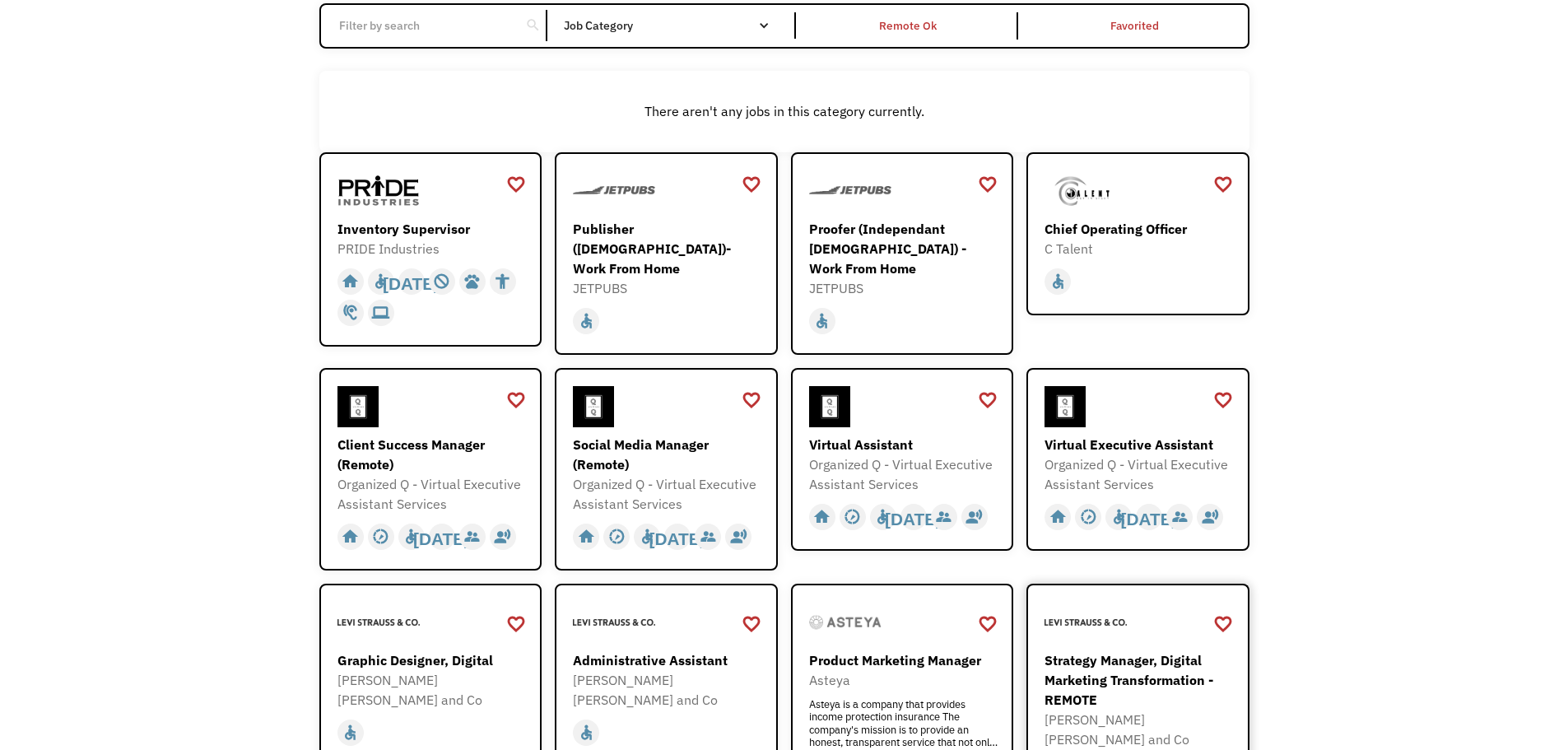
scroll to position [412, 0]
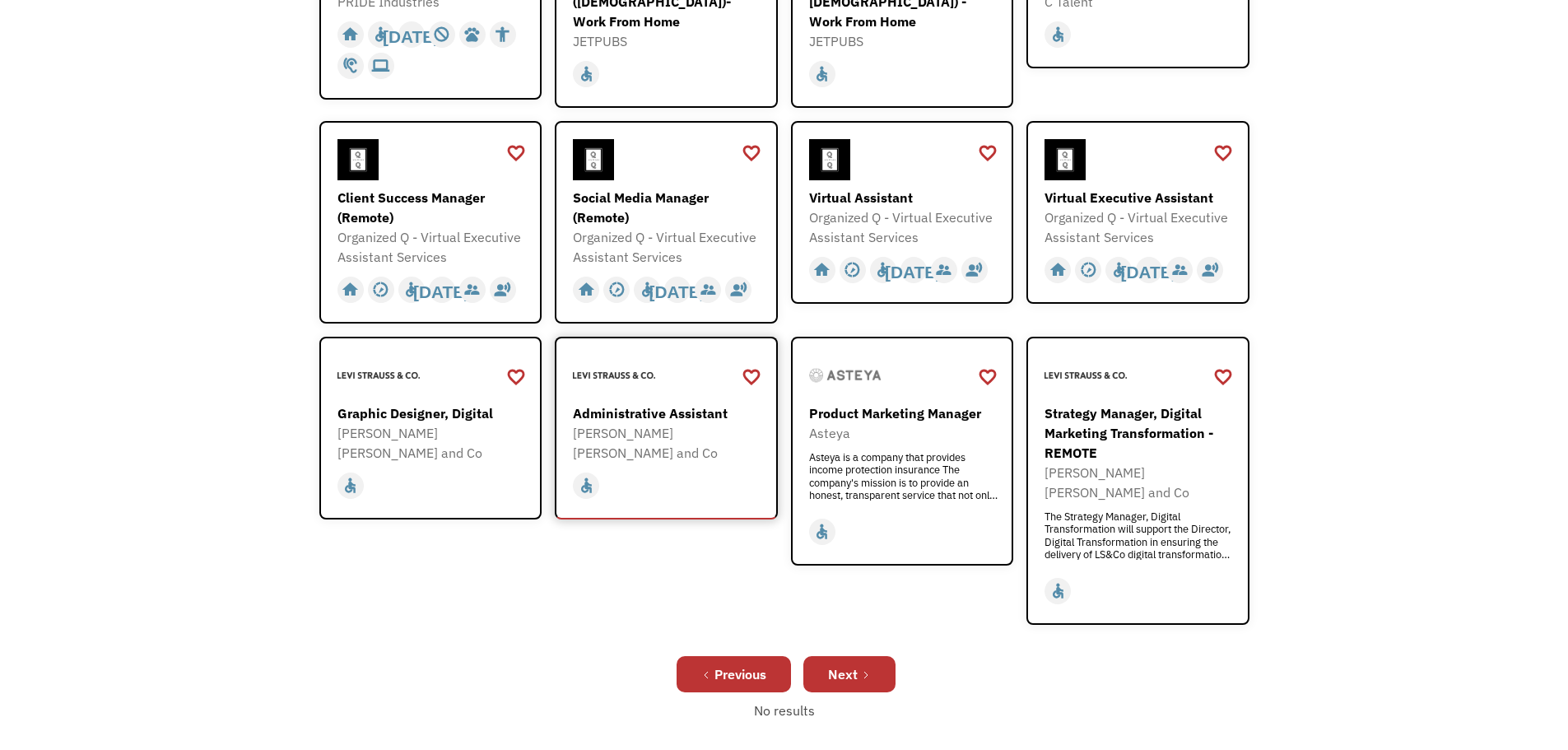
click at [626, 414] on div "Administrative Assistant" at bounding box center [668, 413] width 191 height 20
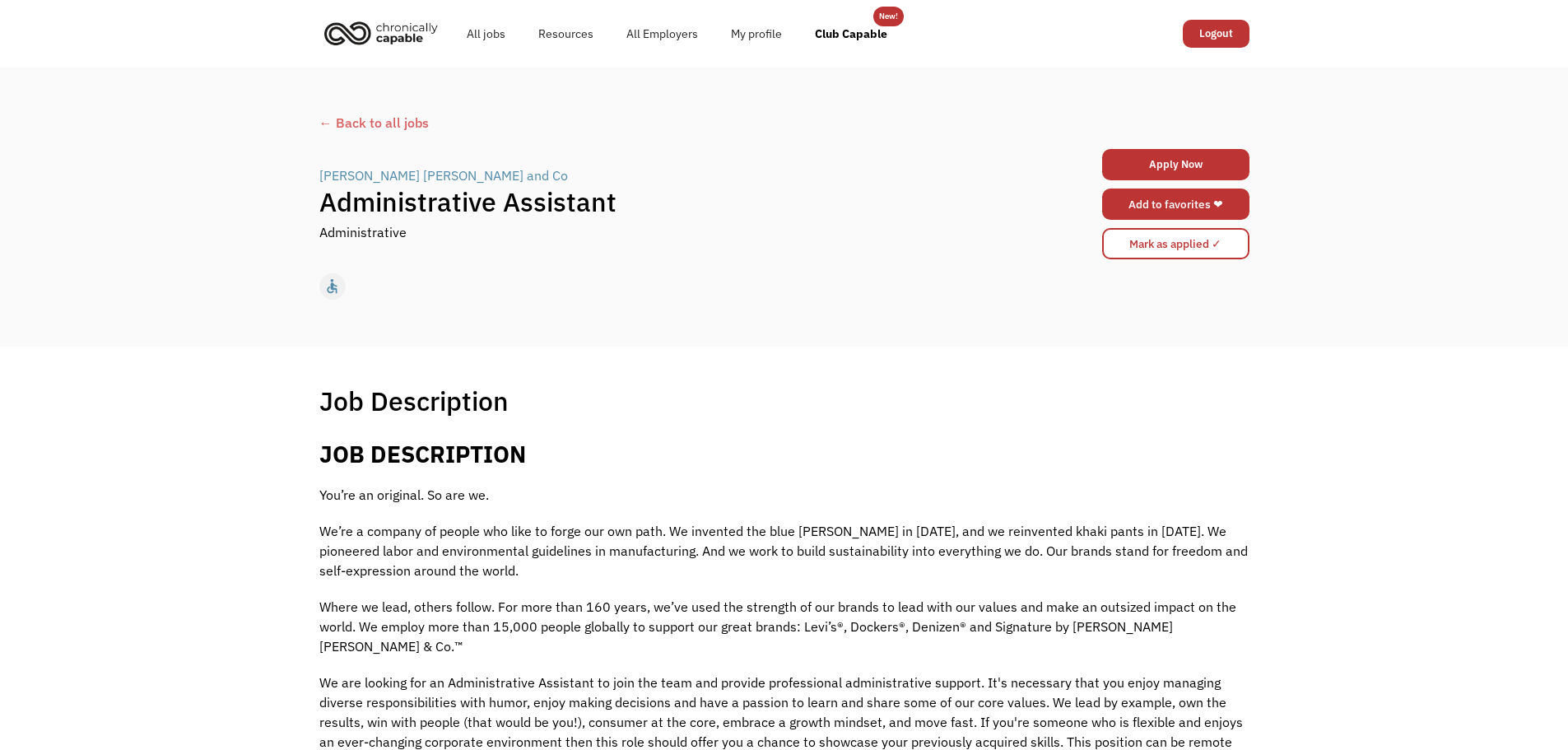
click at [1207, 210] on link "Add to favorites ❤" at bounding box center [1176, 204] width 148 height 31
click at [350, 124] on div "← Back to all jobs" at bounding box center [784, 122] width 930 height 20
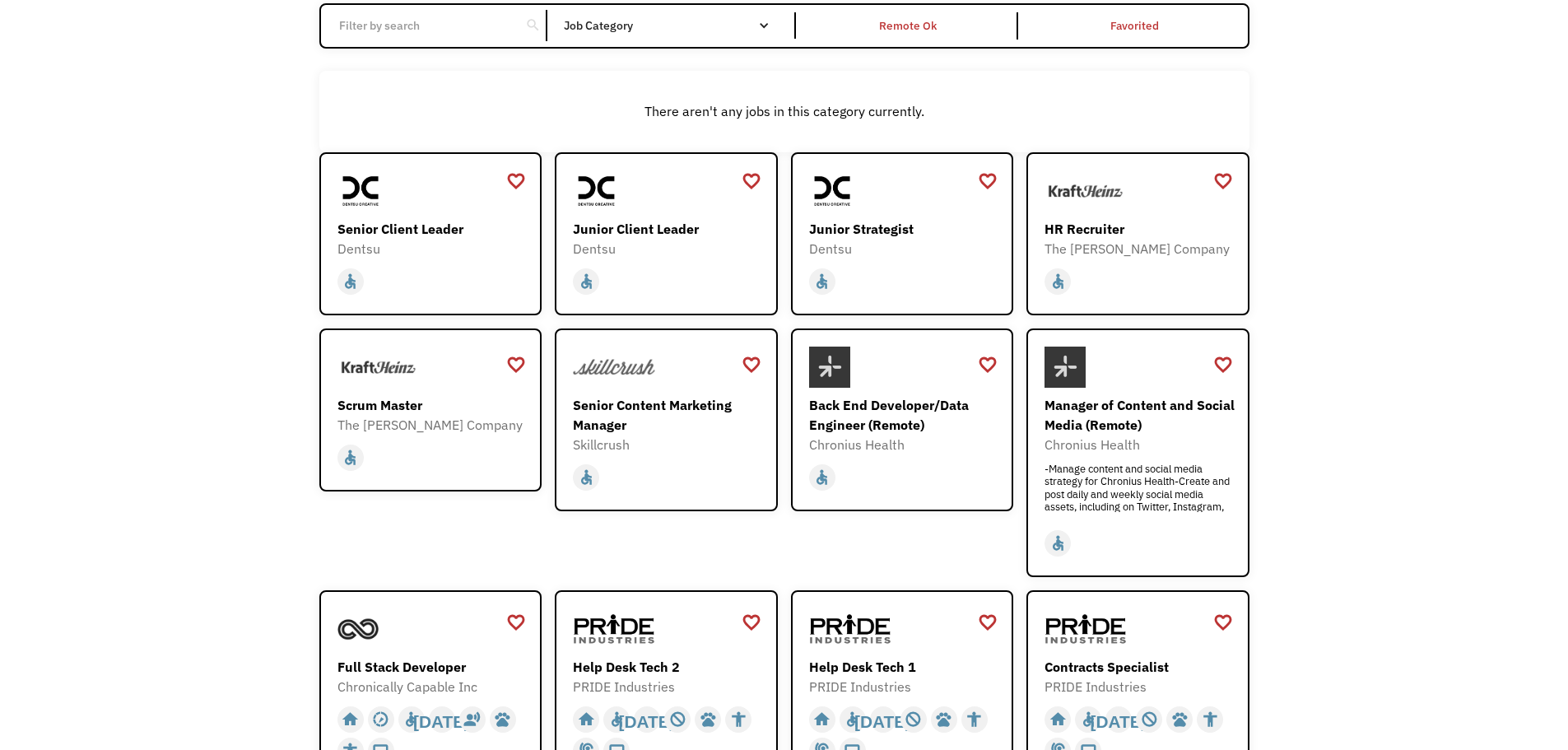
scroll to position [330, 0]
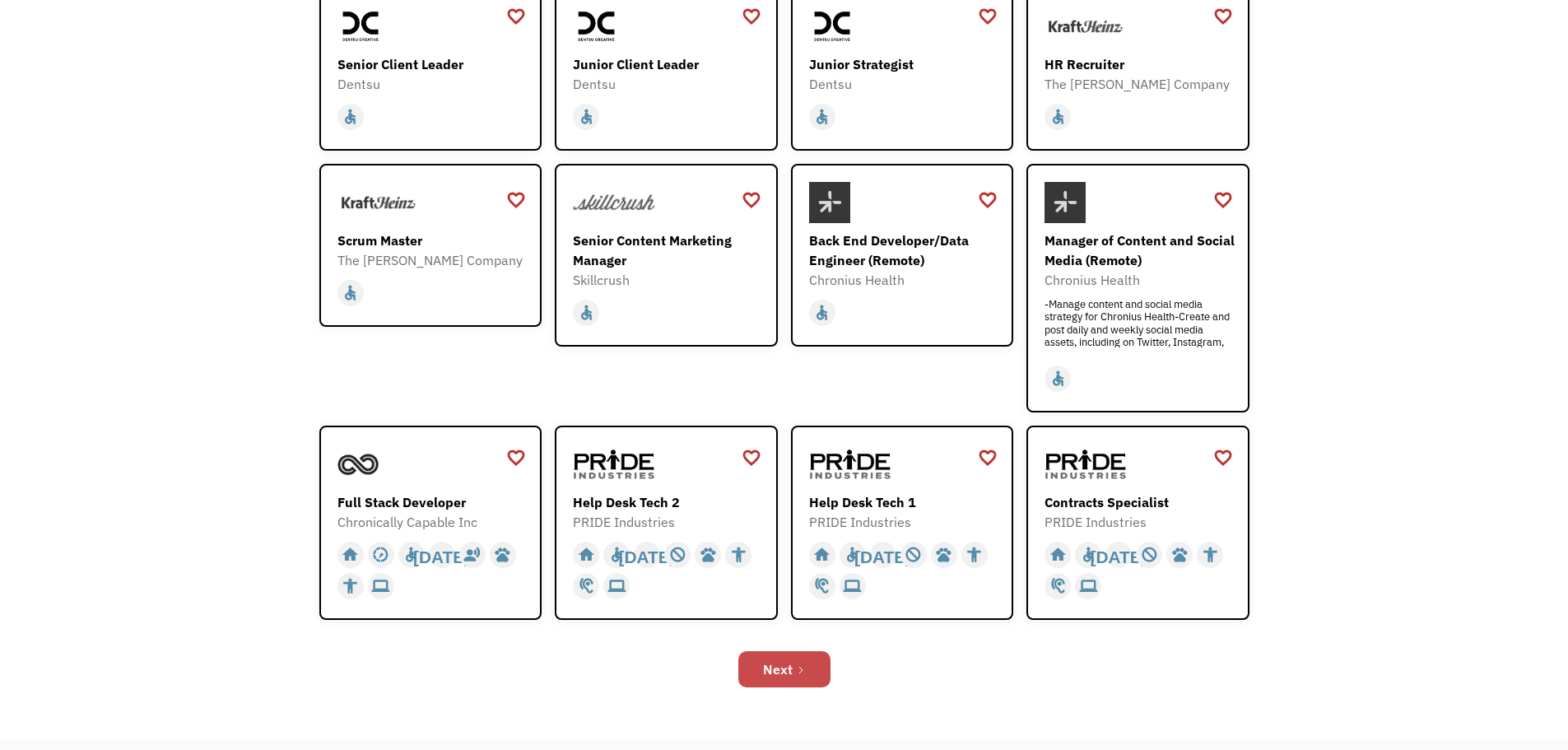
click at [783, 678] on div "Next" at bounding box center [777, 669] width 30 height 20
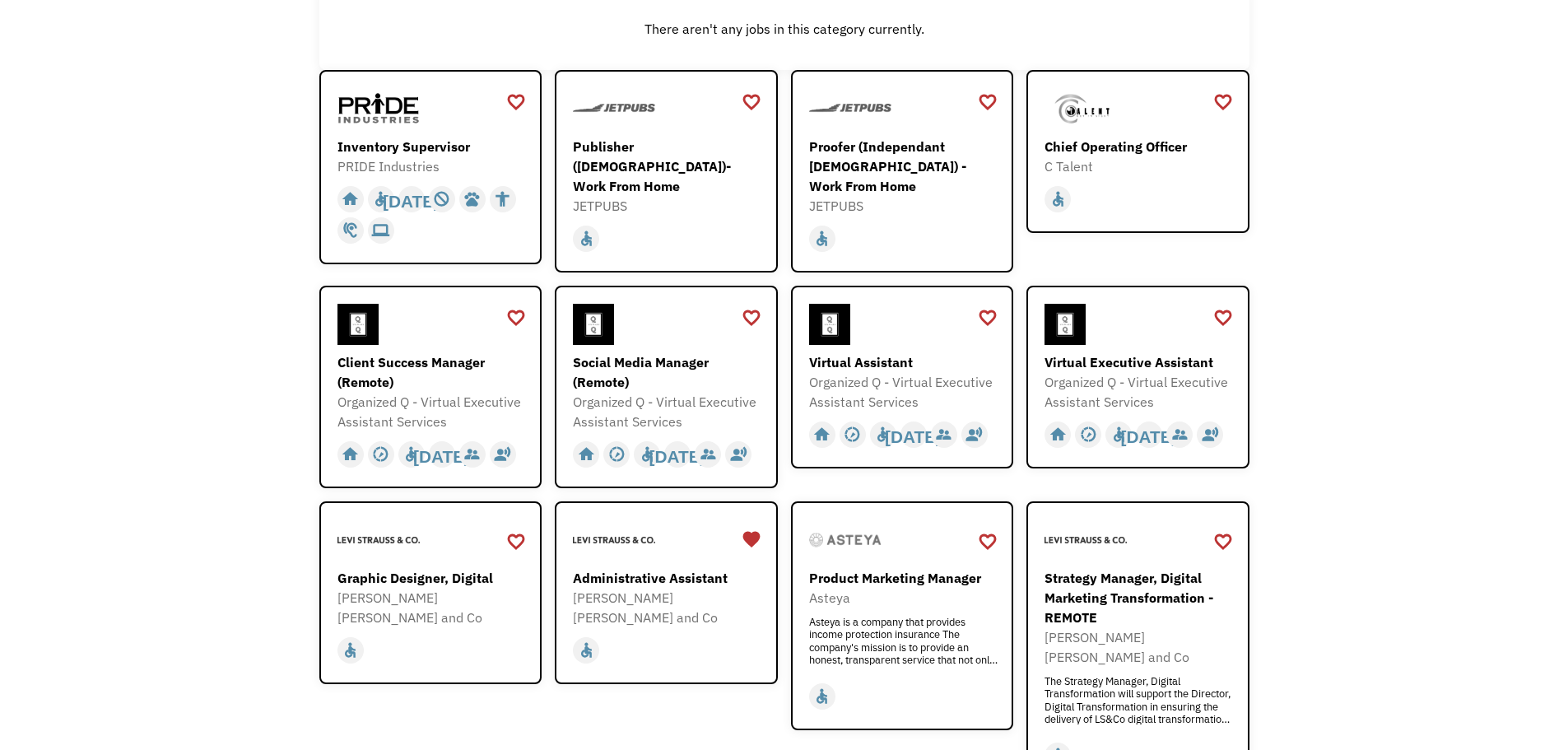
scroll to position [412, 0]
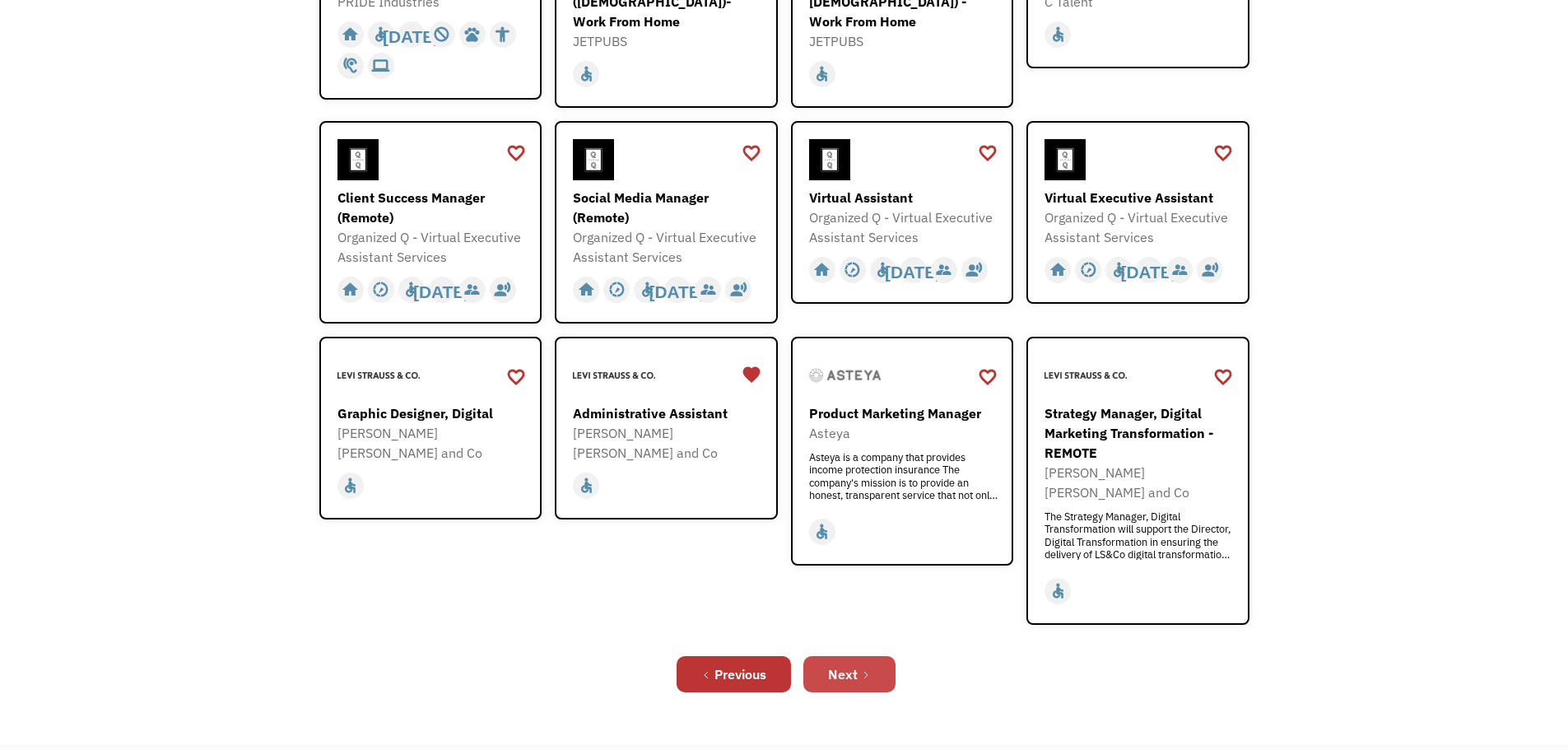
click at [843, 664] on div "Next" at bounding box center [842, 674] width 30 height 20
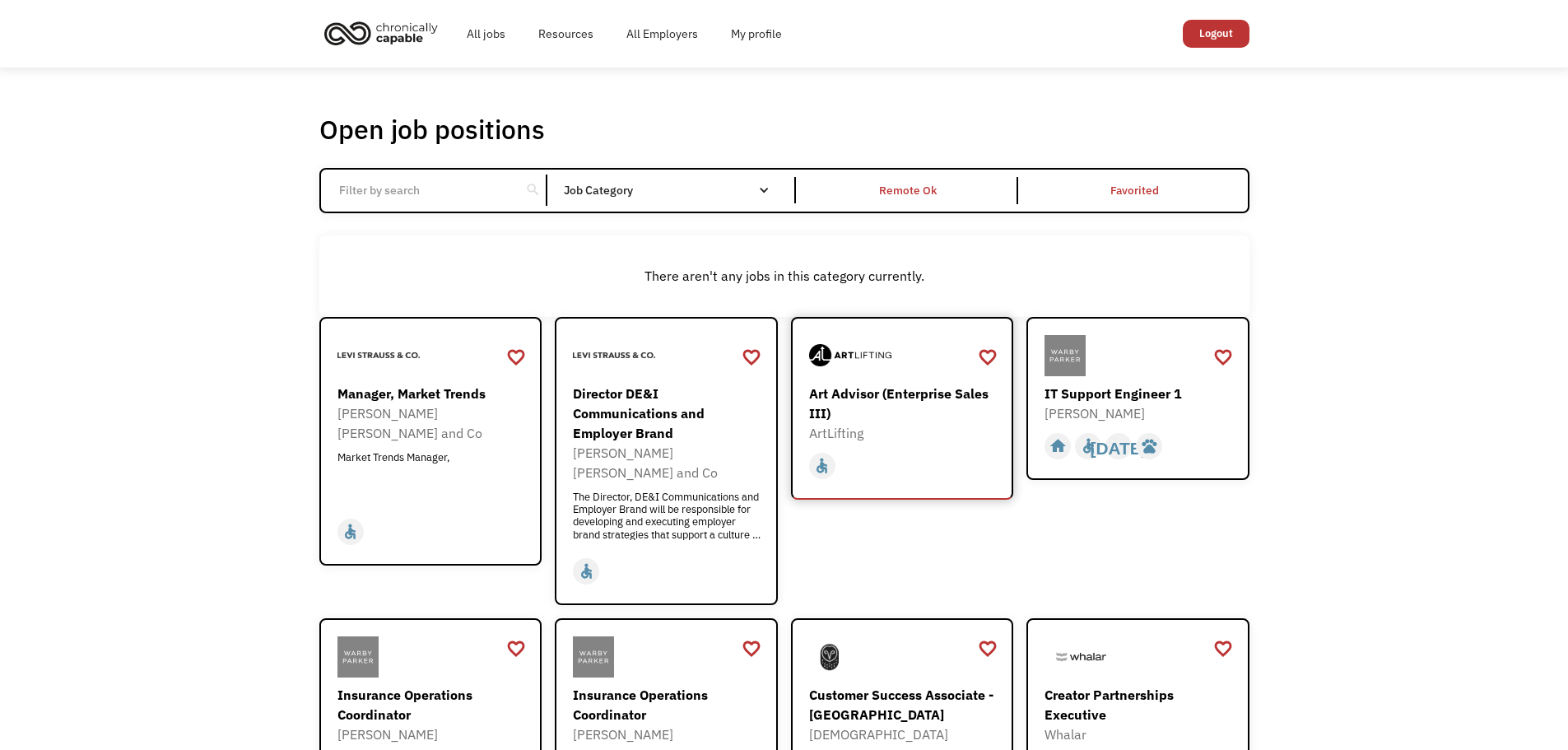
click at [886, 389] on div "Art Advisor (Enterprise Sales III)" at bounding box center [904, 403] width 191 height 39
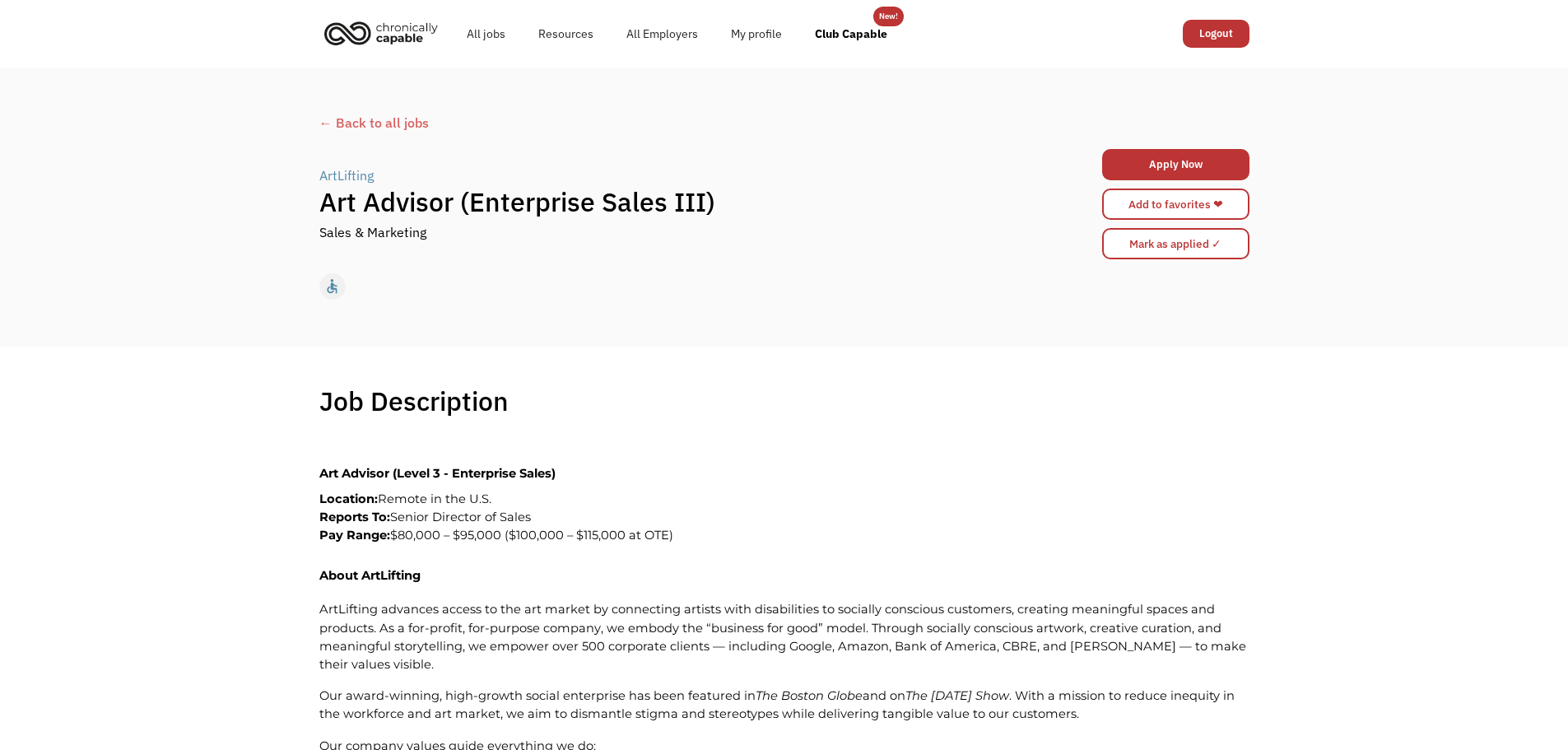
click at [371, 126] on div "← Back to all jobs" at bounding box center [784, 122] width 930 height 20
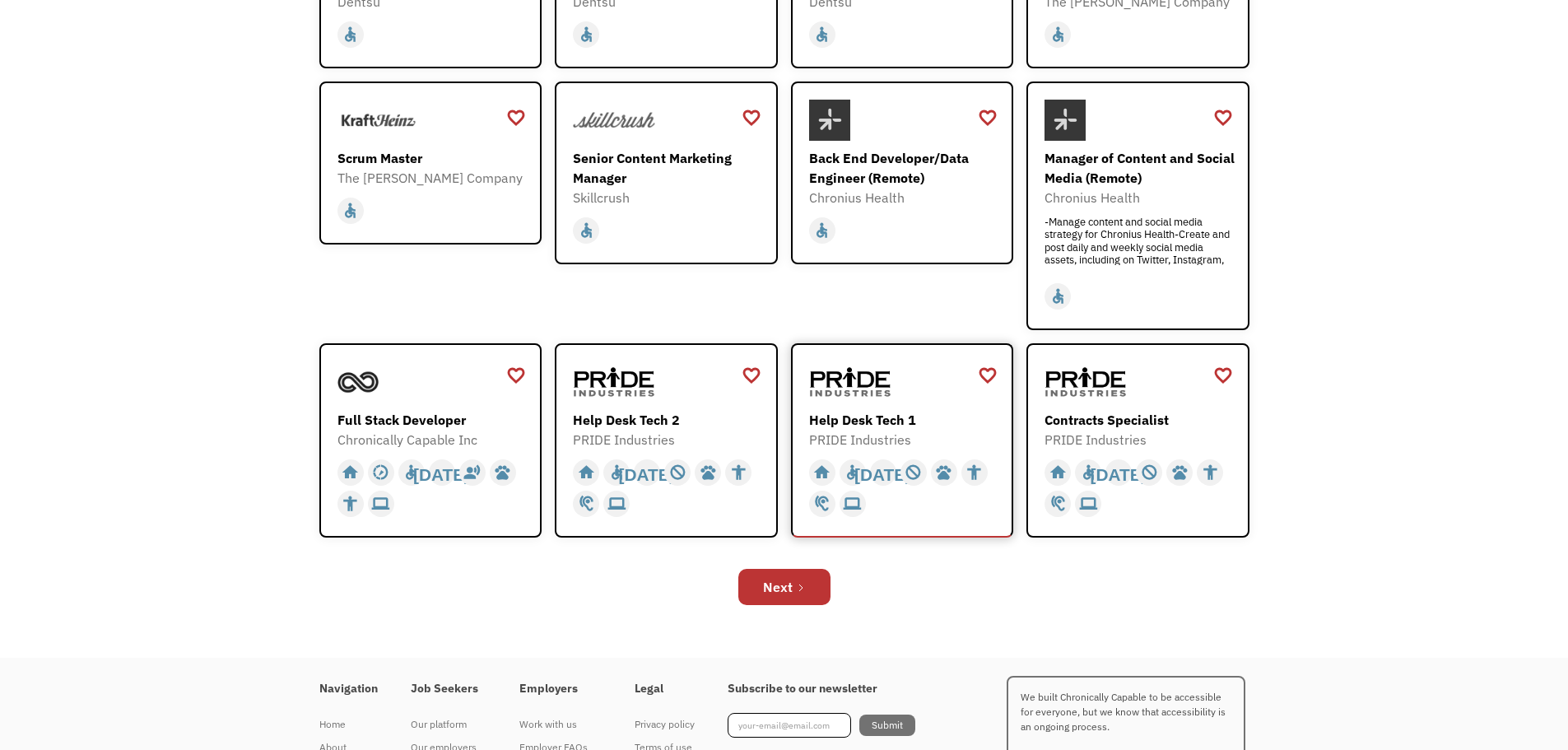
scroll to position [518, 0]
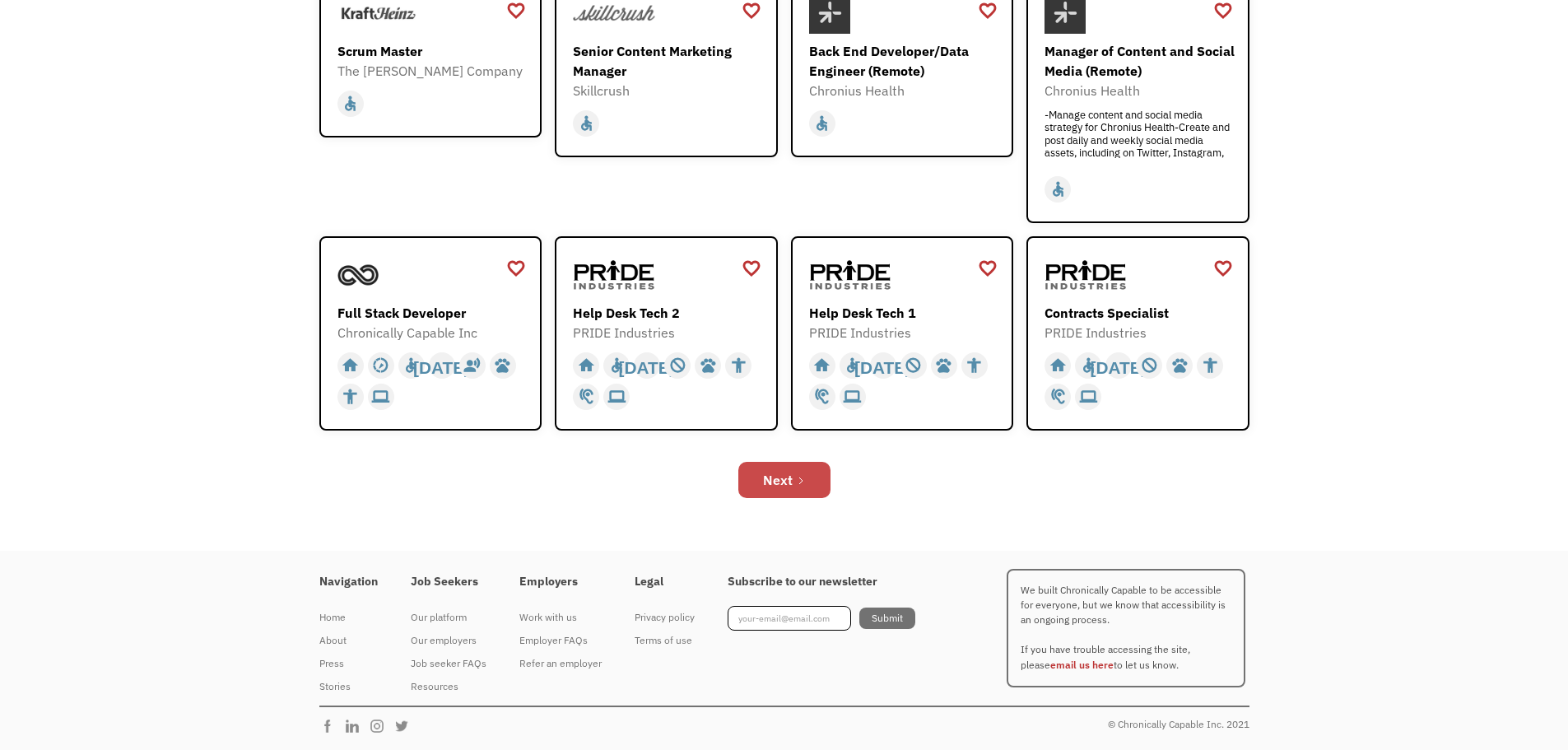
click at [782, 477] on div "Next" at bounding box center [777, 479] width 30 height 20
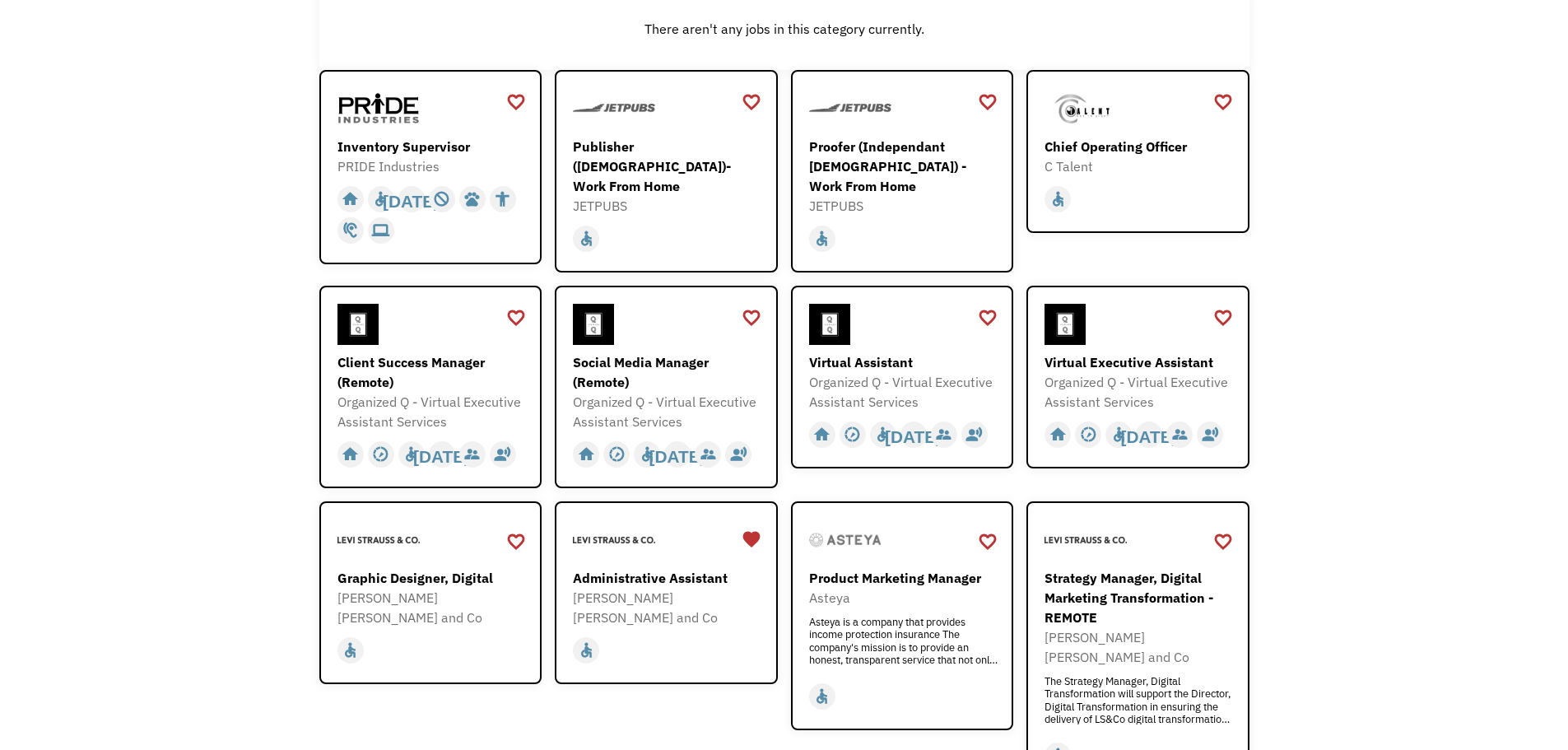
scroll to position [330, 0]
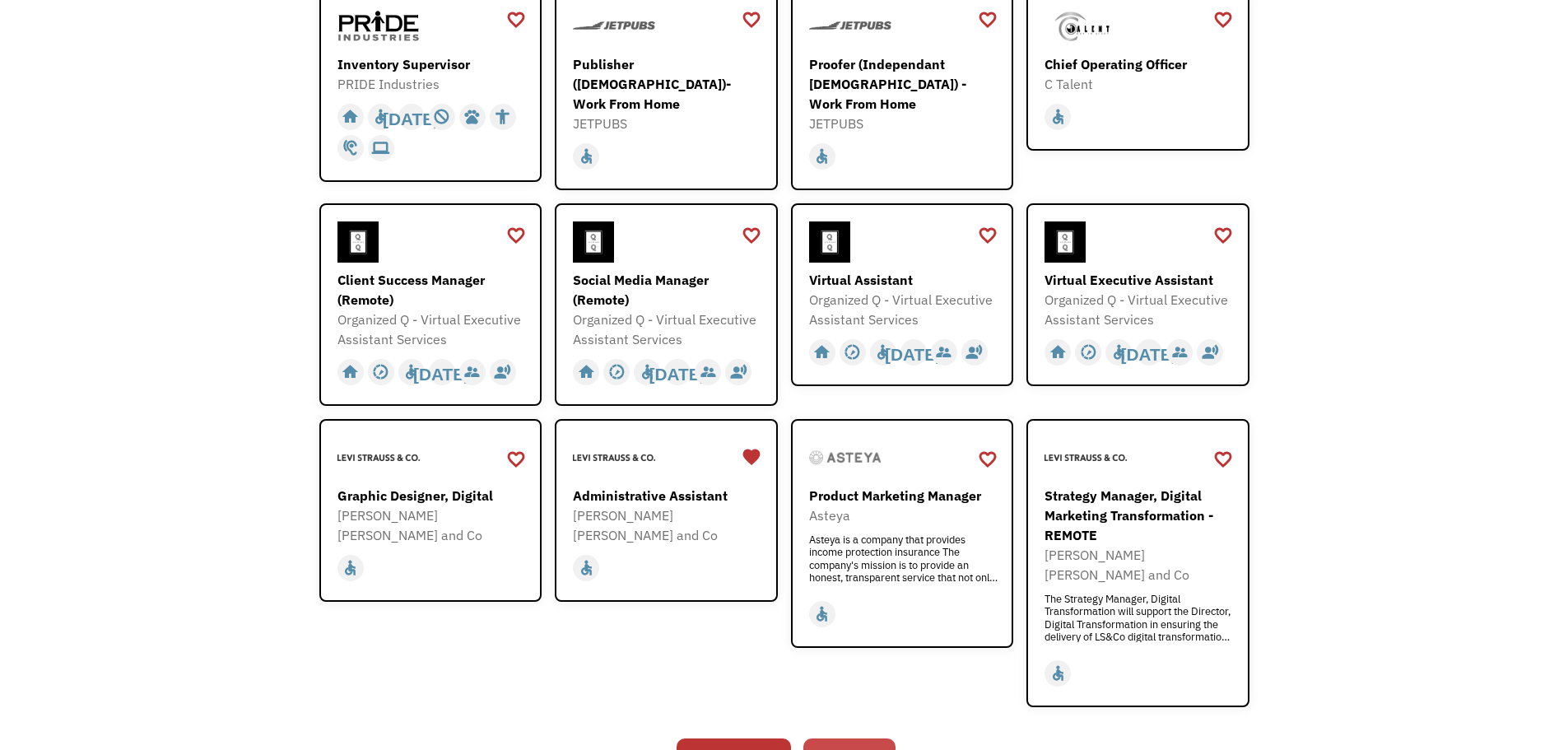
click at [830, 747] on div "Next" at bounding box center [842, 757] width 30 height 20
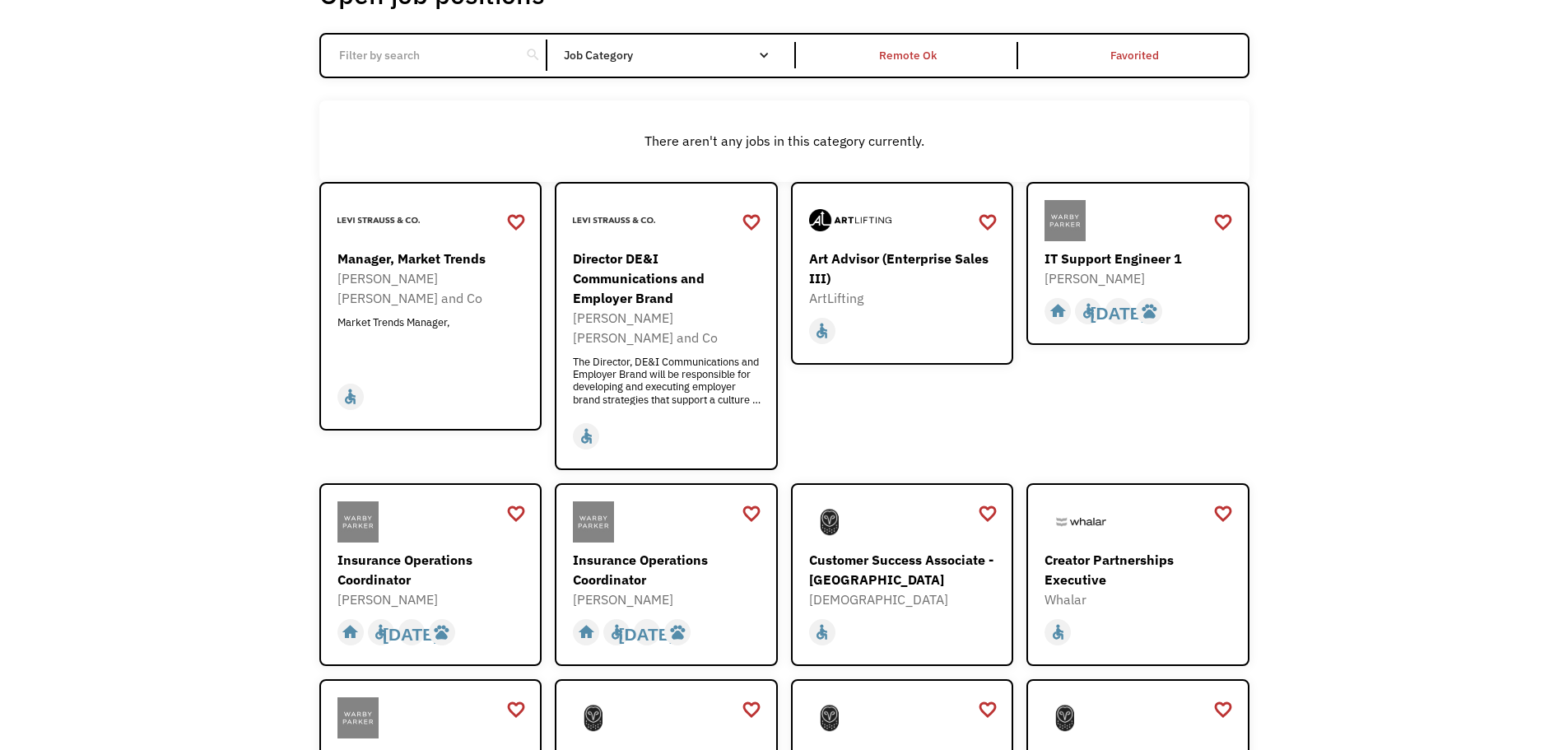
scroll to position [52, 0]
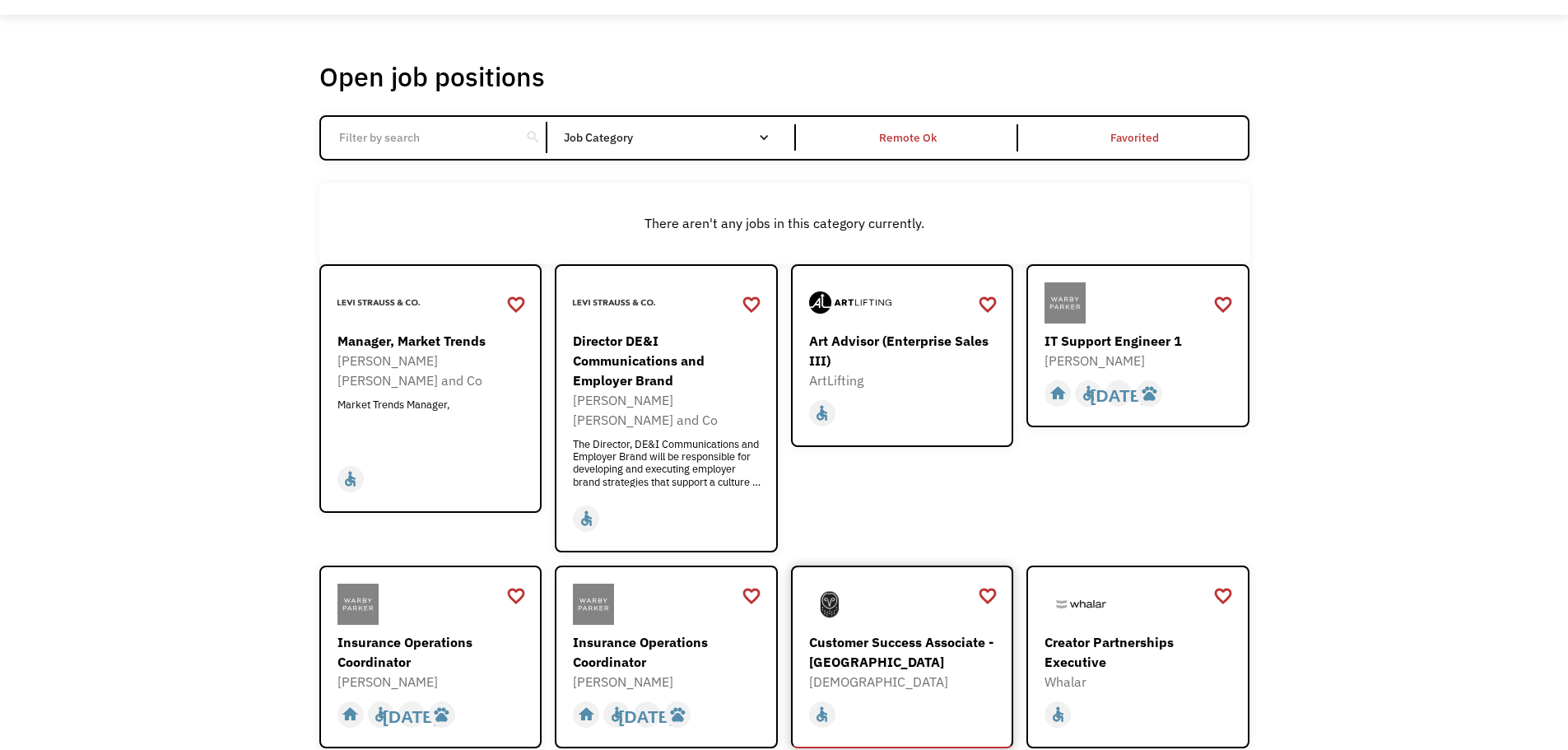
click at [937, 608] on div "Customer Success Associate - Mexico Samsara https://boards.greenhouse.io/samsar…" at bounding box center [904, 638] width 191 height 108
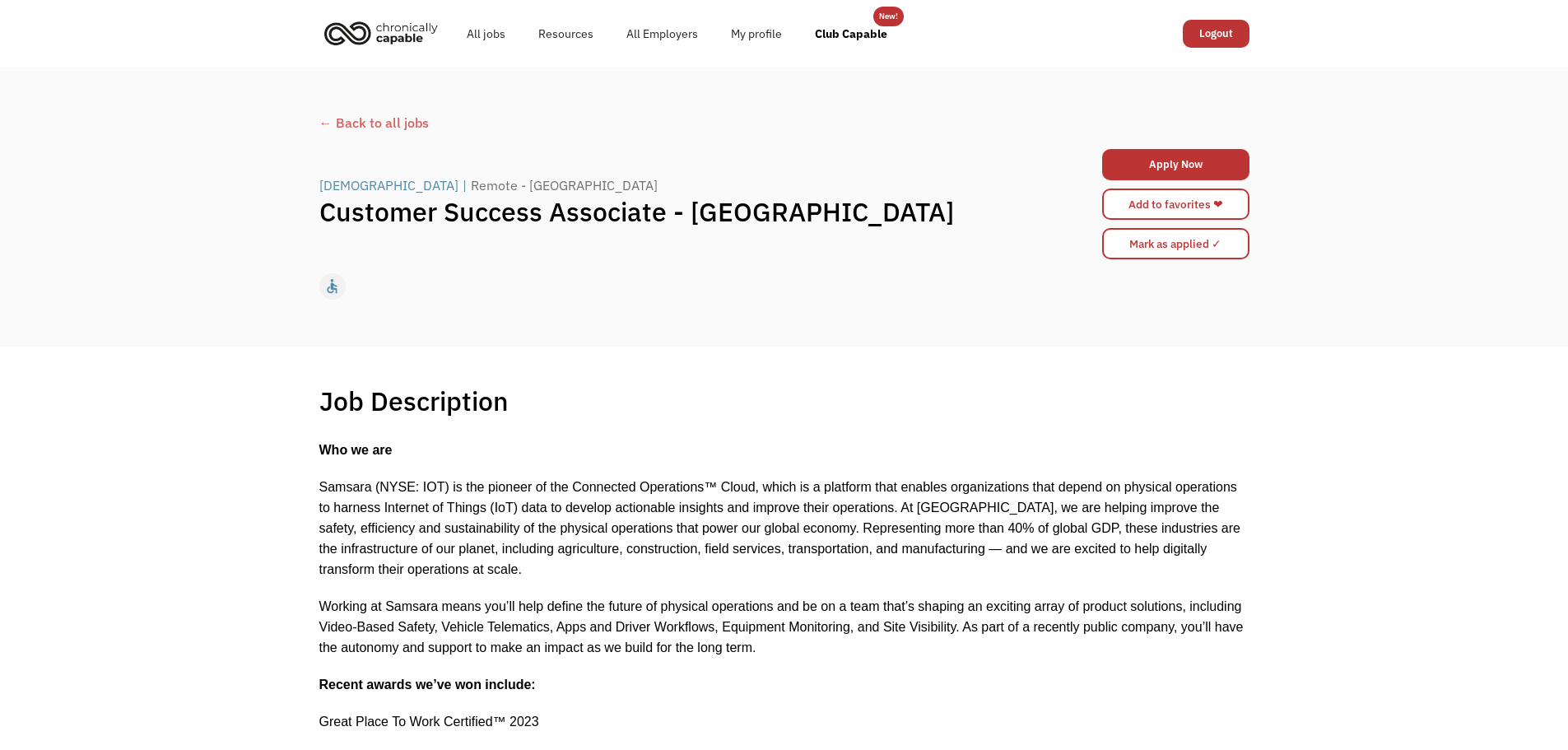
click at [386, 129] on div "← Back to all jobs" at bounding box center [784, 122] width 930 height 20
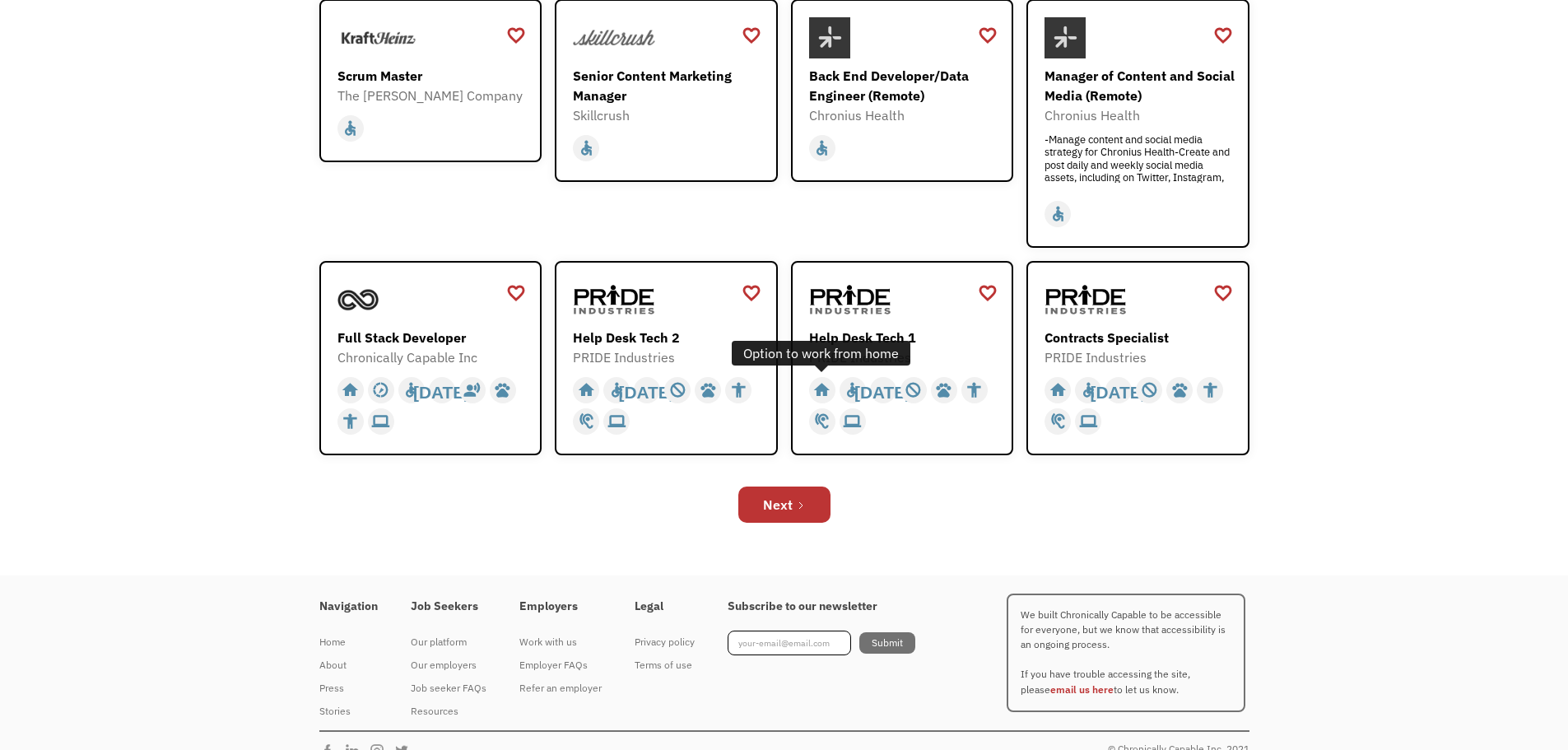
scroll to position [518, 0]
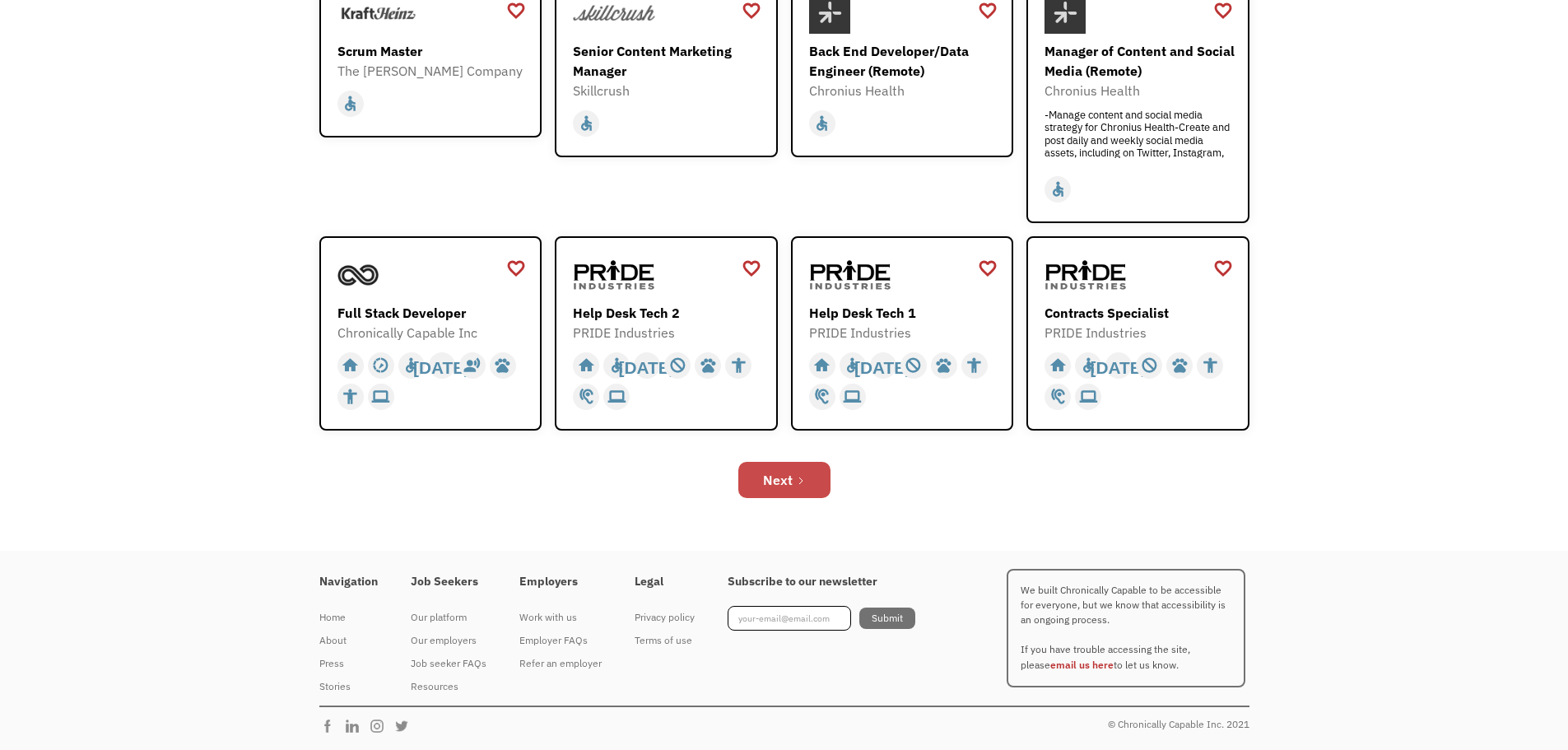
click at [814, 489] on link "Next" at bounding box center [784, 480] width 92 height 36
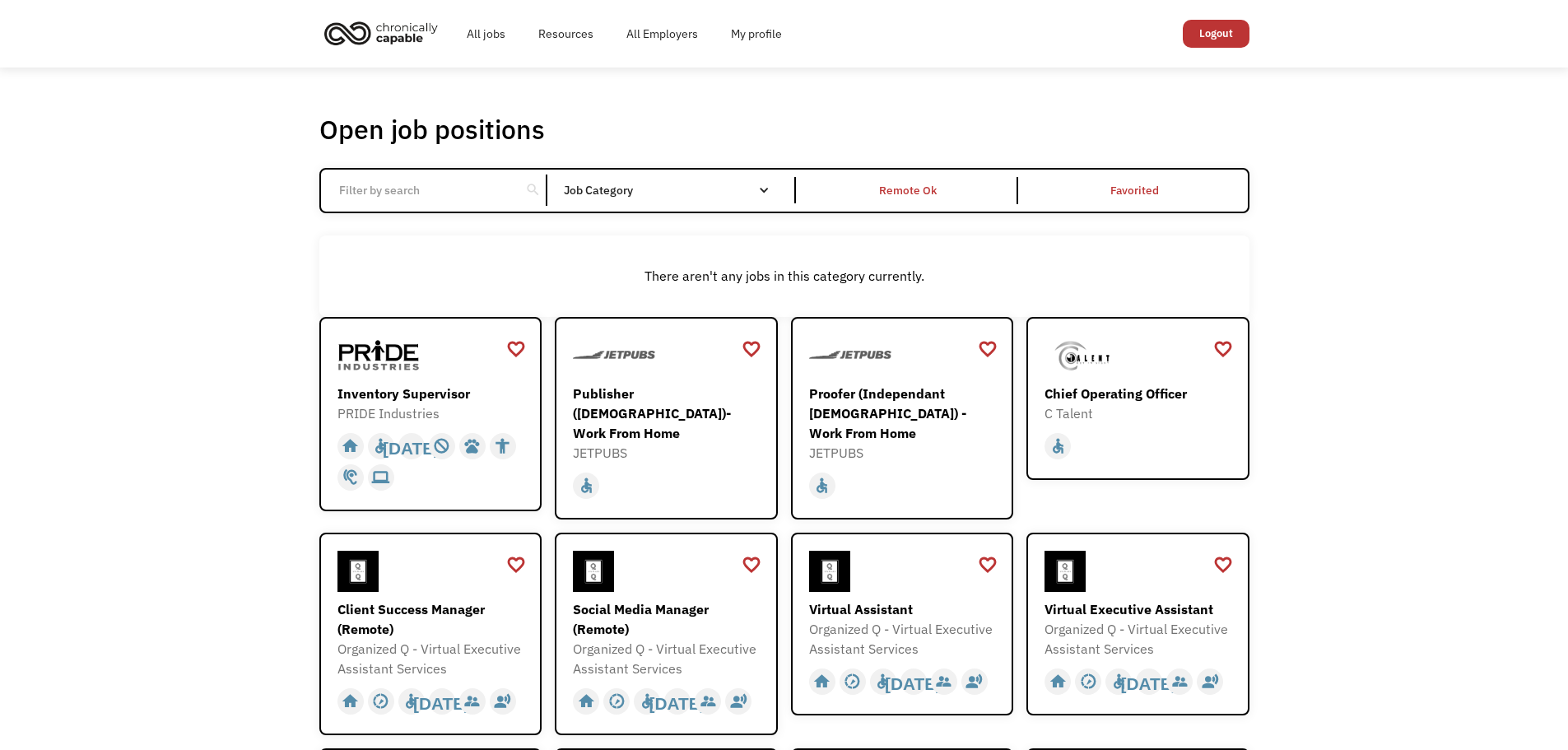
scroll to position [412, 0]
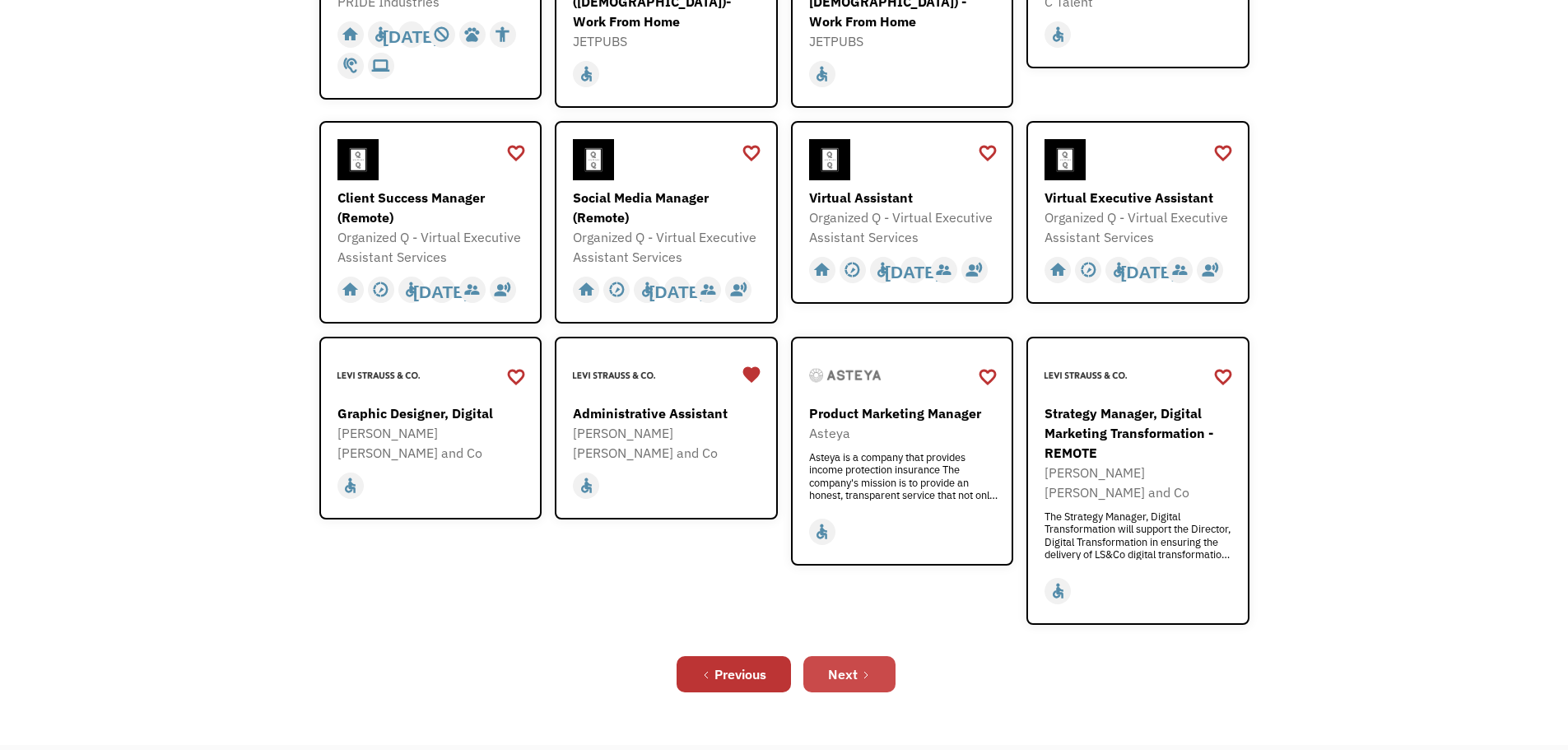
click at [847, 664] on div "Next" at bounding box center [842, 674] width 30 height 20
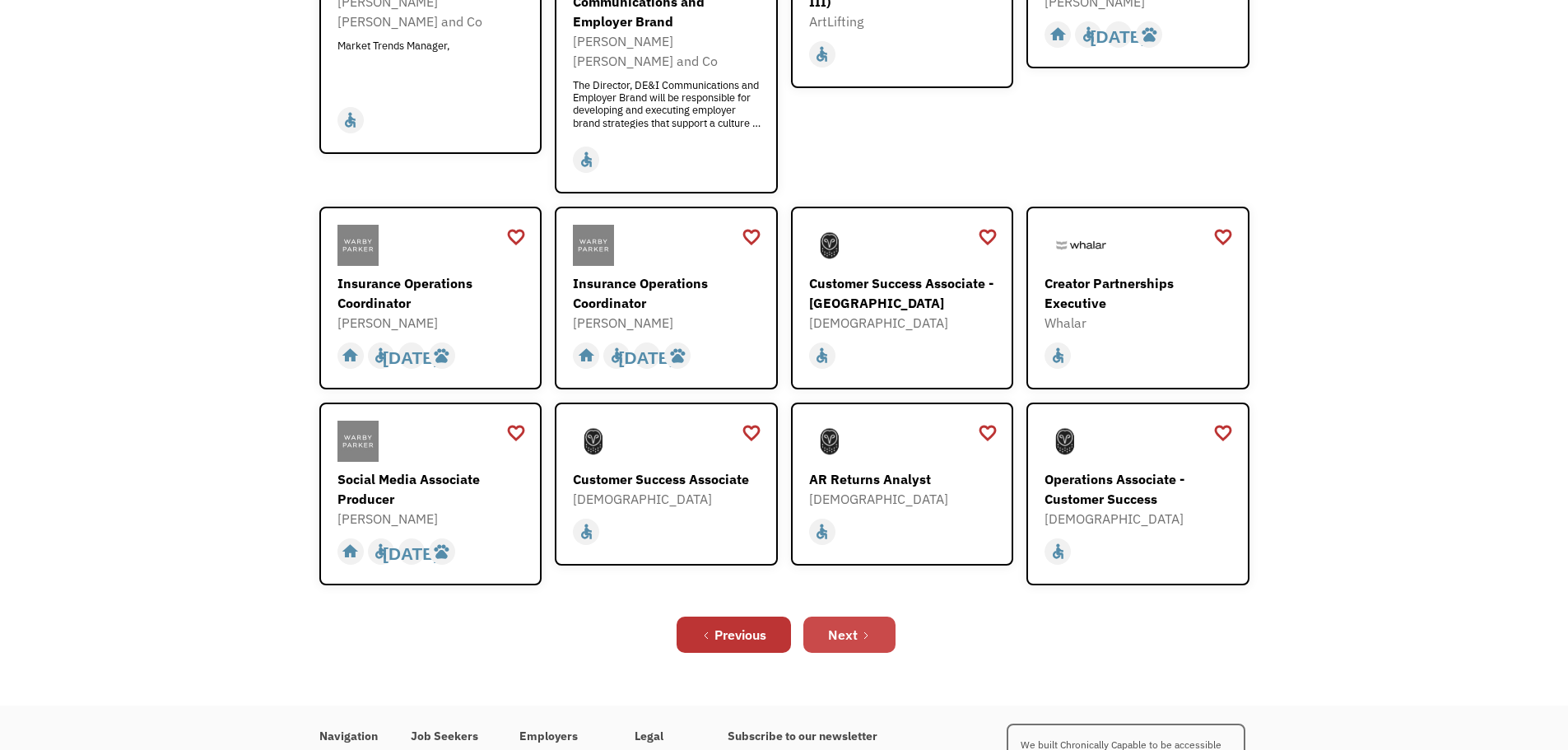
click at [833, 625] on div "Next" at bounding box center [842, 635] width 30 height 20
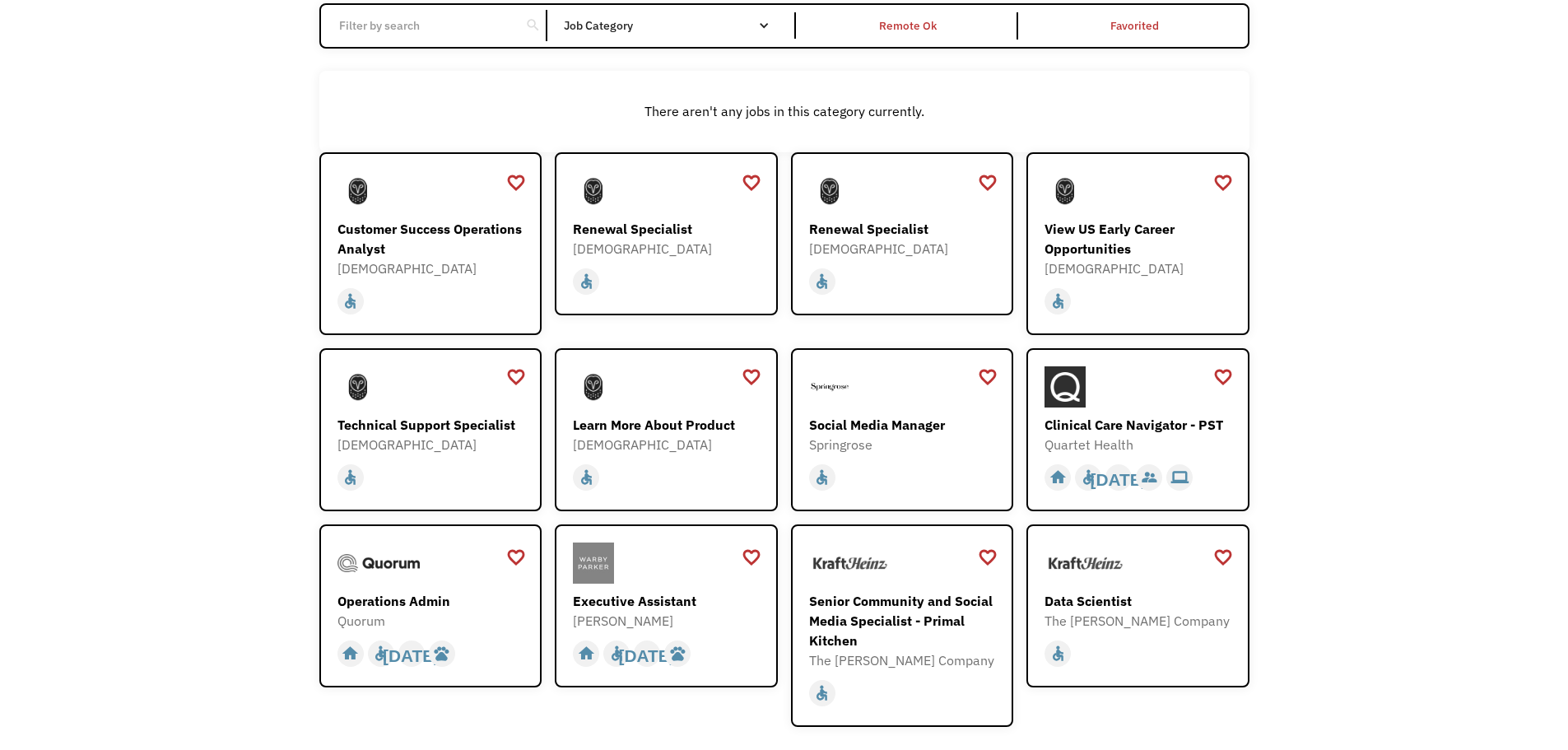
scroll to position [330, 0]
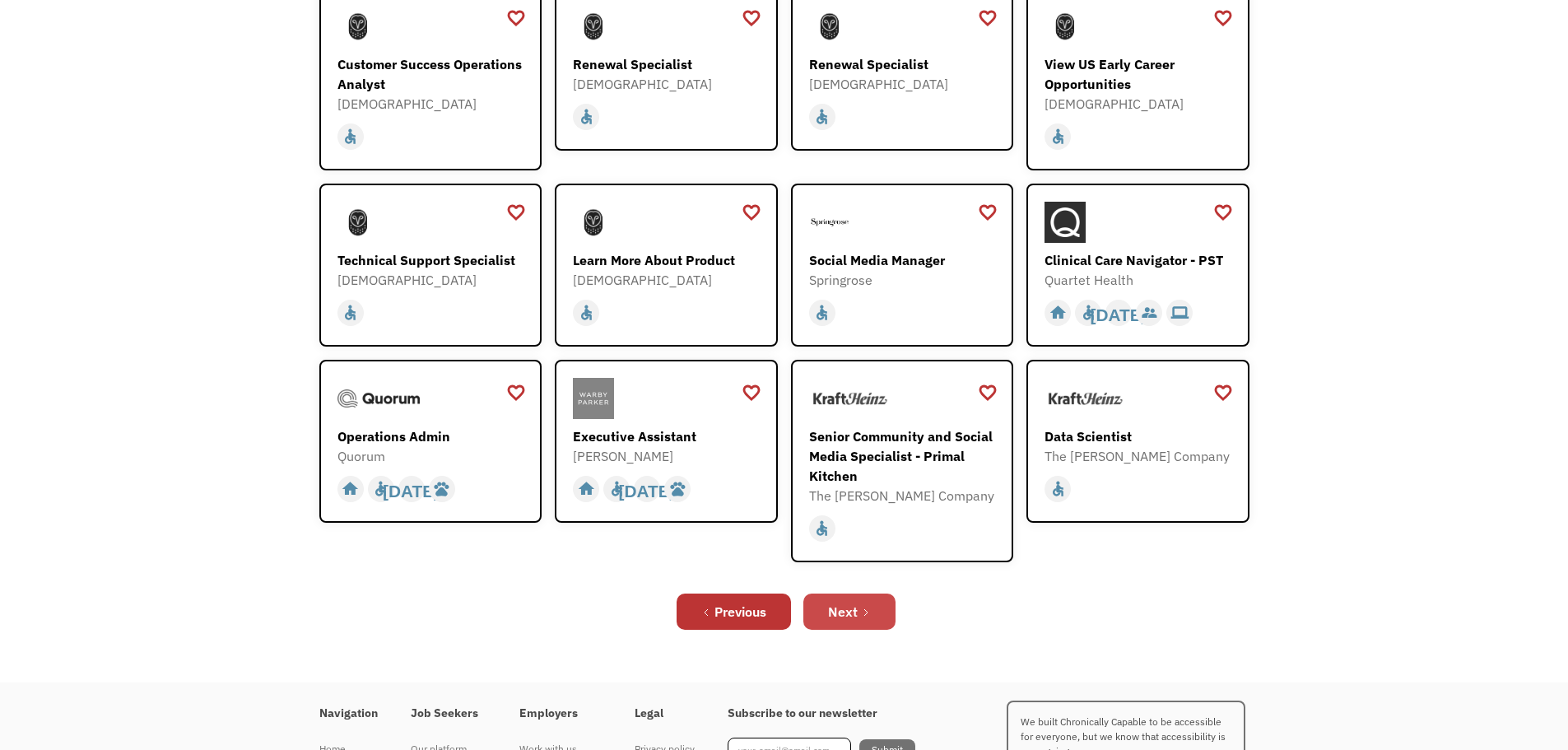
click at [834, 608] on div "Next" at bounding box center [842, 612] width 30 height 20
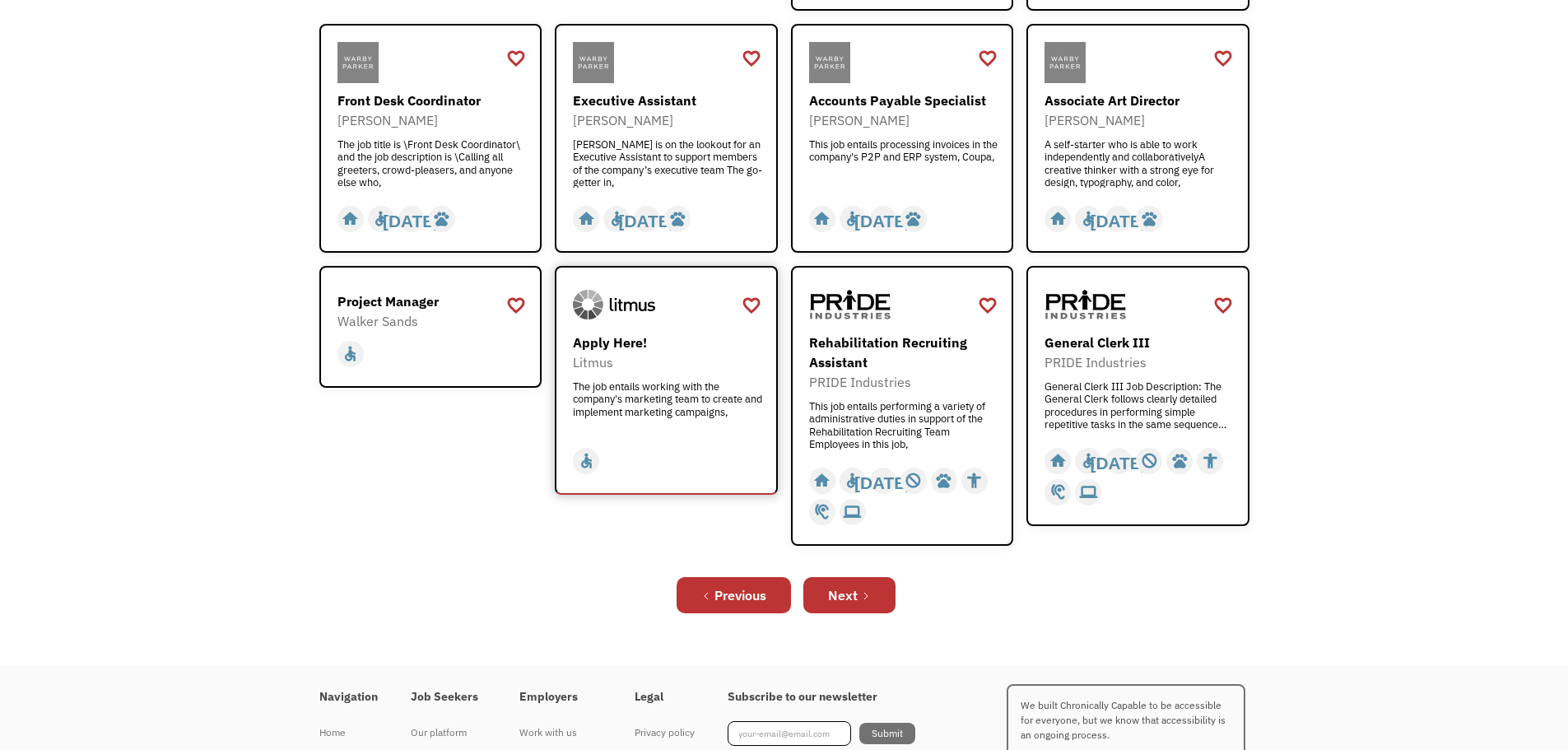
scroll to position [609, 0]
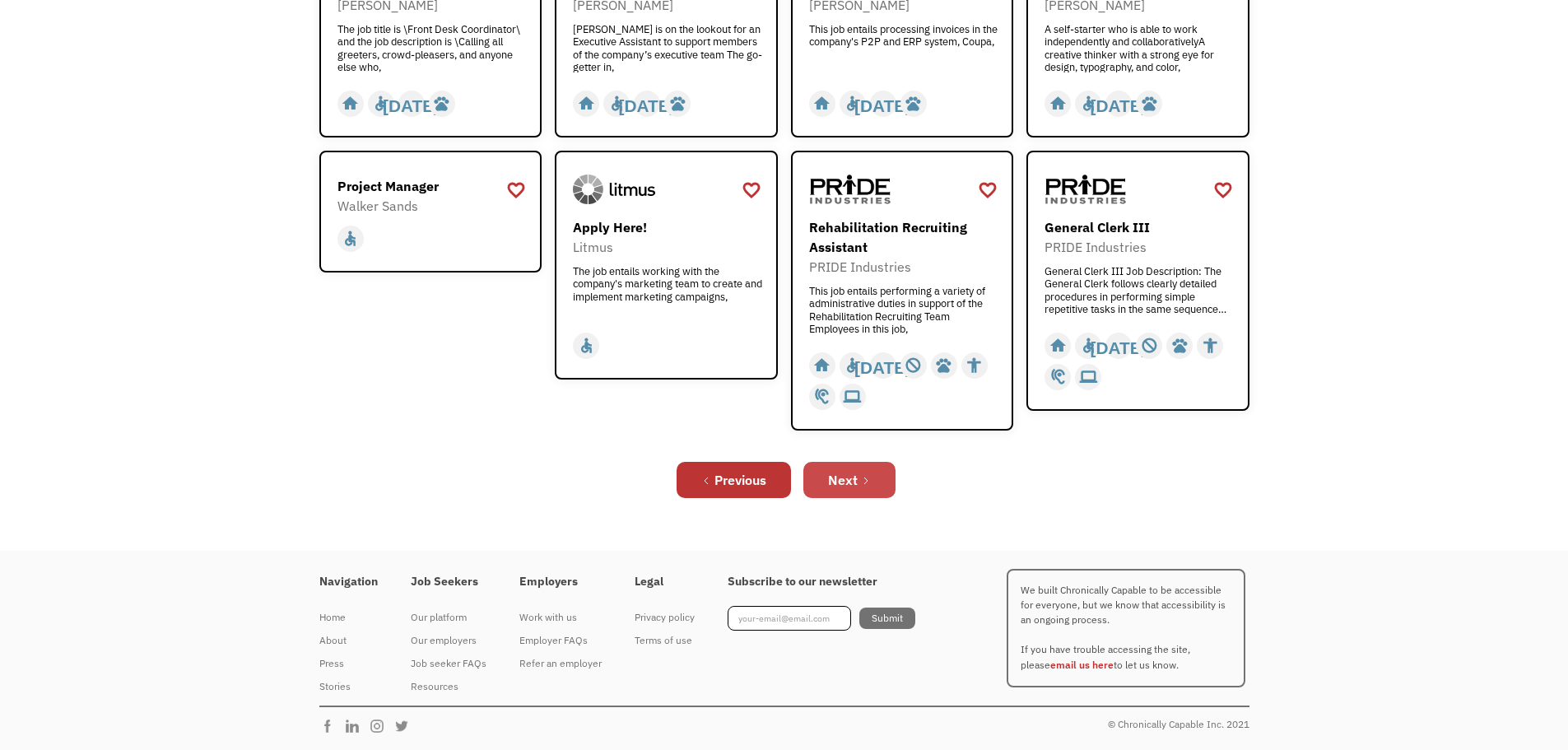
click at [876, 485] on link "Next" at bounding box center [849, 480] width 92 height 36
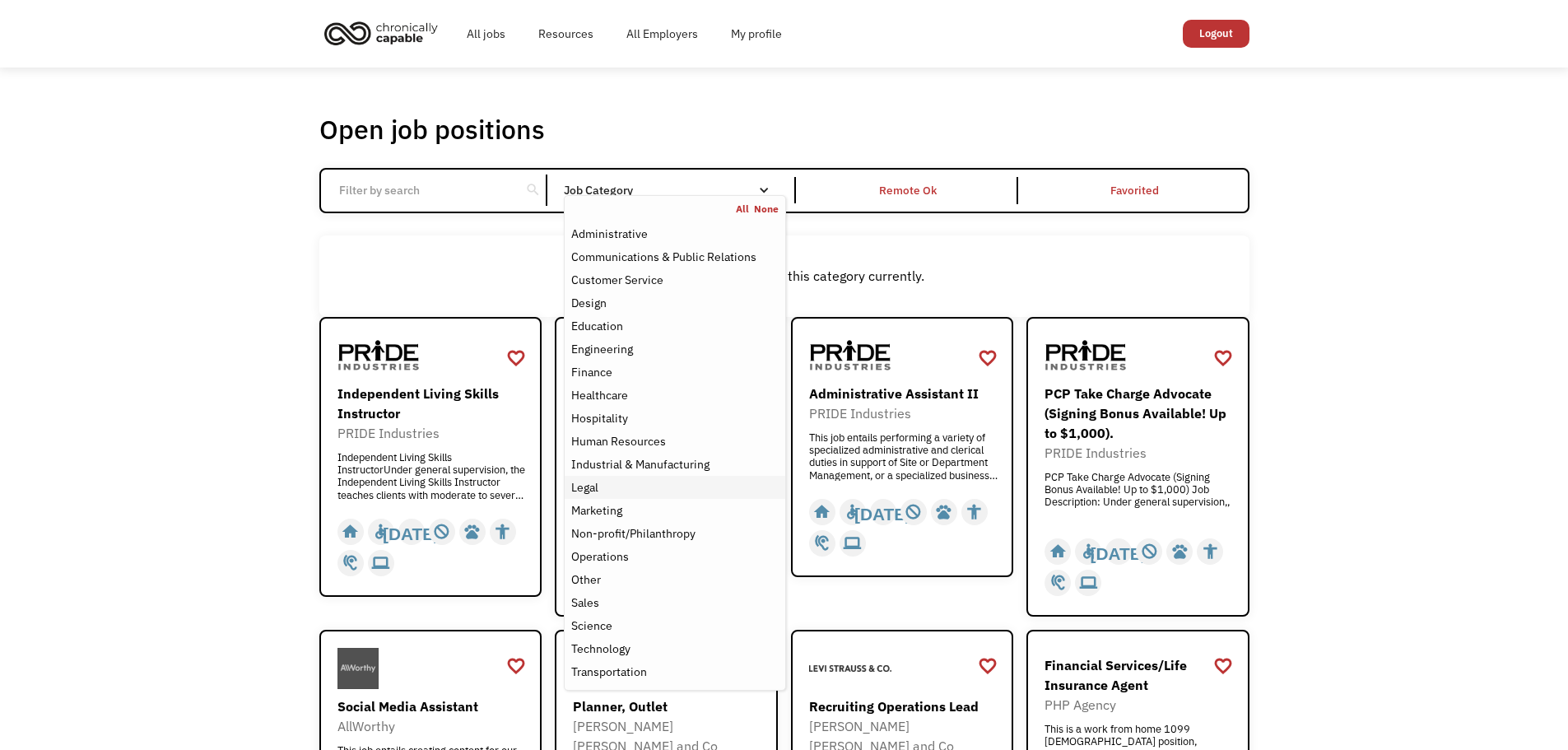
click at [587, 482] on div "Legal" at bounding box center [585, 487] width 28 height 20
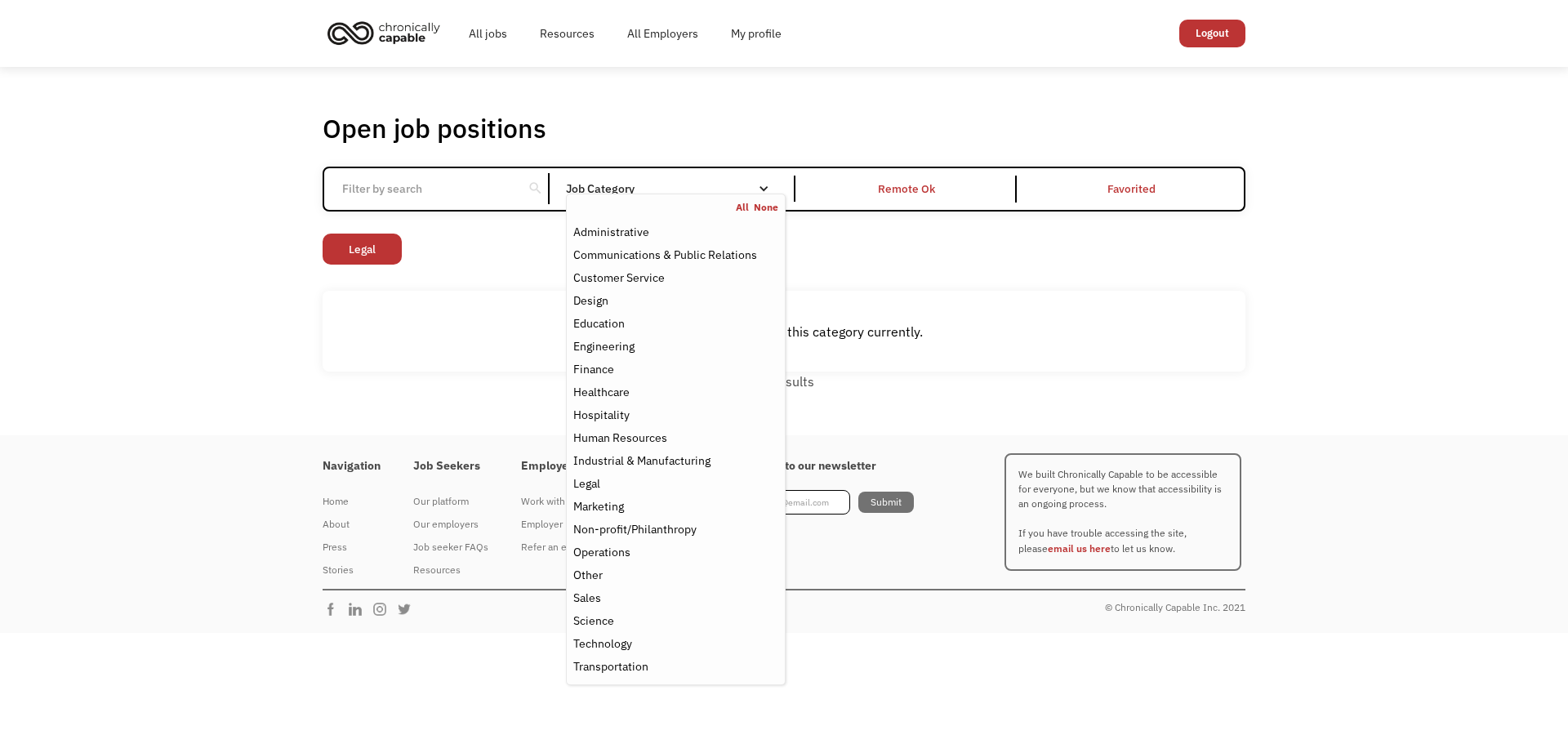
click at [521, 287] on div "Open job positions You have X liked items Search search Filter by category Admi…" at bounding box center [784, 251] width 922 height 279
click at [623, 333] on div "Education" at bounding box center [598, 323] width 51 height 20
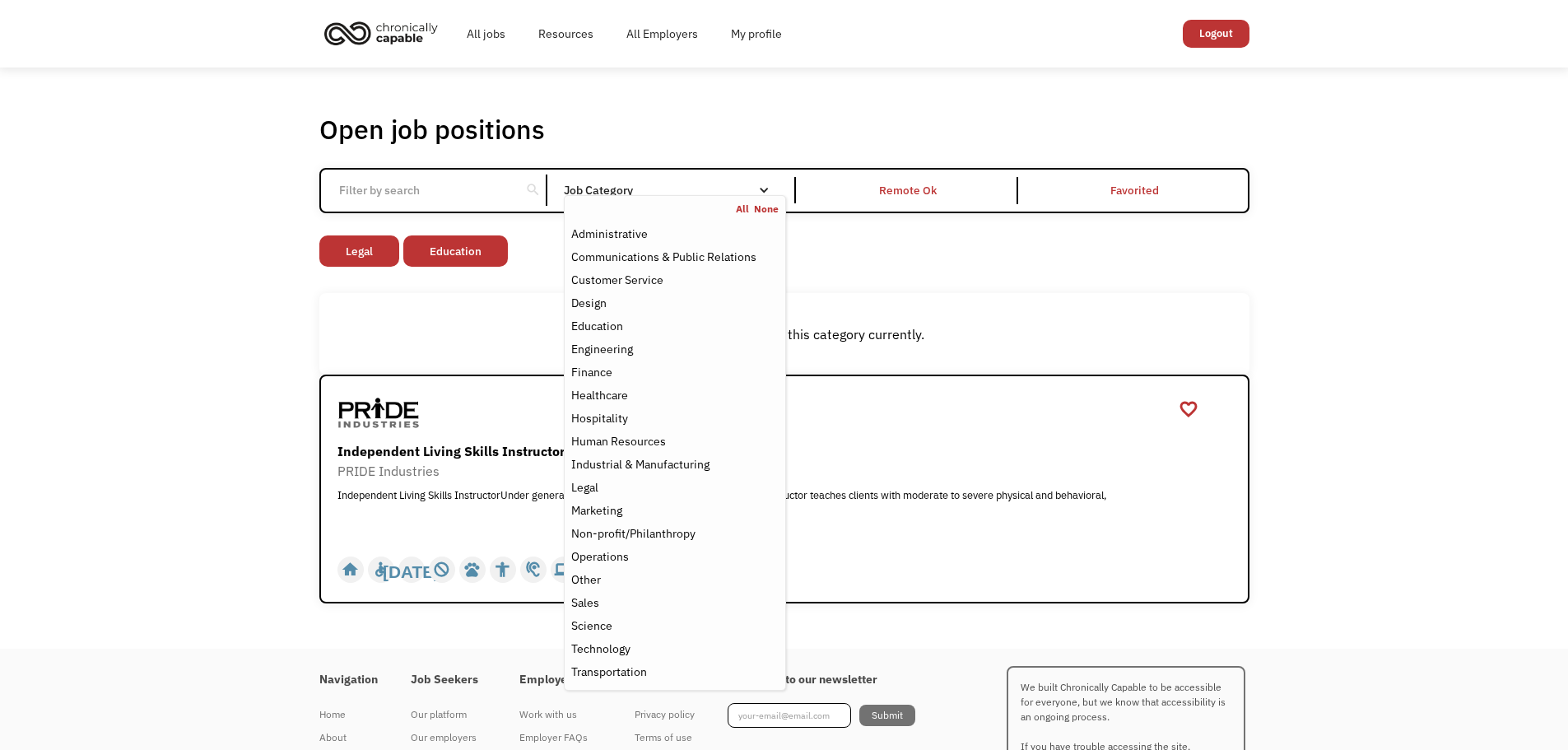
click at [911, 315] on div "There aren't any jobs in this category currently." at bounding box center [784, 334] width 930 height 82
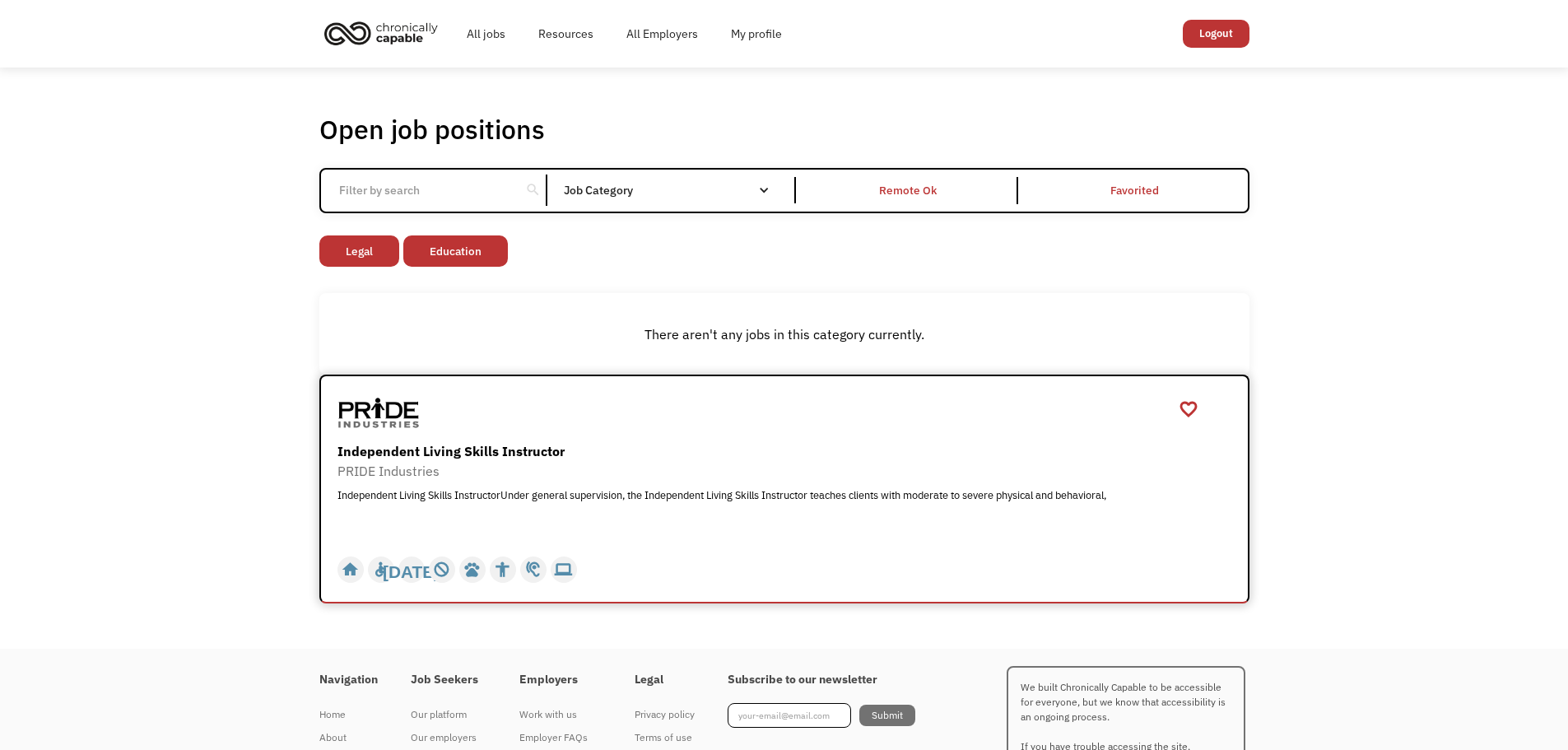
scroll to position [97, 0]
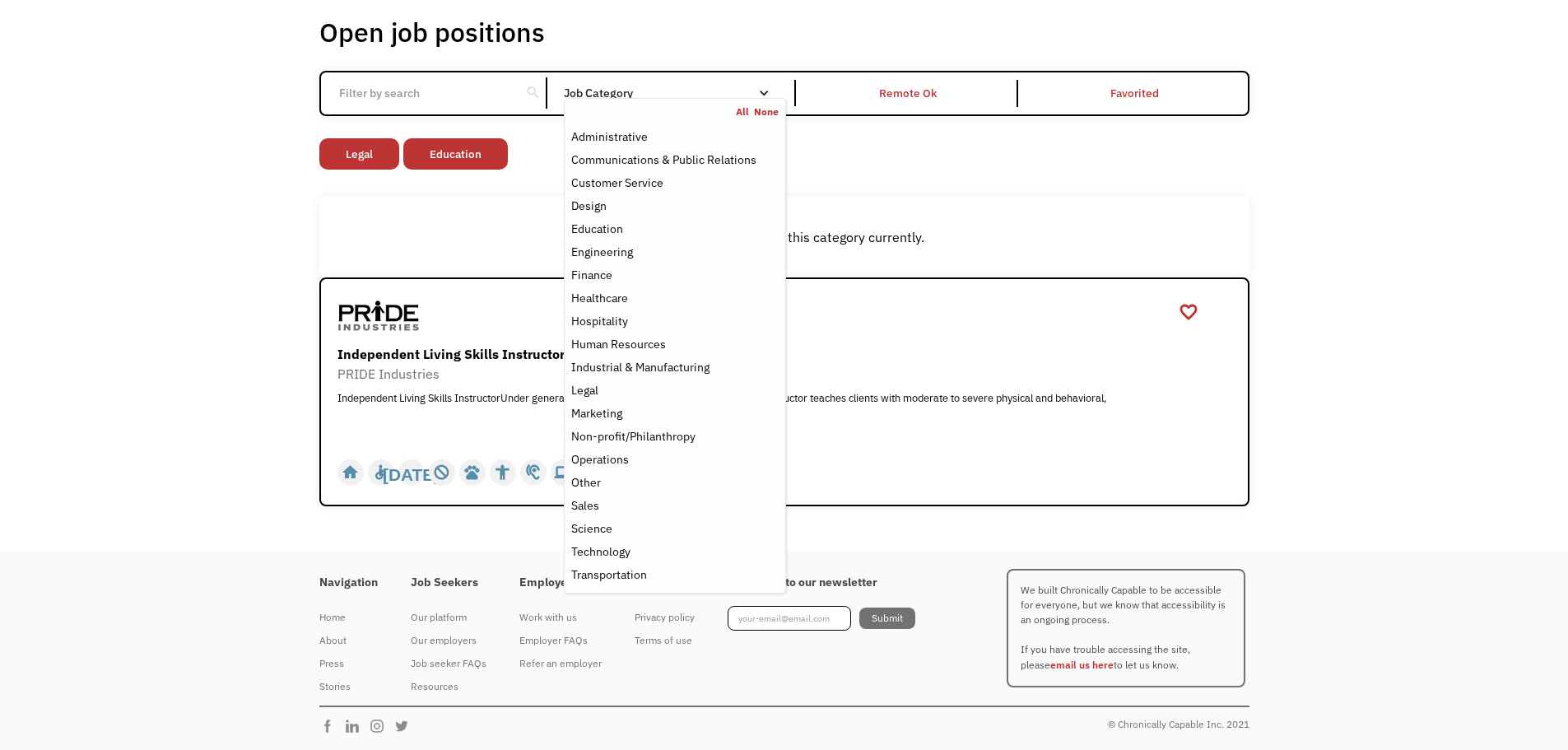
click at [754, 102] on nav "All None Administrative Communications & Public Relations Customer Service Desi…" at bounding box center [674, 346] width 221 height 496
click at [687, 102] on nav "All None Administrative Communications & Public Relations Customer Service Desi…" at bounding box center [674, 346] width 221 height 496
click at [742, 107] on link "All" at bounding box center [744, 112] width 18 height 13
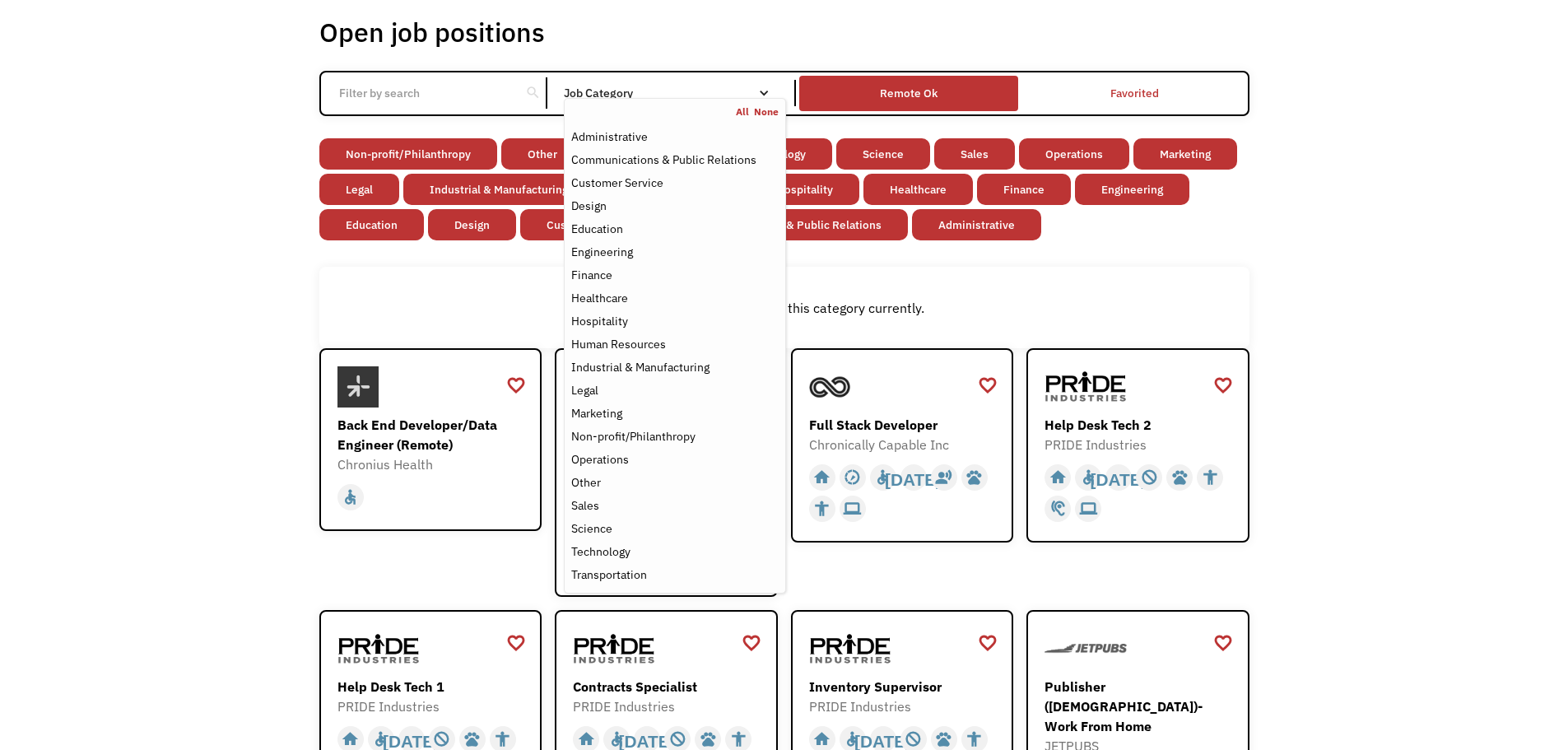
click at [914, 80] on div "Remote Ok" at bounding box center [909, 93] width 219 height 28
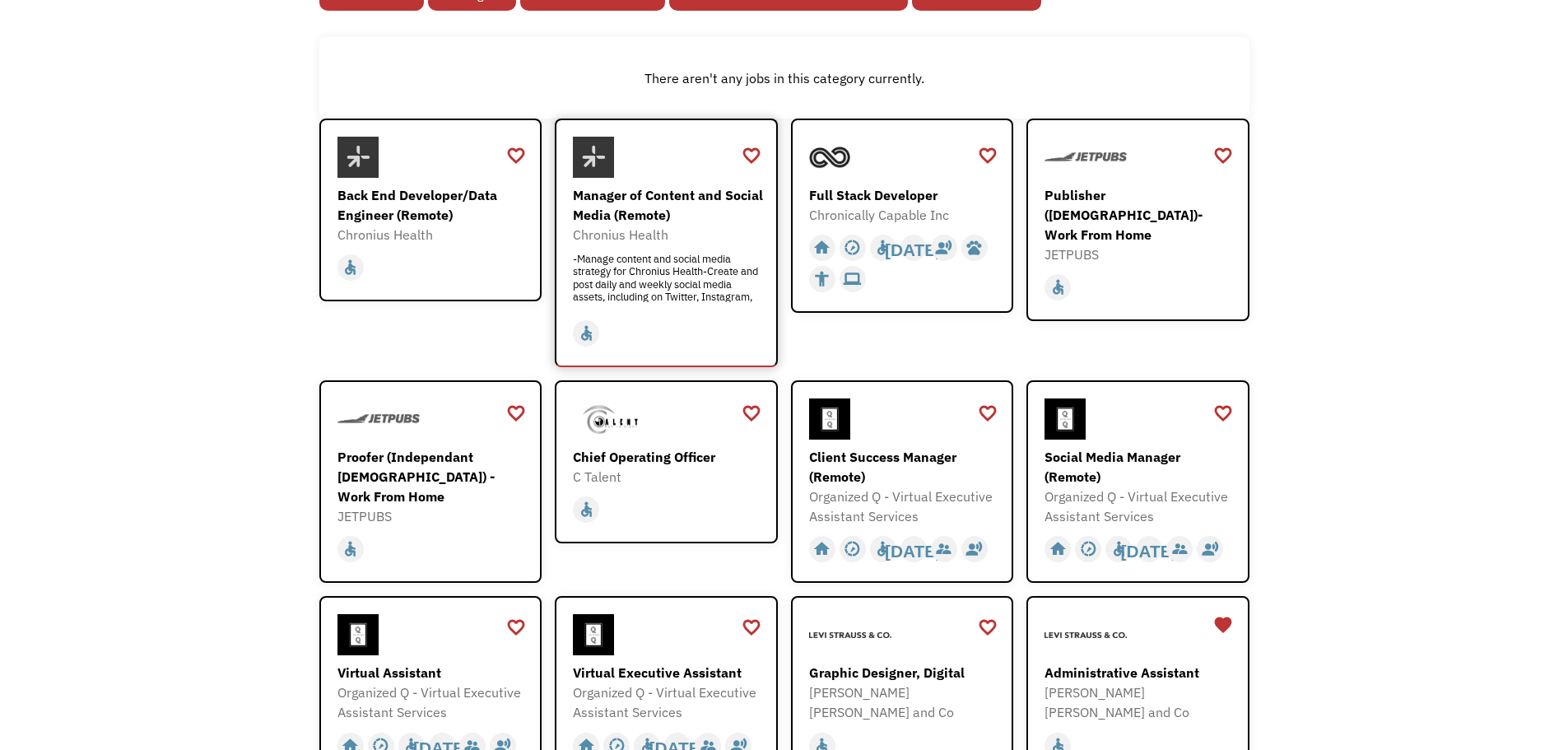
scroll to position [162, 0]
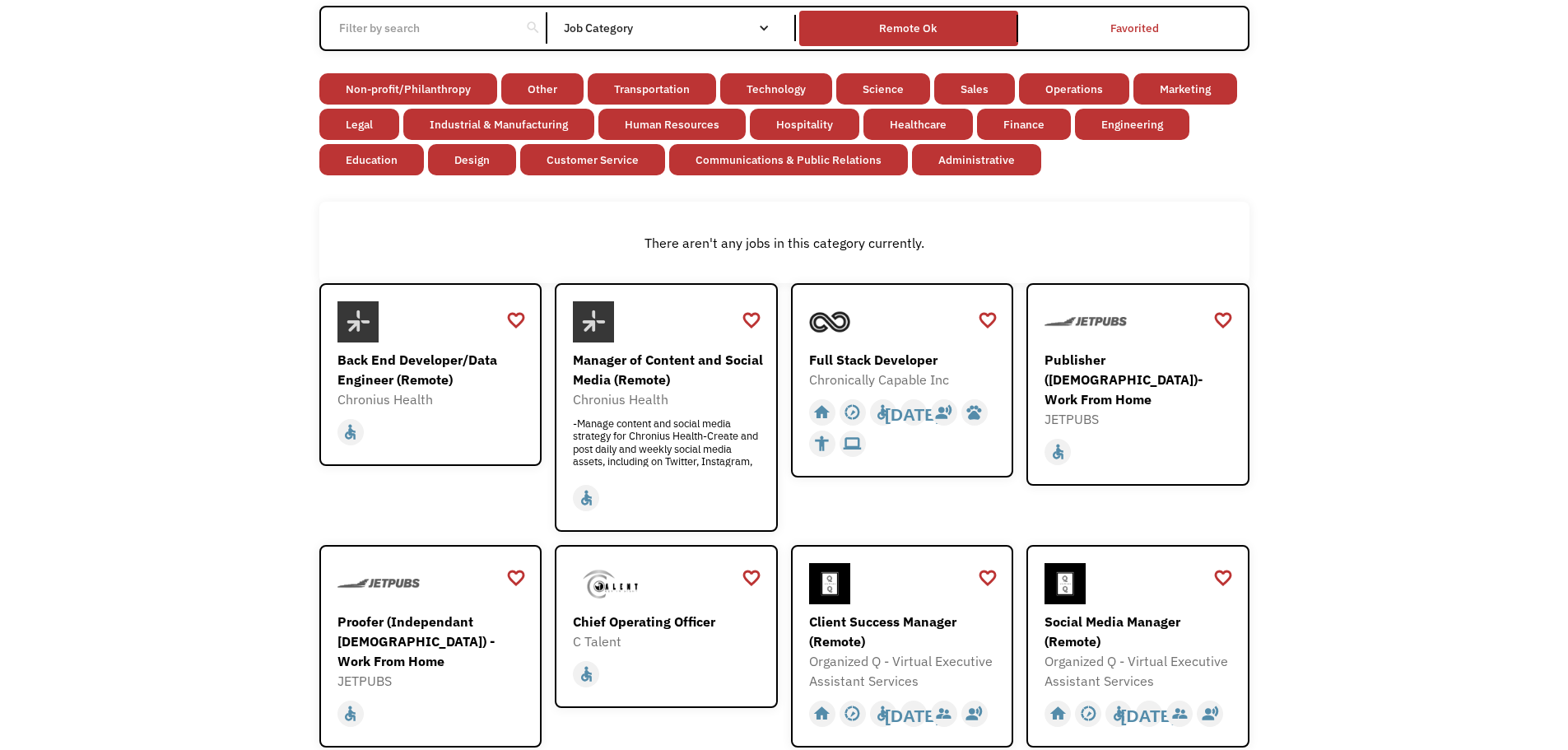
click at [536, 31] on div "search" at bounding box center [533, 28] width 15 height 25
click at [469, 25] on input "Email Form" at bounding box center [421, 28] width 184 height 31
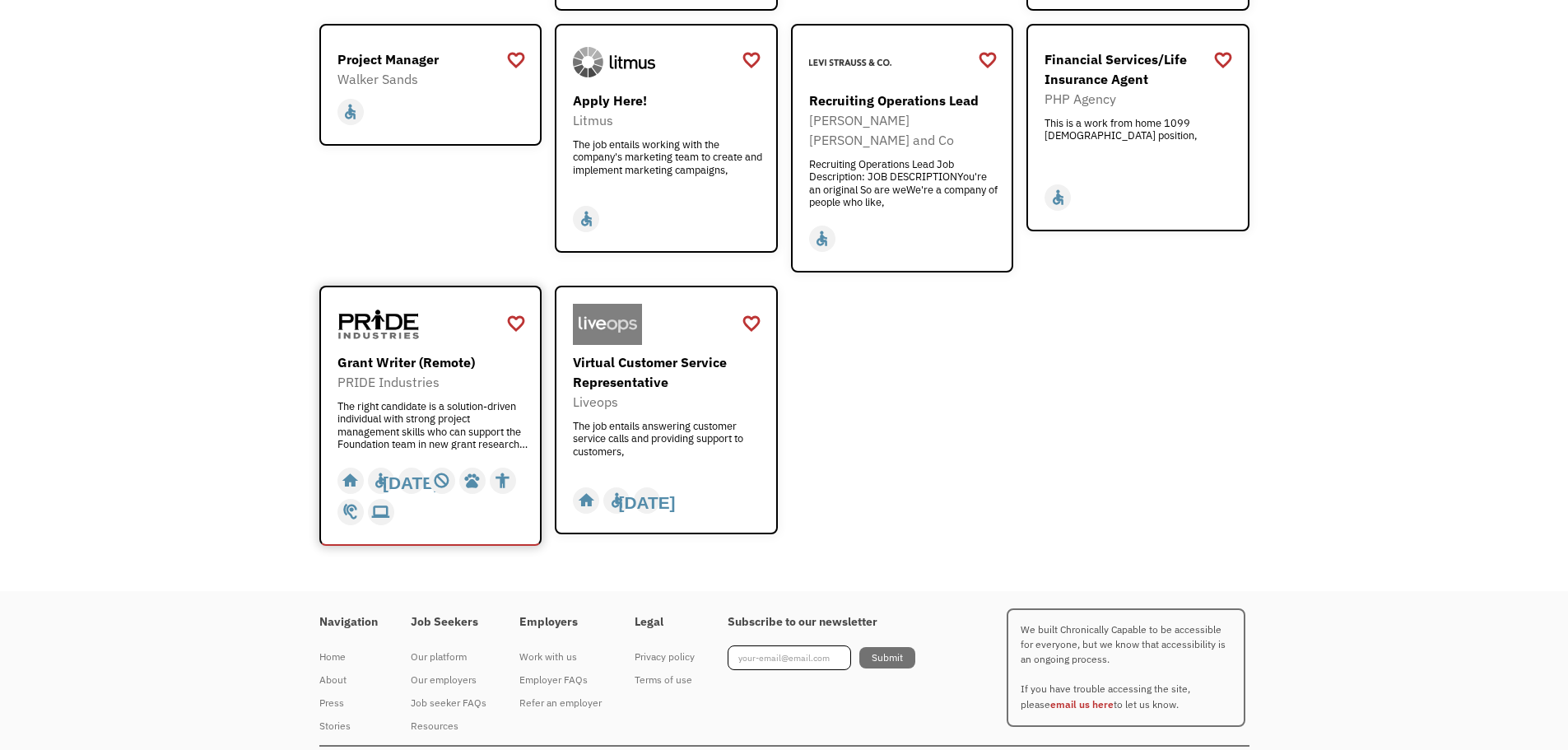
scroll to position [1315, 0]
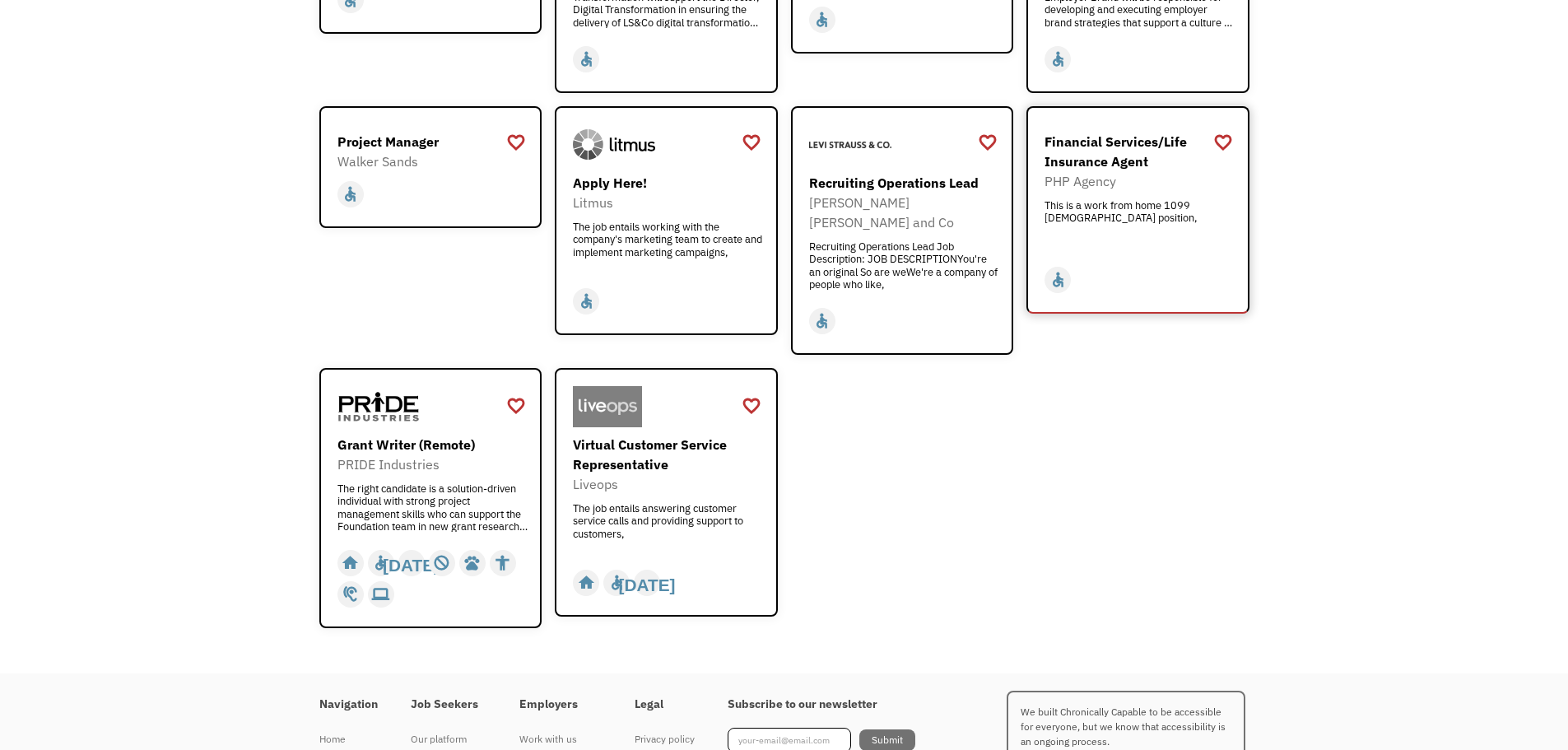
click at [1154, 132] on div "Financial Services/Life Insurance Agent" at bounding box center [1139, 151] width 191 height 39
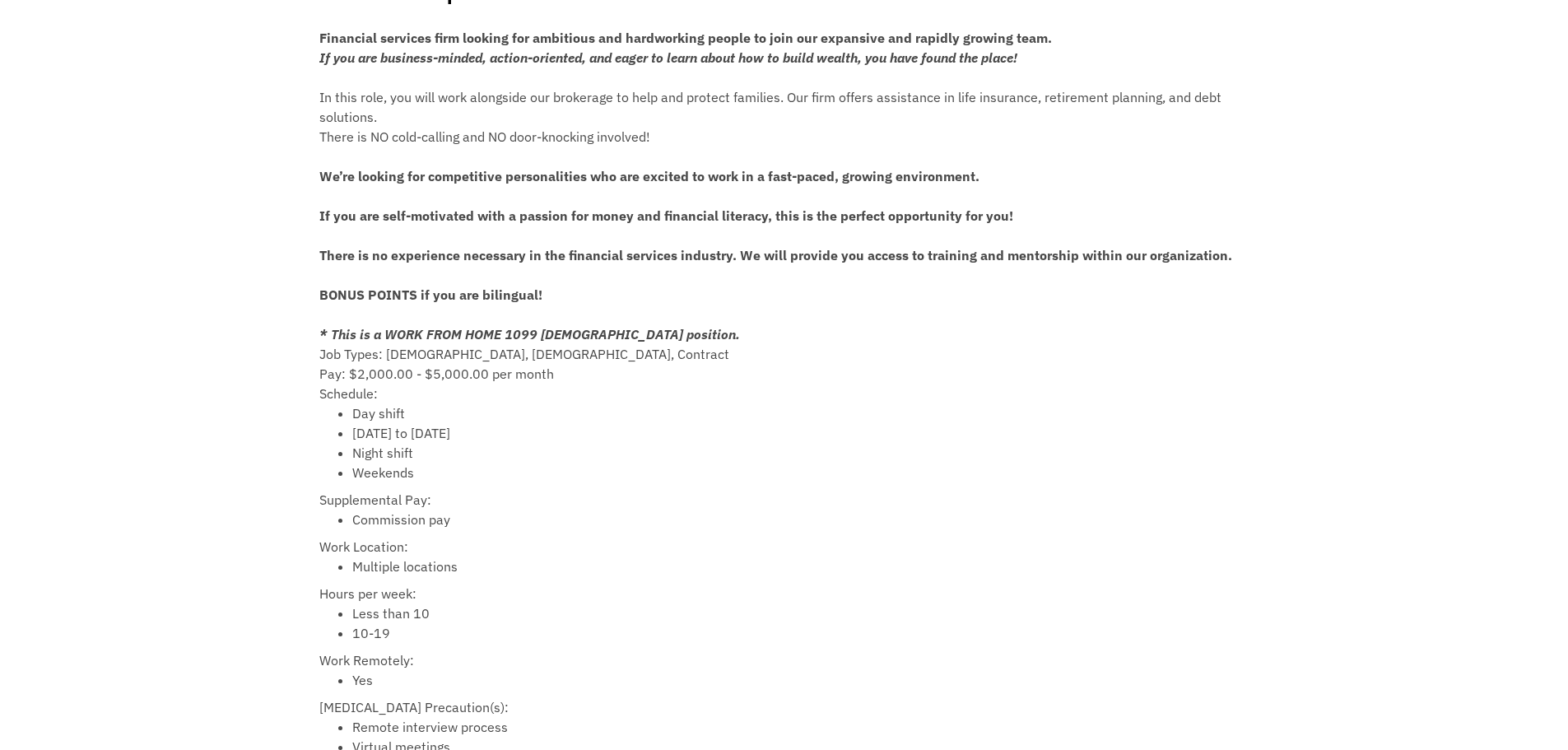
scroll to position [577, 0]
